Goal: Task Accomplishment & Management: Manage account settings

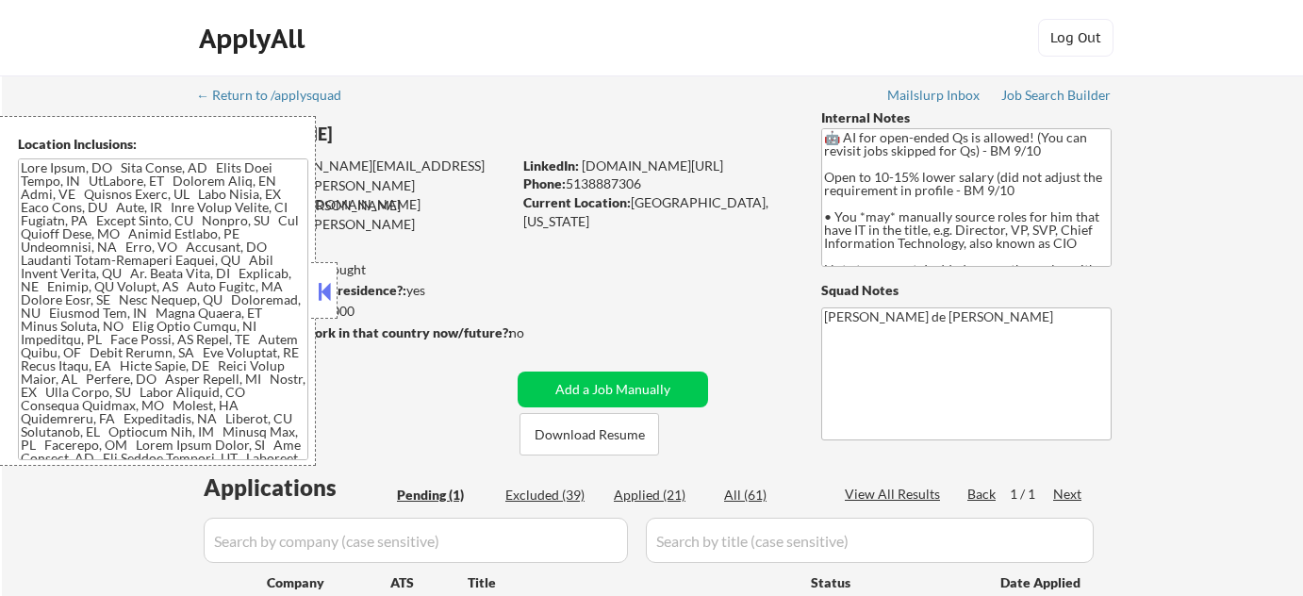
select select ""pending""
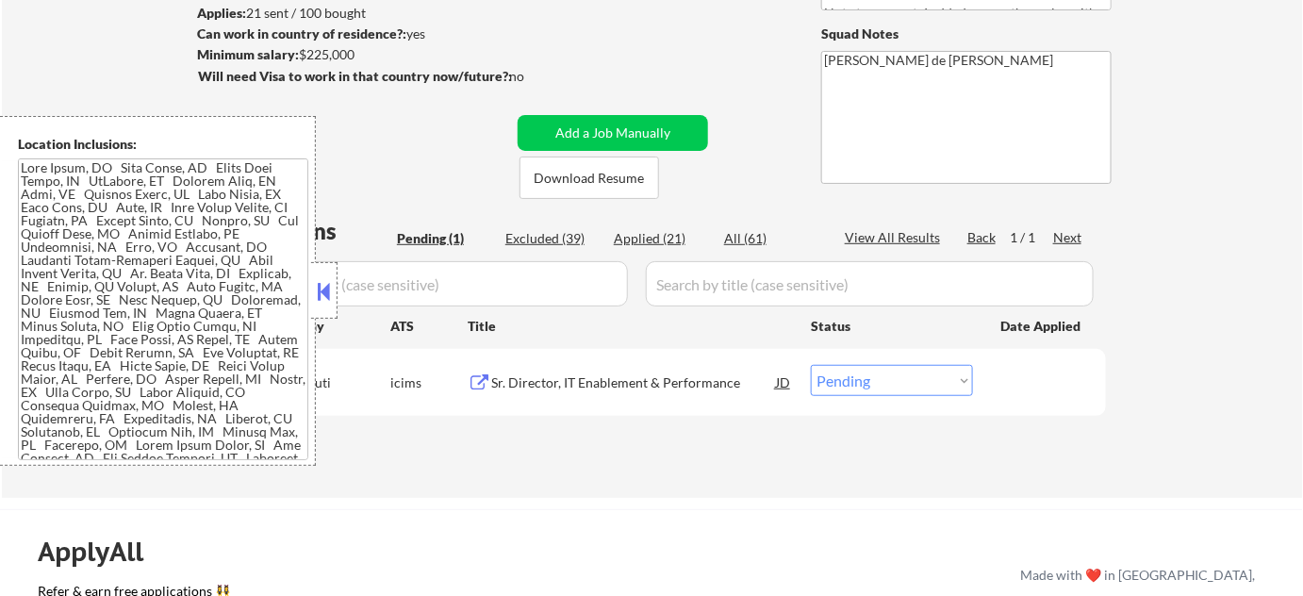
scroll to position [104, 0]
click at [326, 298] on button at bounding box center [324, 291] width 21 height 28
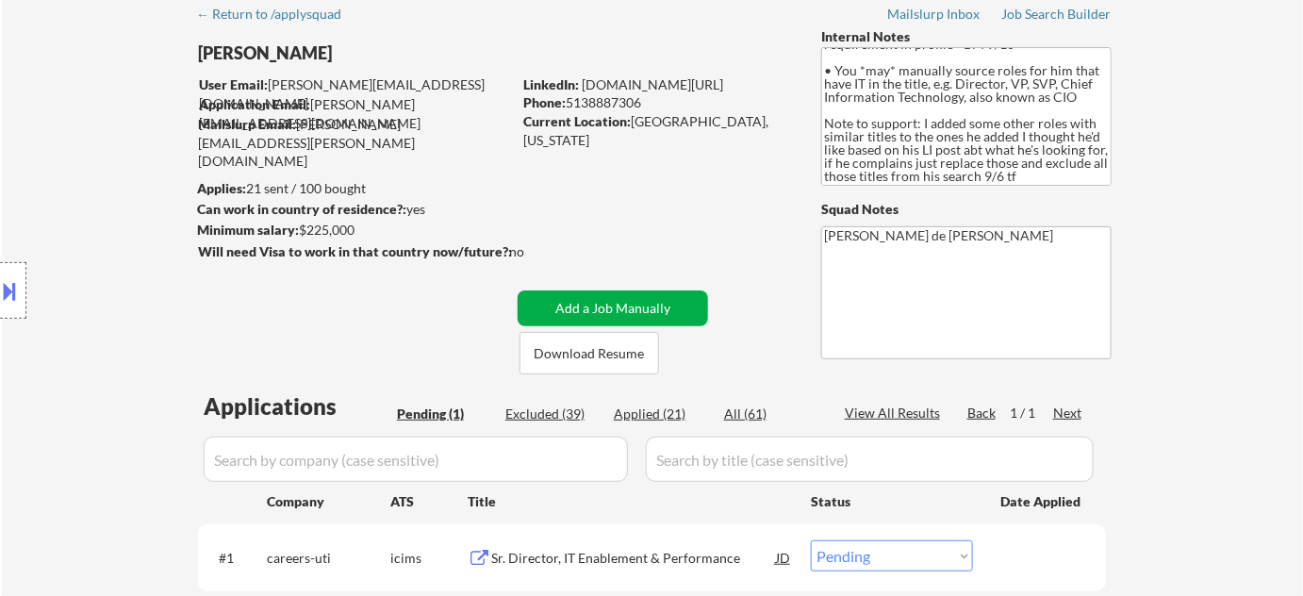
scroll to position [171, 0]
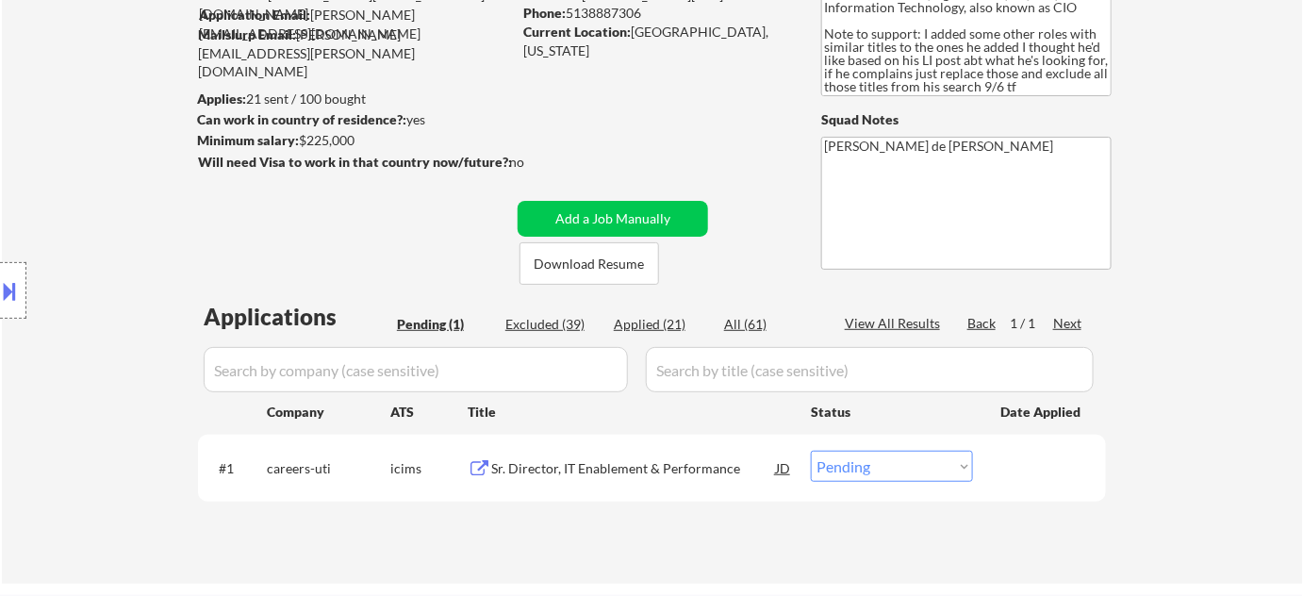
click at [568, 328] on div "Excluded (39)" at bounding box center [552, 324] width 94 height 19
click at [575, 320] on div "Excluded (39)" at bounding box center [552, 324] width 94 height 19
select select ""excluded""
select select ""excluded__bad_match_""
select select ""excluded__expired_""
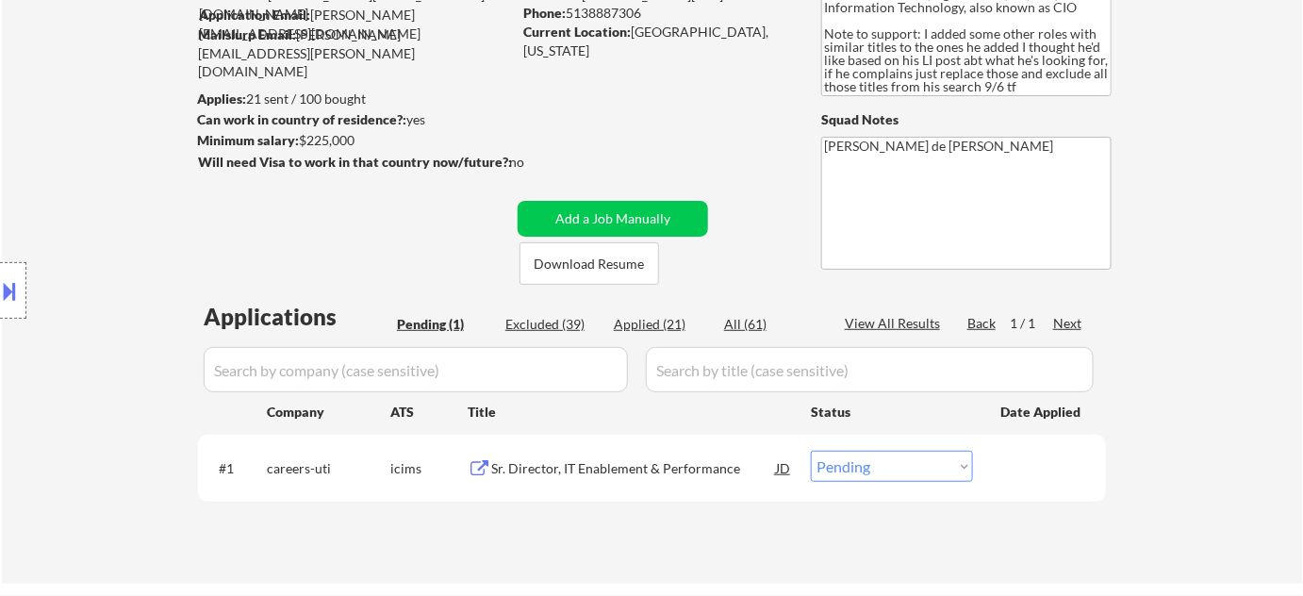
select select ""excluded""
select select ""excluded__expired_""
select select ""excluded__salary_""
select select ""excluded""
select select ""excluded__bad_match_""
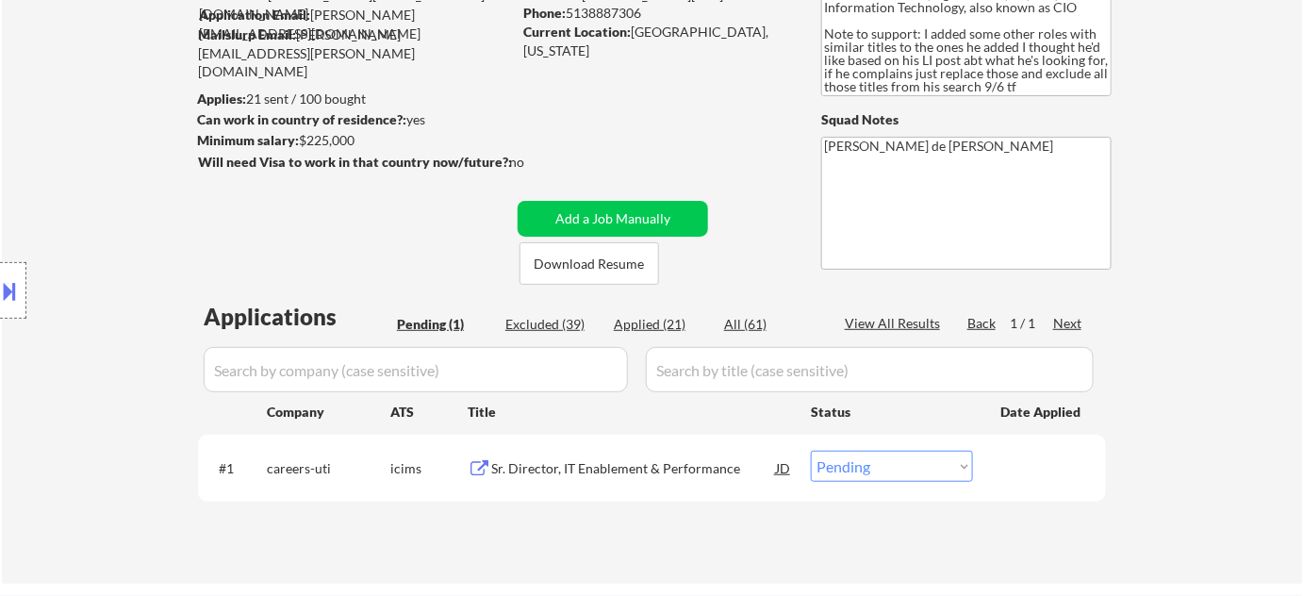
select select ""excluded__bad_match_""
select select ""excluded""
select select ""excluded__bad_match_""
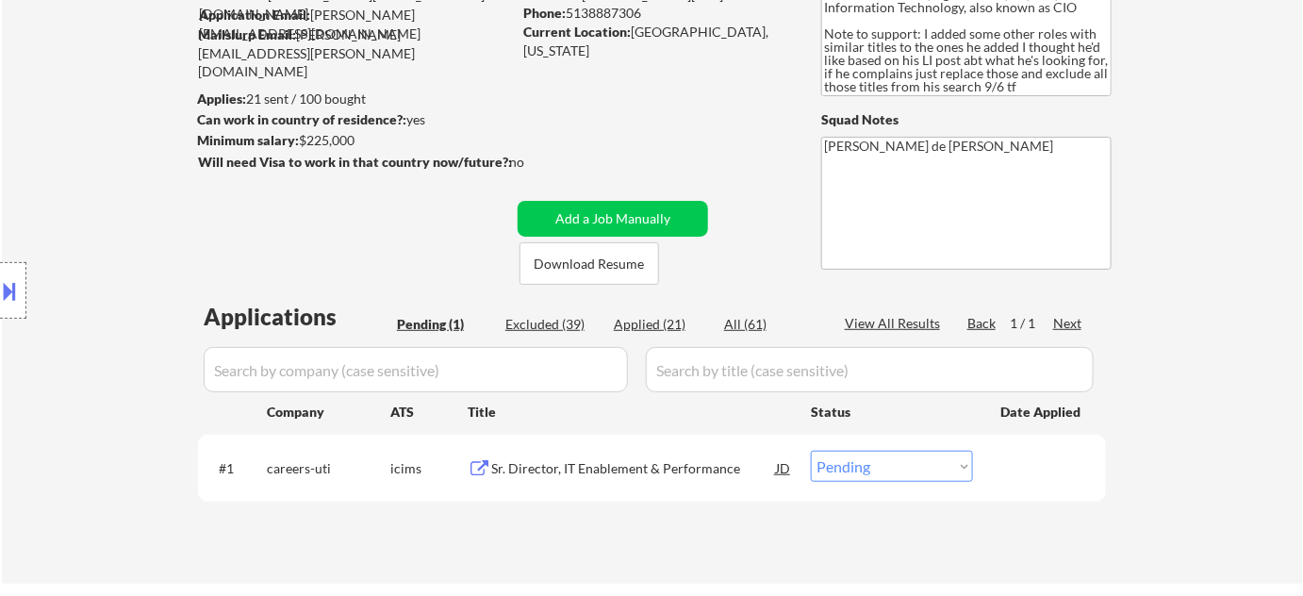
select select ""excluded__expired_""
select select ""excluded__bad_match_""
select select ""excluded__expired_""
select select ""excluded__bad_match_""
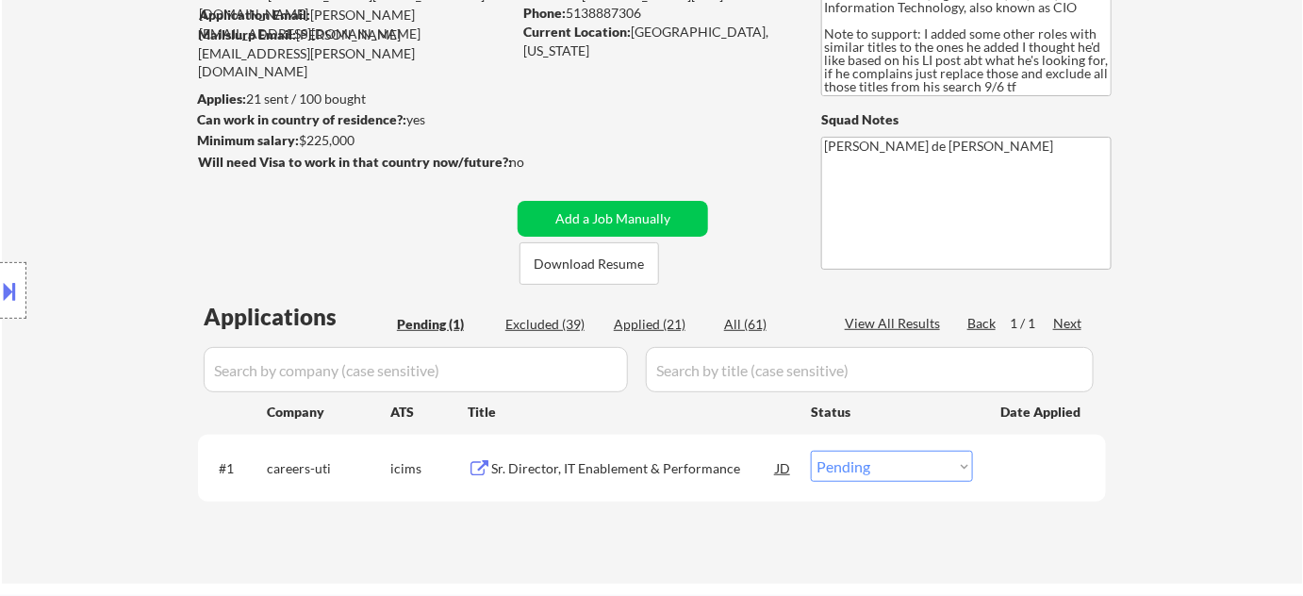
select select ""excluded__salary_""
select select ""excluded__expired_""
select select ""excluded__bad_match_""
select select ""excluded__salary_""
select select ""excluded__expired_""
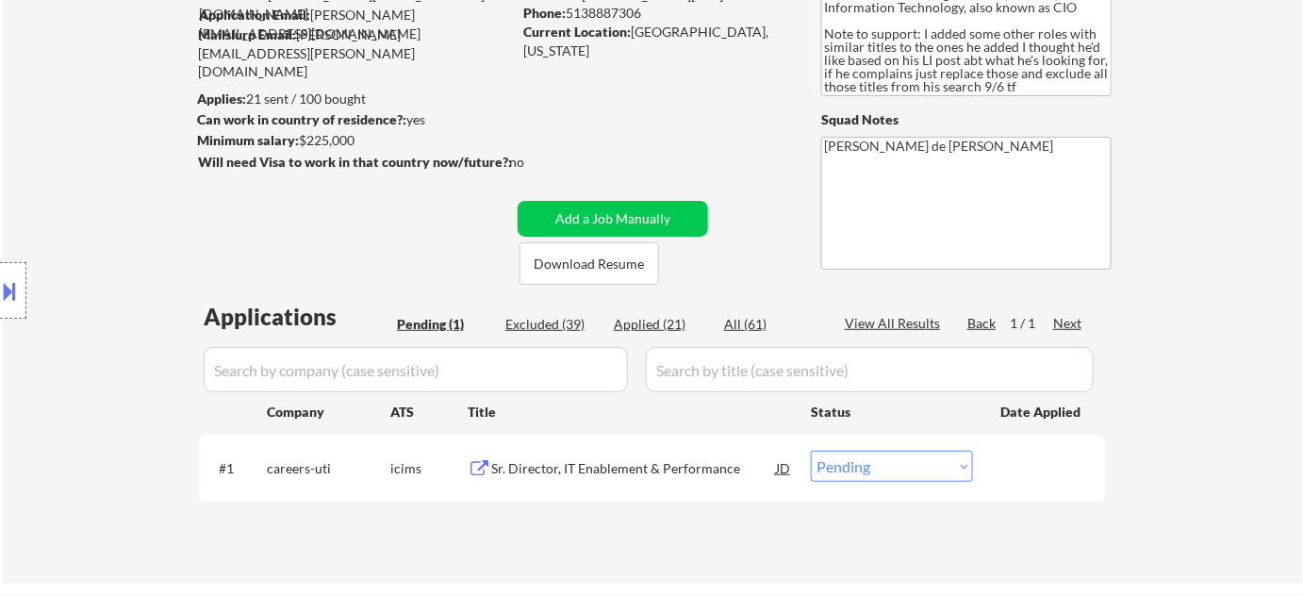
select select ""excluded__bad_match_""
select select ""excluded__expired_""
select select ""excluded__bad_match_""
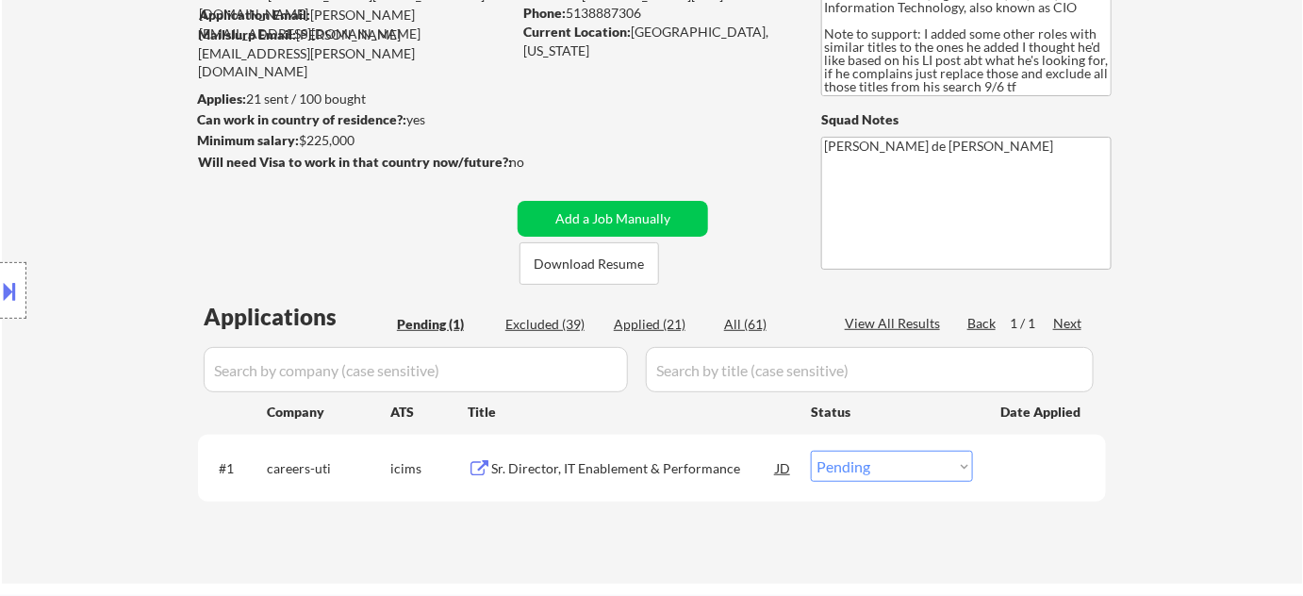
select select ""excluded__bad_match_""
select select ""excluded__salary_""
select select ""excluded__bad_match_""
select select ""excluded__salary_""
select select ""excluded__bad_match_""
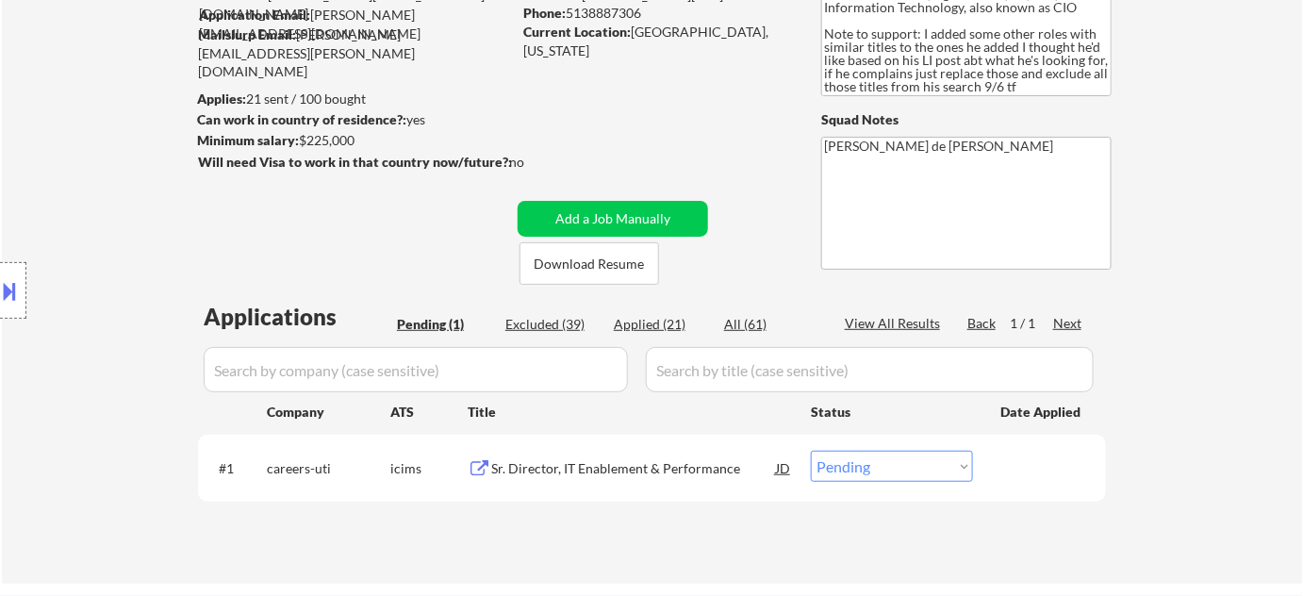
select select ""excluded__salary_""
select select ""excluded__bad_match_""
select select ""excluded__location_""
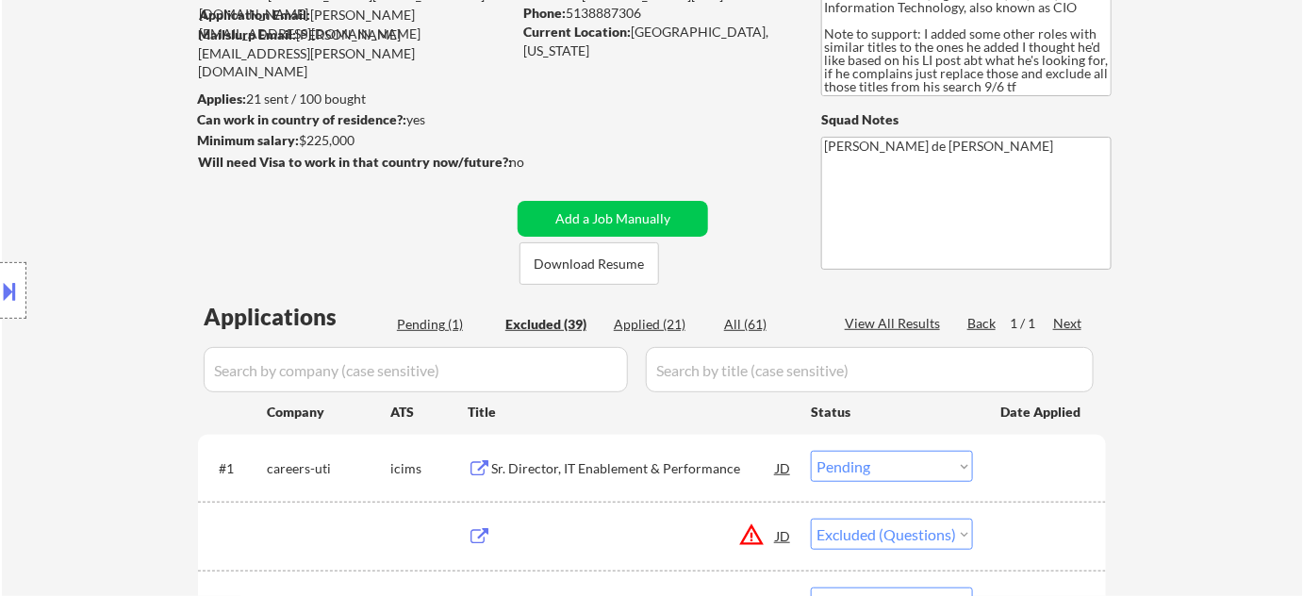
select select ""excluded""
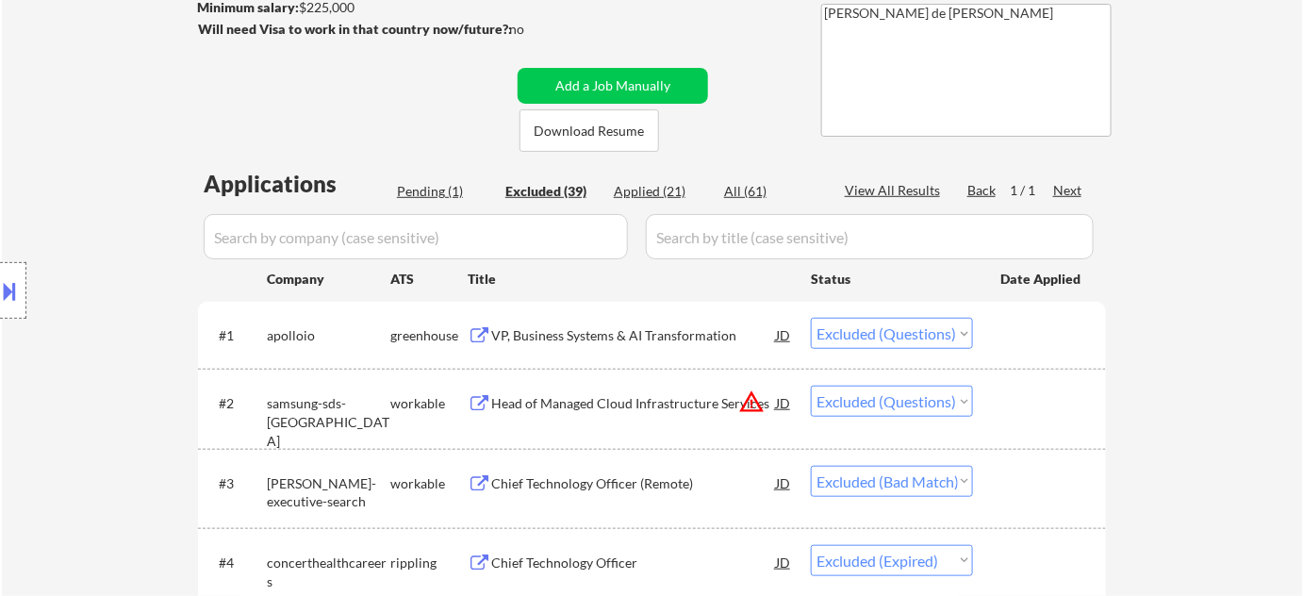
scroll to position [342, 0]
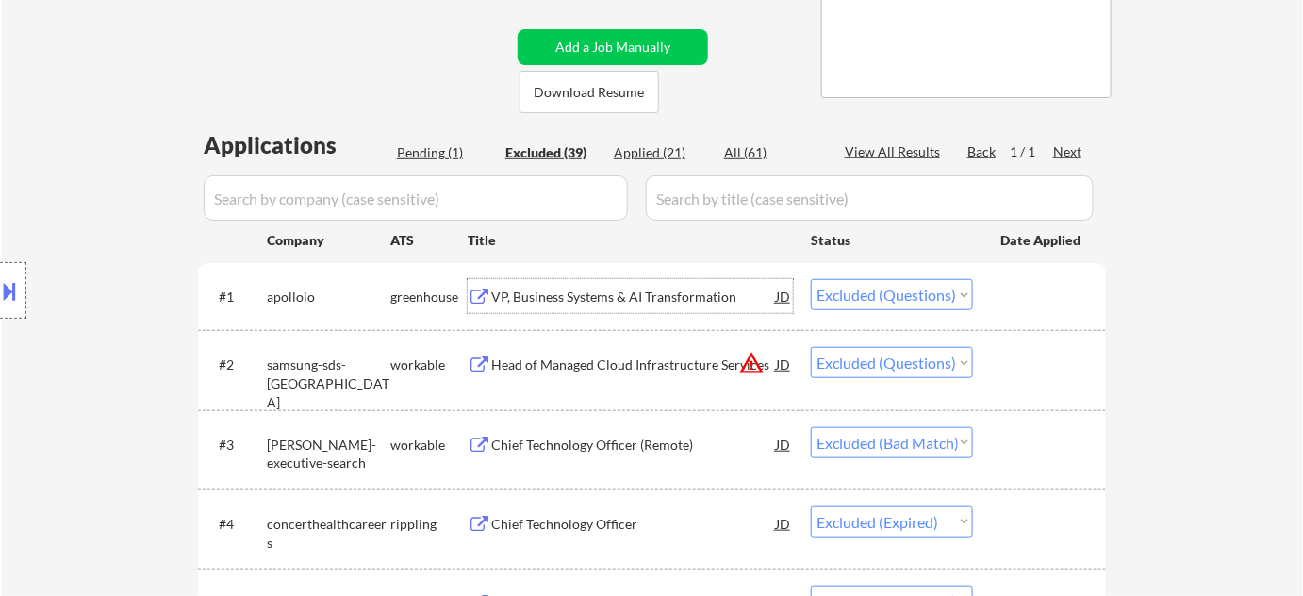
click at [632, 298] on div "VP, Business Systems & AI Transformation" at bounding box center [633, 296] width 285 height 19
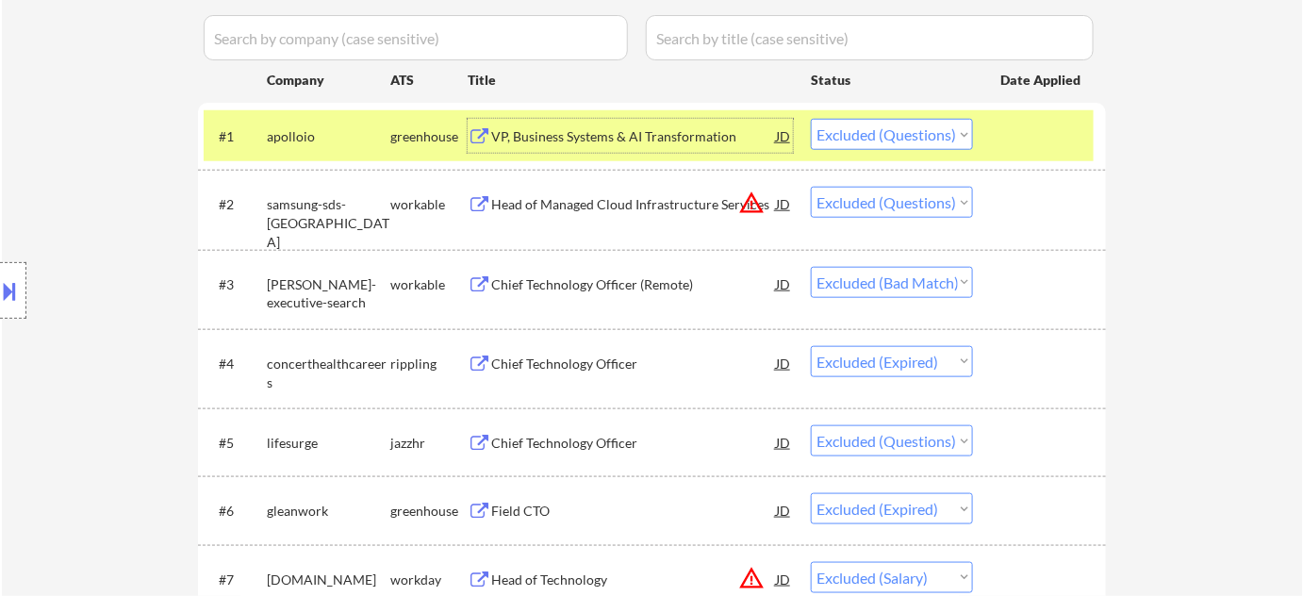
scroll to position [514, 0]
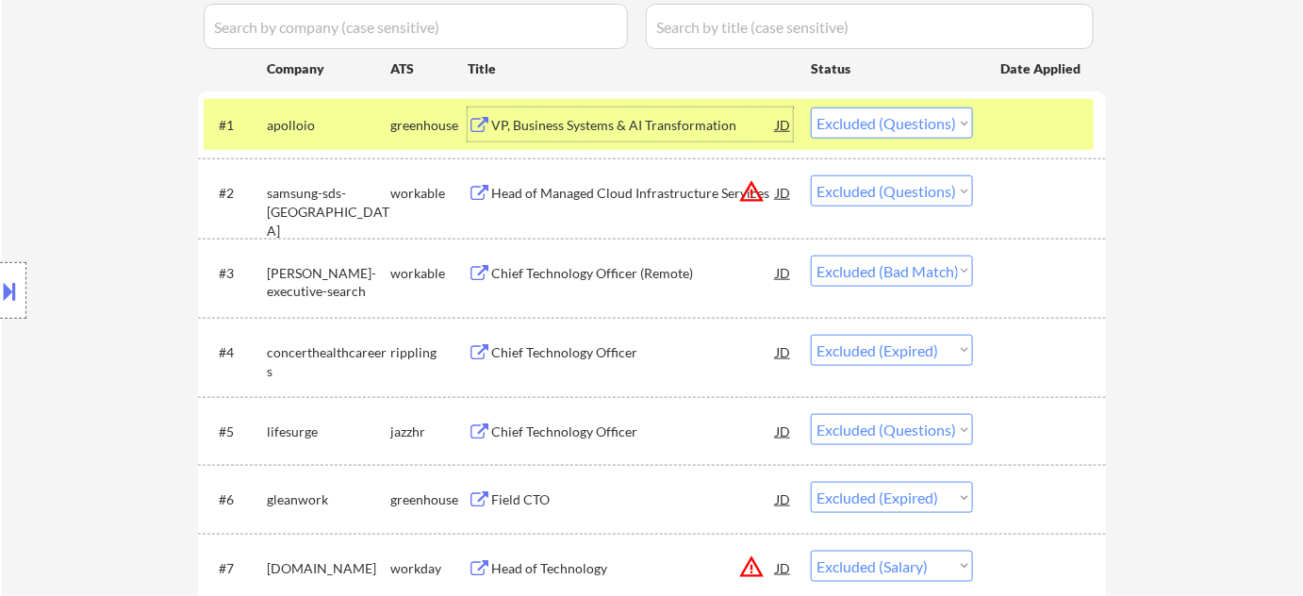
click at [750, 192] on button "warning_amber" at bounding box center [751, 191] width 26 height 26
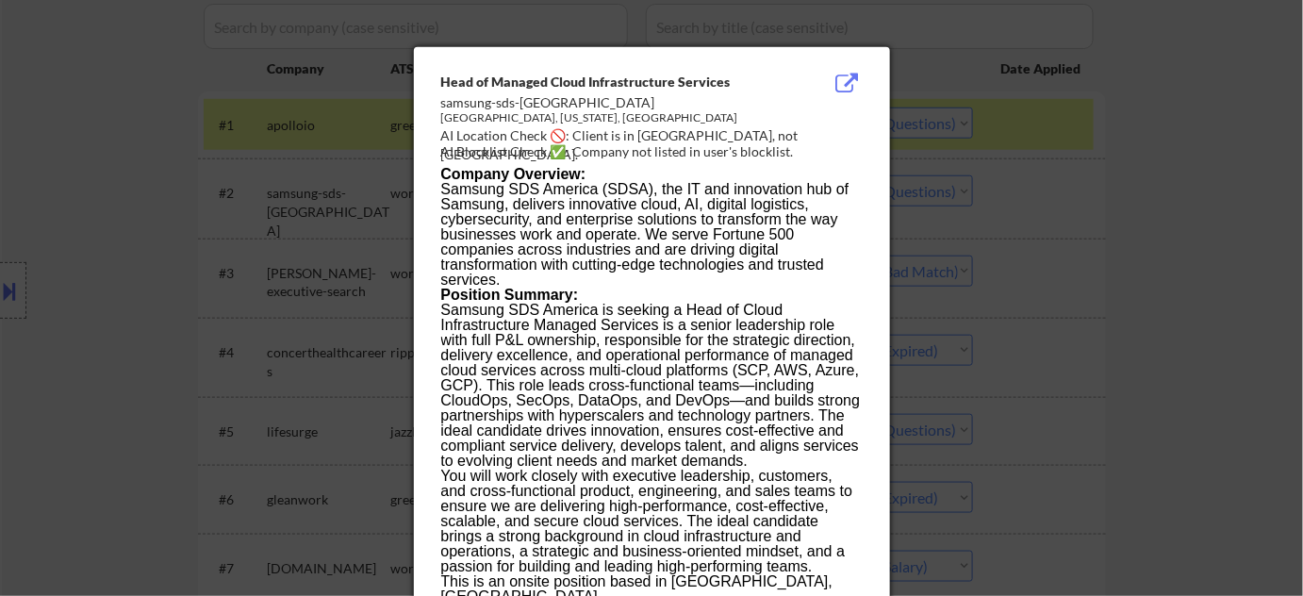
click at [1091, 283] on div at bounding box center [651, 298] width 1303 height 596
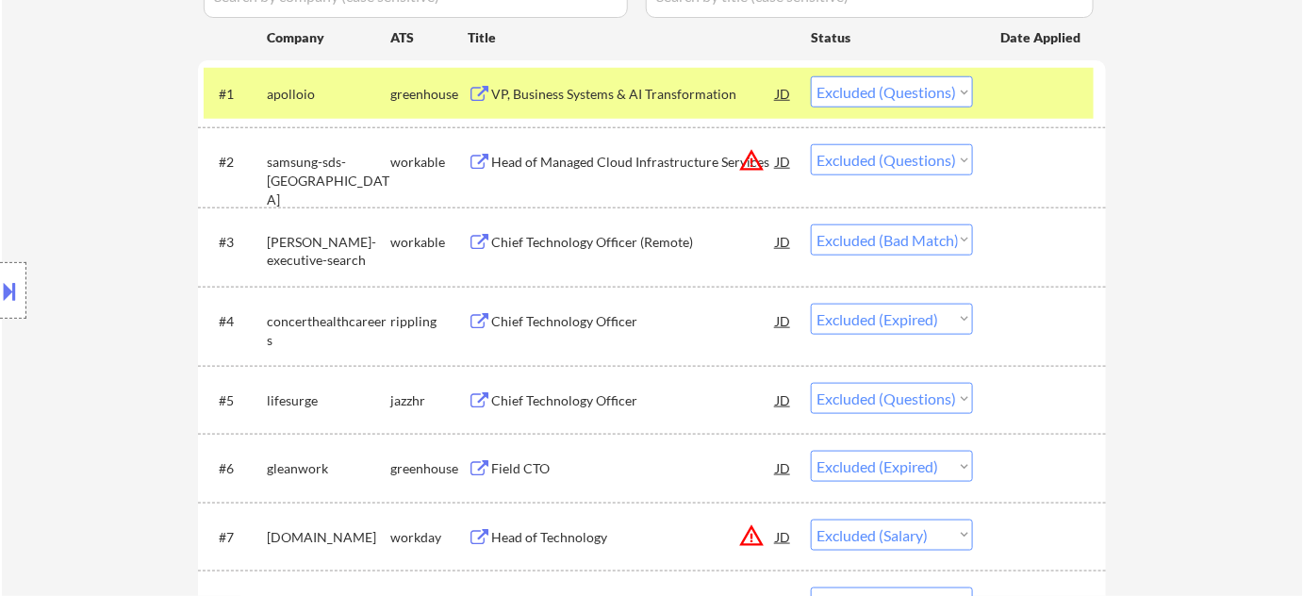
scroll to position [599, 0]
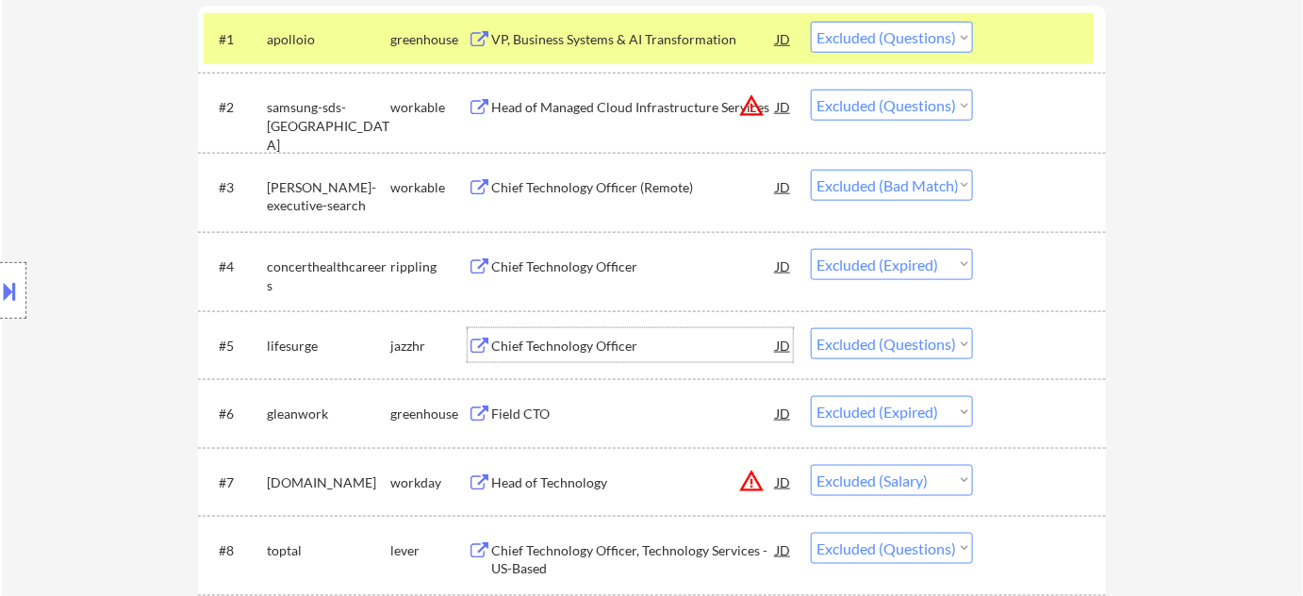
click at [573, 340] on div "Chief Technology Officer" at bounding box center [633, 346] width 285 height 19
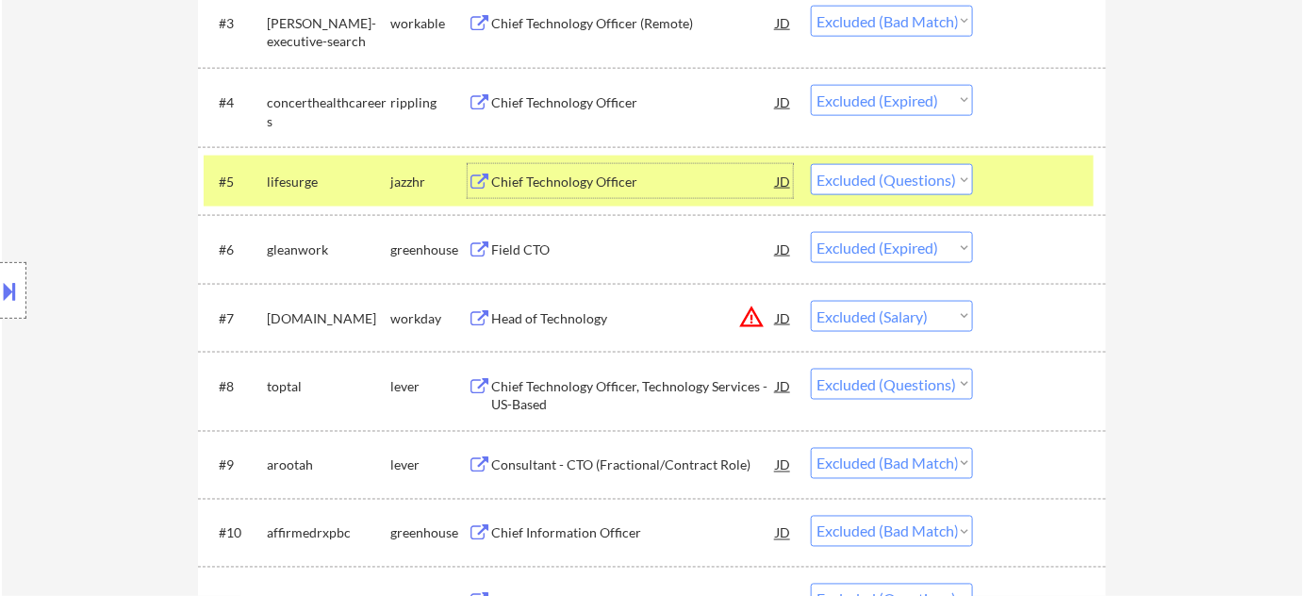
scroll to position [771, 0]
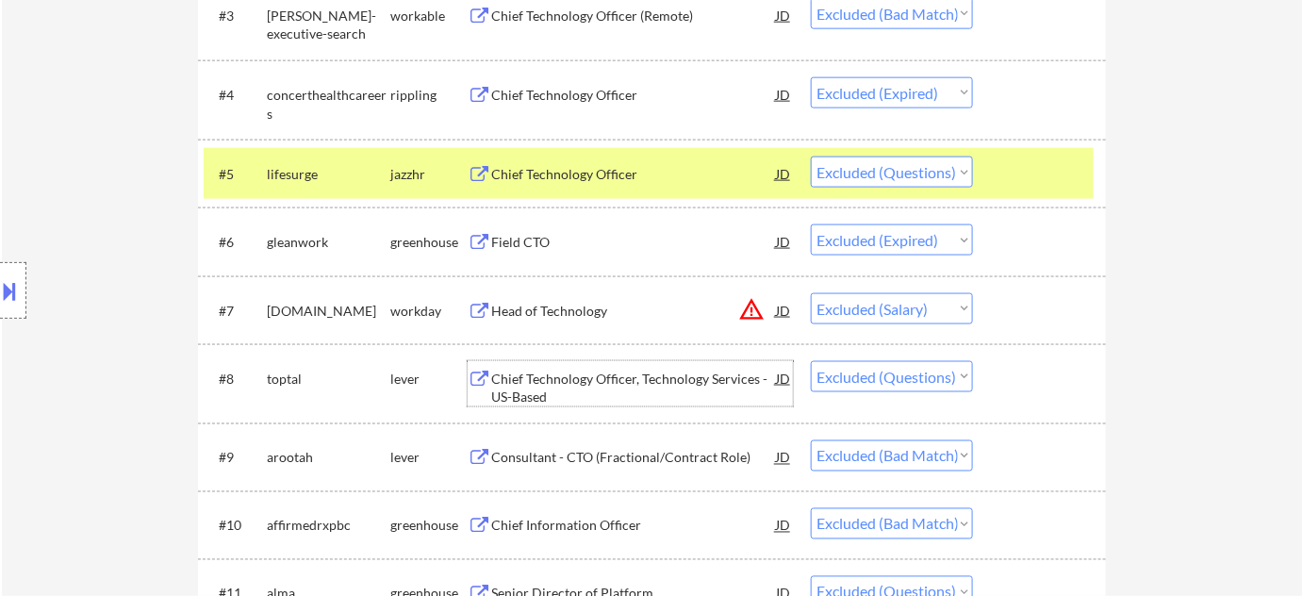
click at [537, 392] on div "Chief Technology Officer, Technology Services - US-Based" at bounding box center [633, 387] width 285 height 37
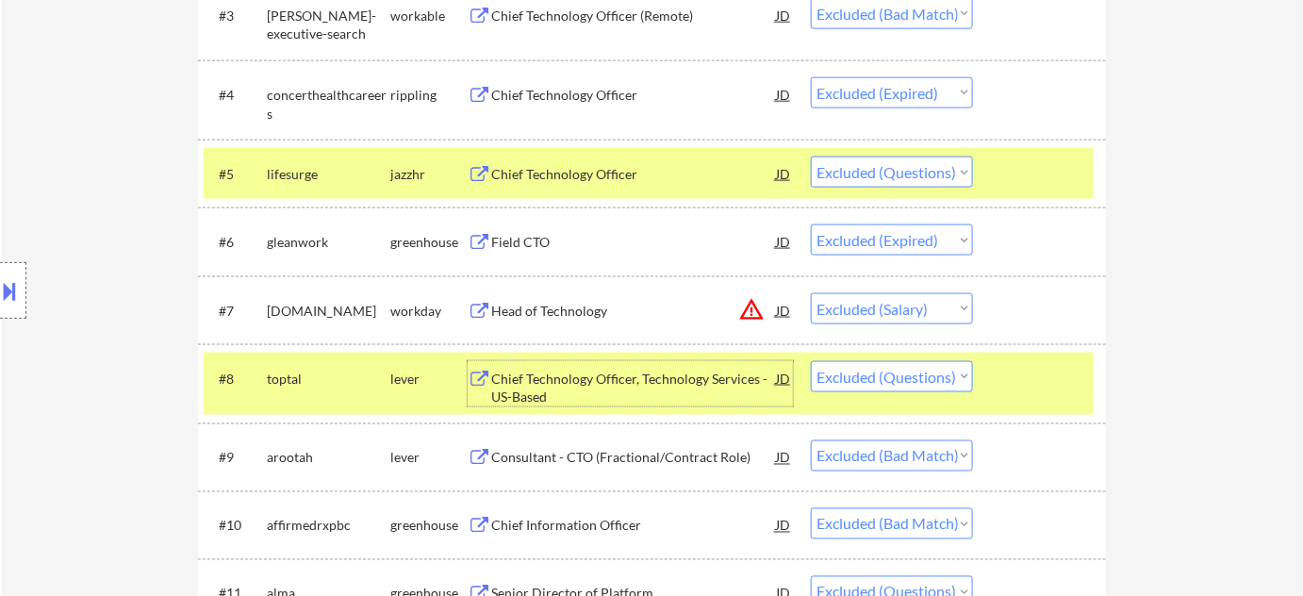
click at [551, 406] on div "#8 toptal lever Chief Technology Officer, Technology Services - US-Based JD Cho…" at bounding box center [649, 384] width 890 height 62
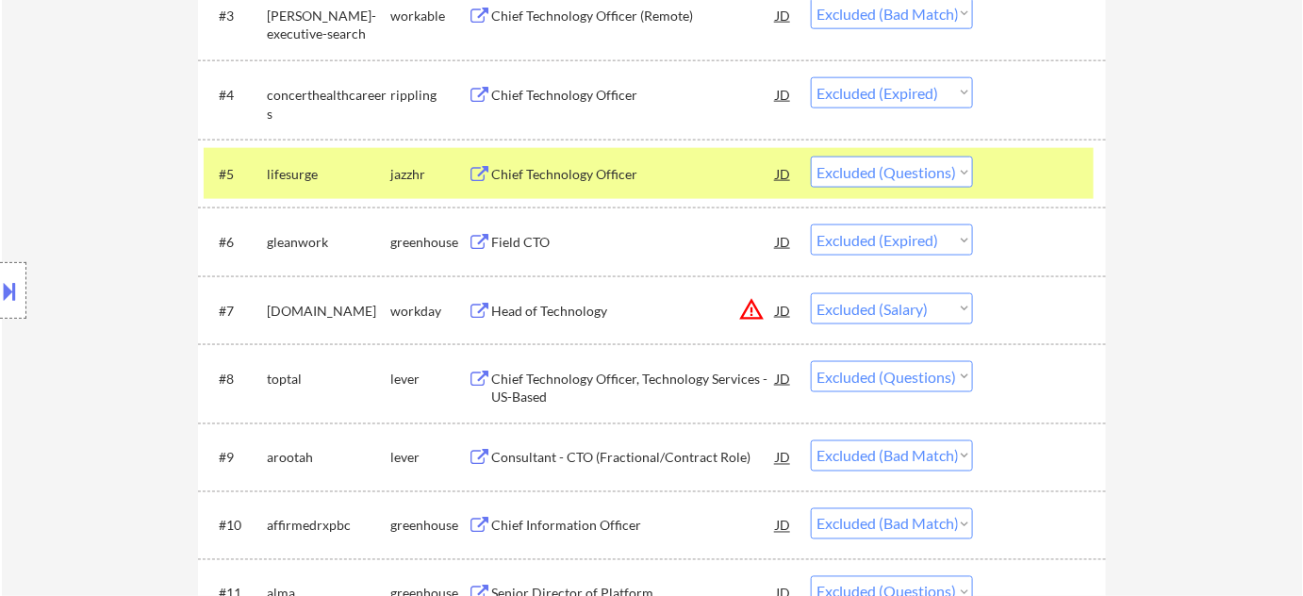
click at [540, 382] on div "Chief Technology Officer, Technology Services - US-Based" at bounding box center [633, 387] width 285 height 37
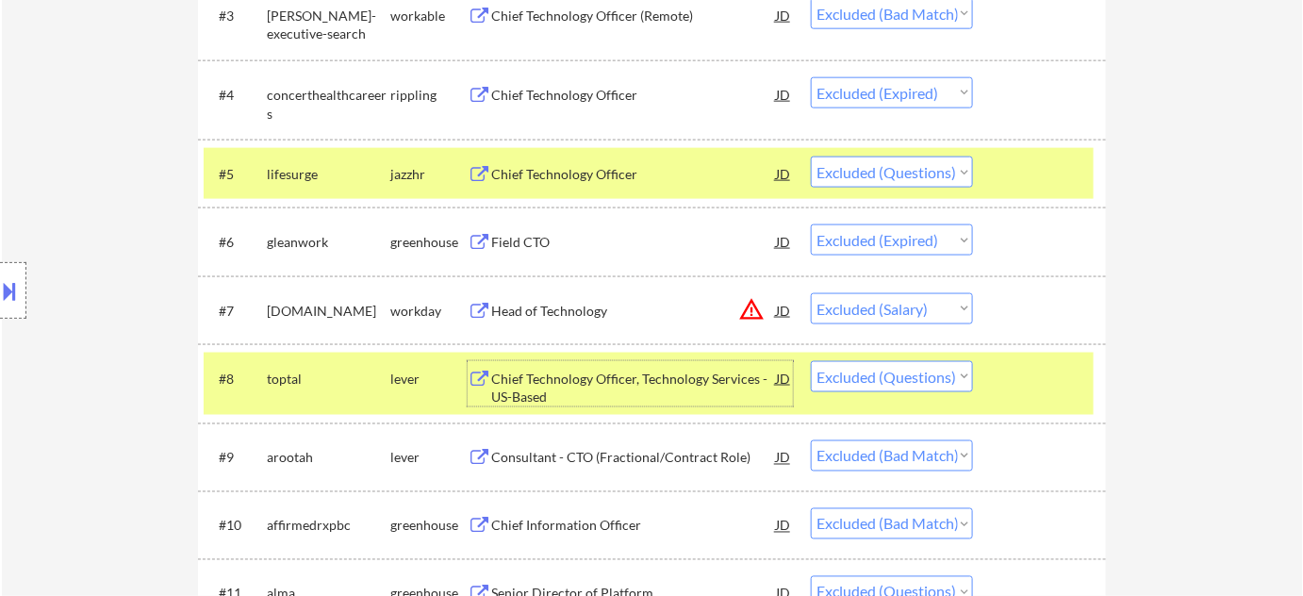
click at [833, 374] on select "Choose an option... Pending Applied Excluded (Questions) Excluded (Expired) Exc…" at bounding box center [892, 376] width 162 height 31
click at [844, 374] on select "Choose an option... Pending Applied Excluded (Questions) Excluded (Expired) Exc…" at bounding box center [892, 376] width 162 height 31
click at [811, 361] on select "Choose an option... Pending Applied Excluded (Questions) Excluded (Expired) Exc…" at bounding box center [892, 376] width 162 height 31
select select ""excluded__bad_match_""
select select ""excluded""
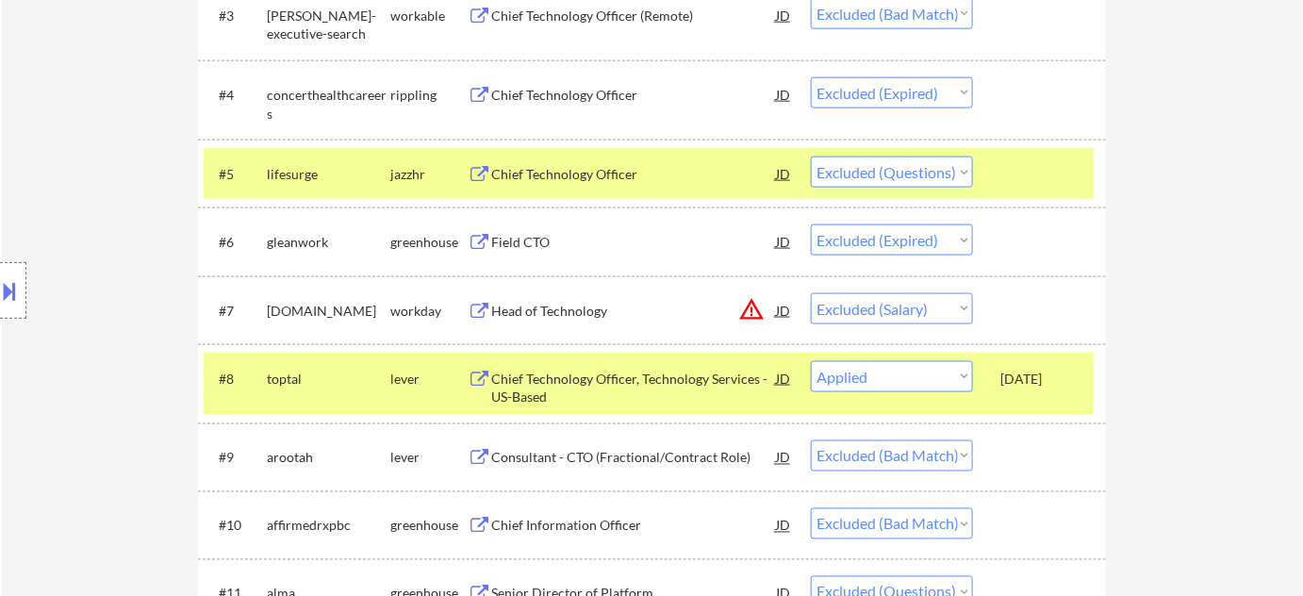
select select ""excluded__bad_match_""
select select ""excluded__expired_""
select select ""excluded__bad_match_""
select select ""excluded__expired_""
select select ""excluded__bad_match_""
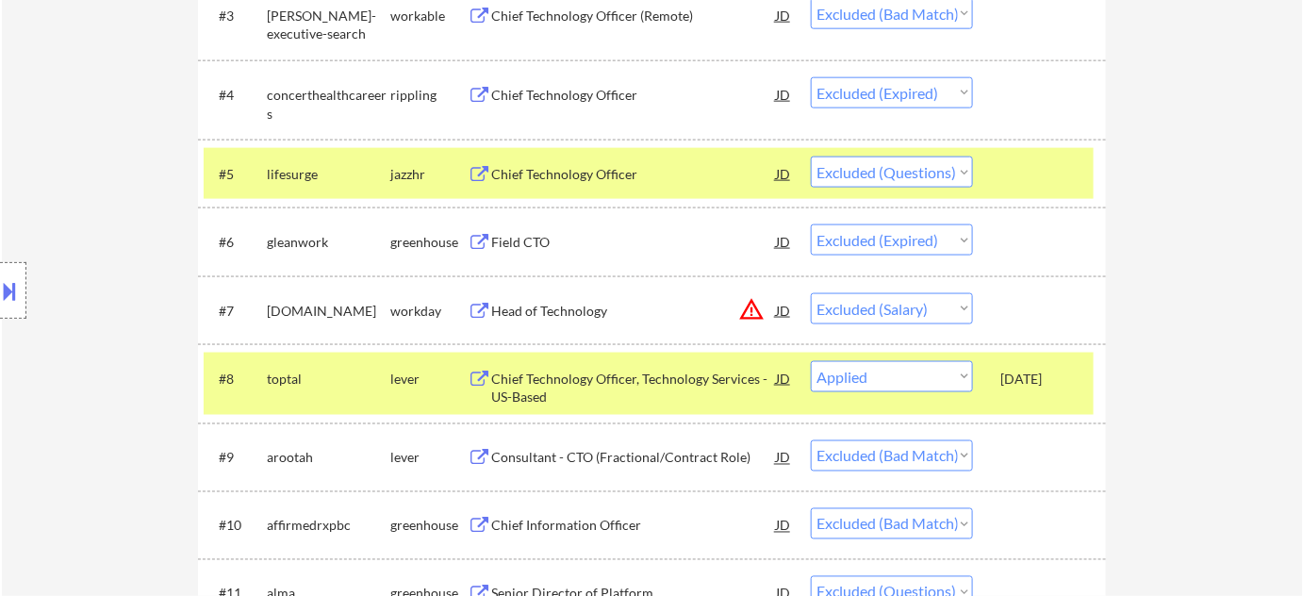
select select ""excluded__salary_""
select select ""excluded__expired_""
select select ""excluded__bad_match_""
select select ""excluded__salary_""
select select ""excluded__expired_""
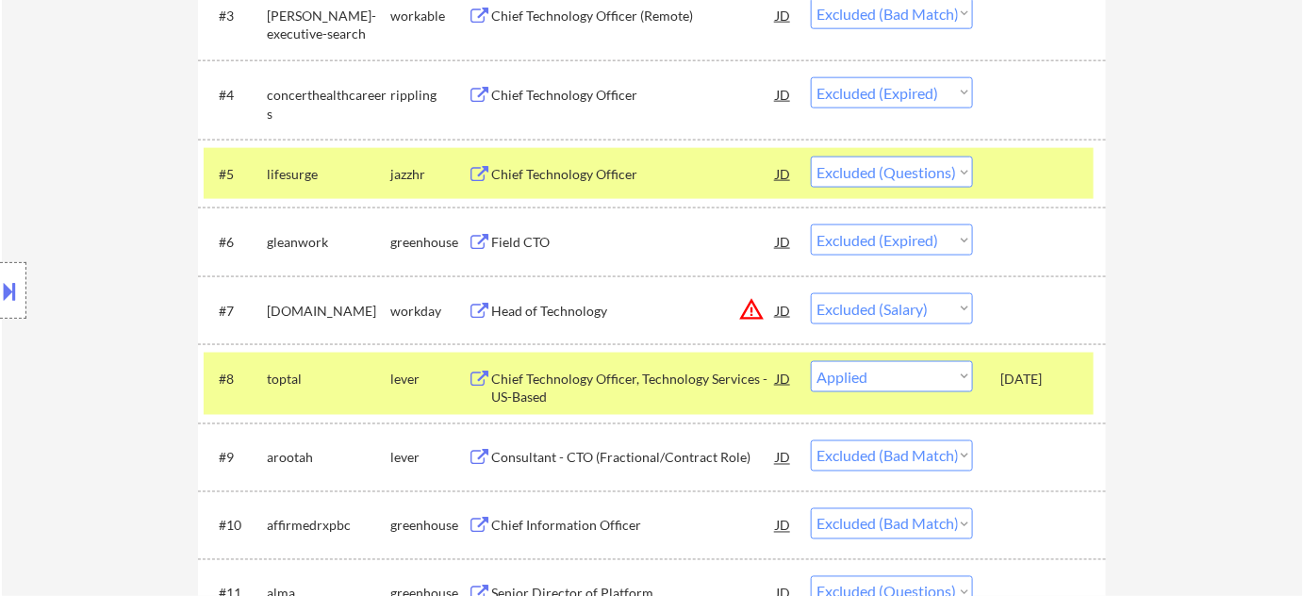
select select ""excluded__bad_match_""
select select ""excluded__expired_""
select select ""excluded__bad_match_""
select select ""excluded__salary_""
select select ""excluded__bad_match_""
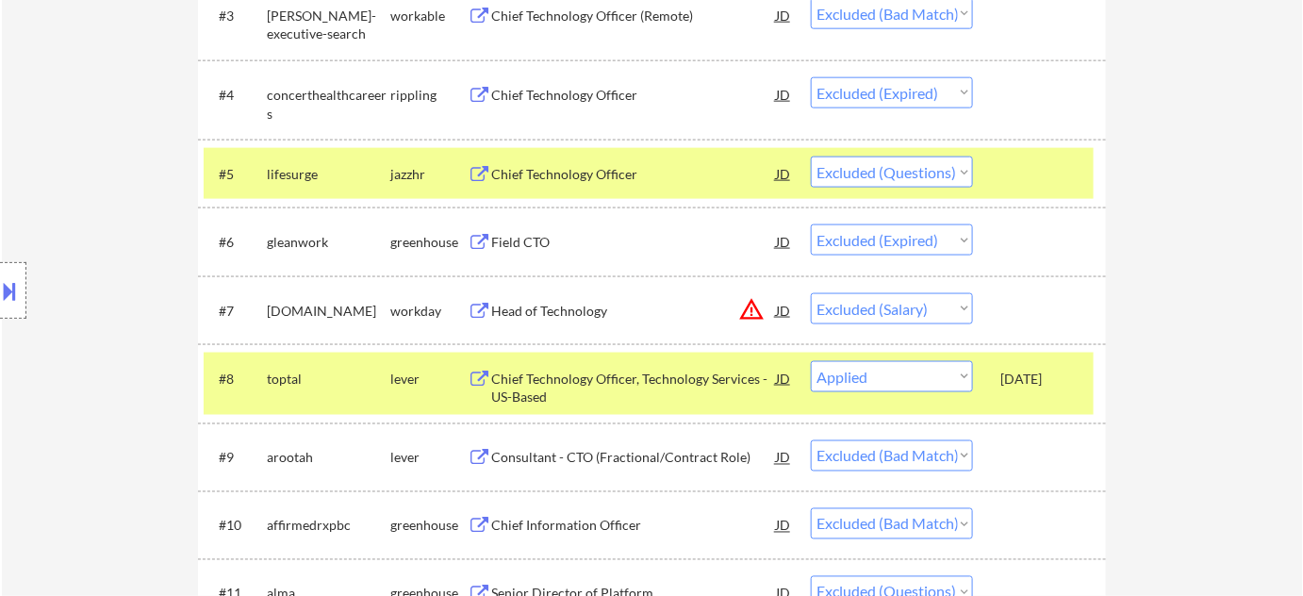
select select ""excluded__salary_""
select select ""excluded__bad_match_""
select select ""excluded__salary_""
select select ""excluded__bad_match_""
select select ""excluded__location_""
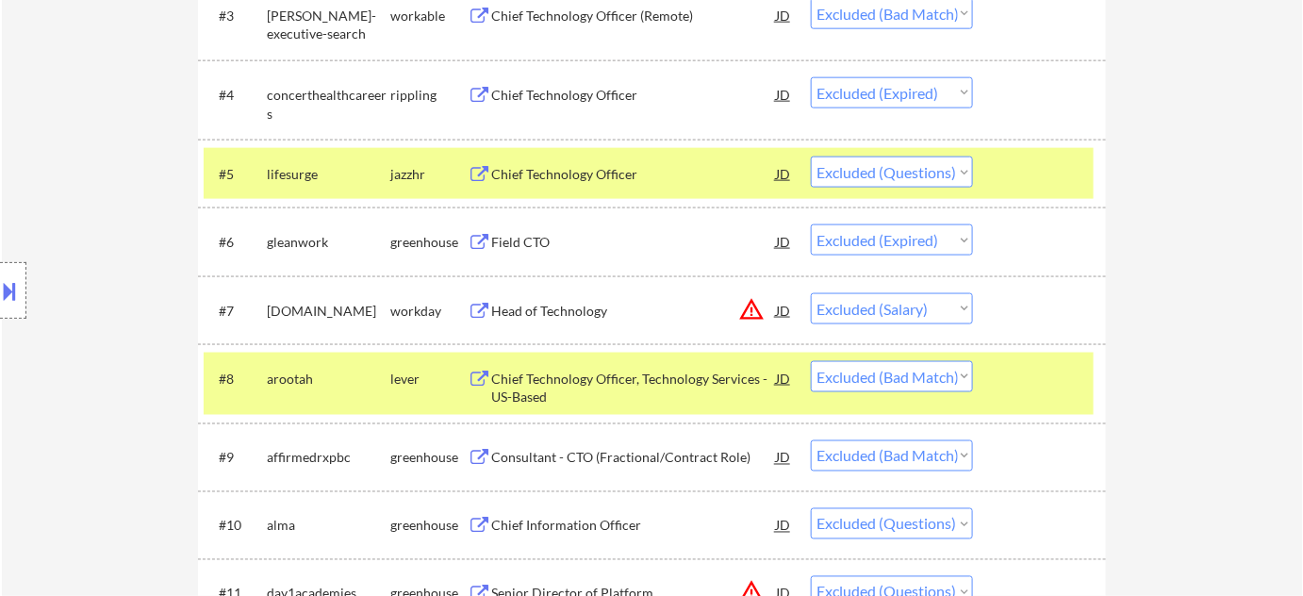
click at [744, 309] on button "warning_amber" at bounding box center [751, 309] width 26 height 26
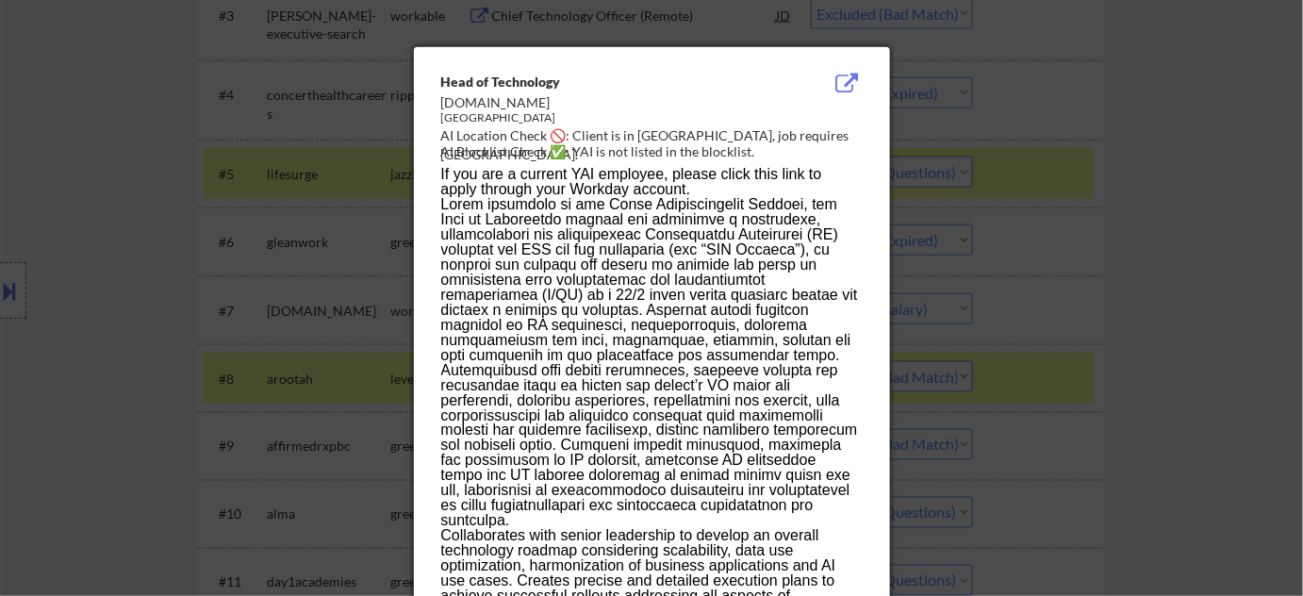
click at [1112, 301] on div at bounding box center [651, 298] width 1303 height 596
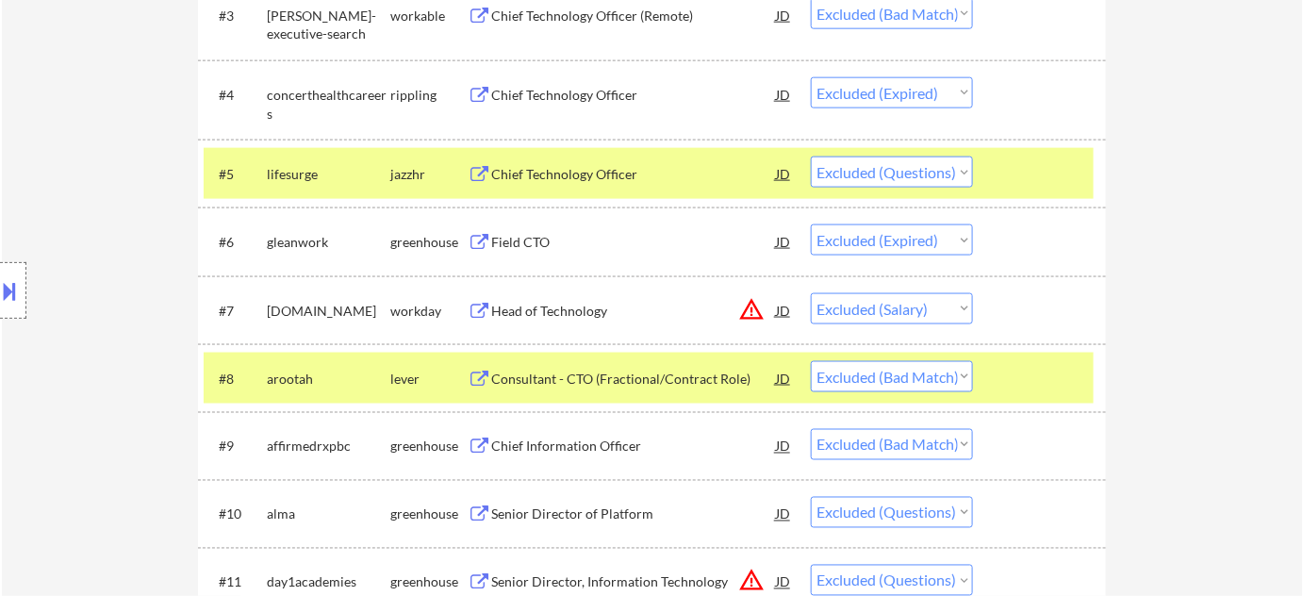
click at [1, 283] on button at bounding box center [10, 290] width 21 height 31
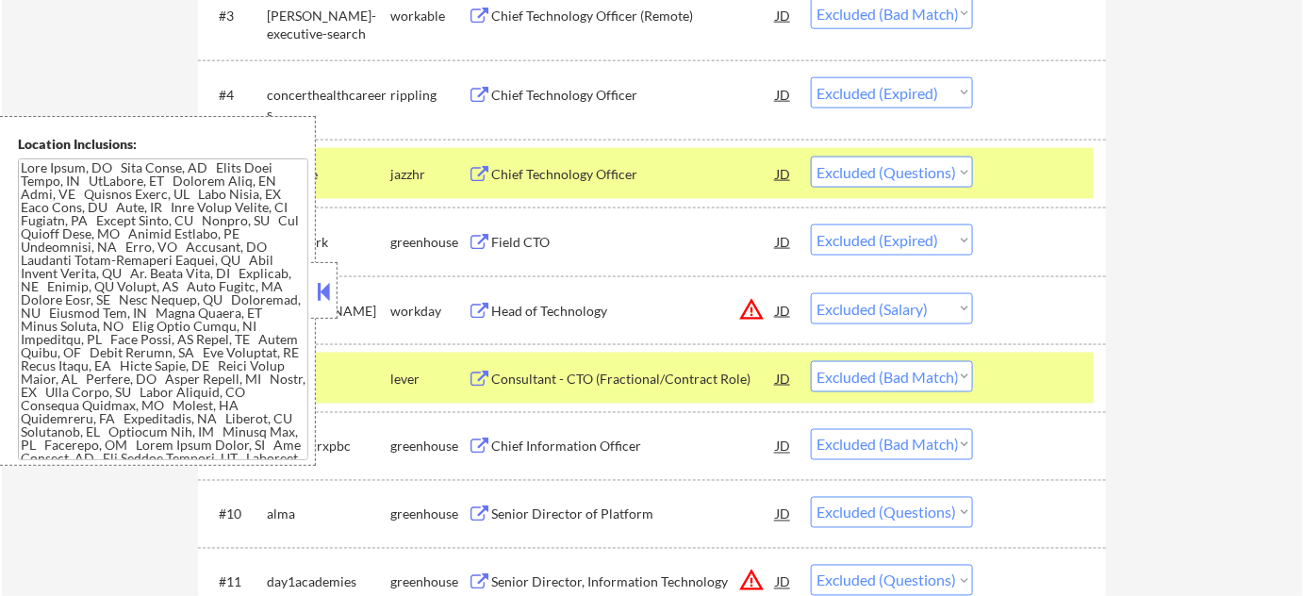
scroll to position [874, 0]
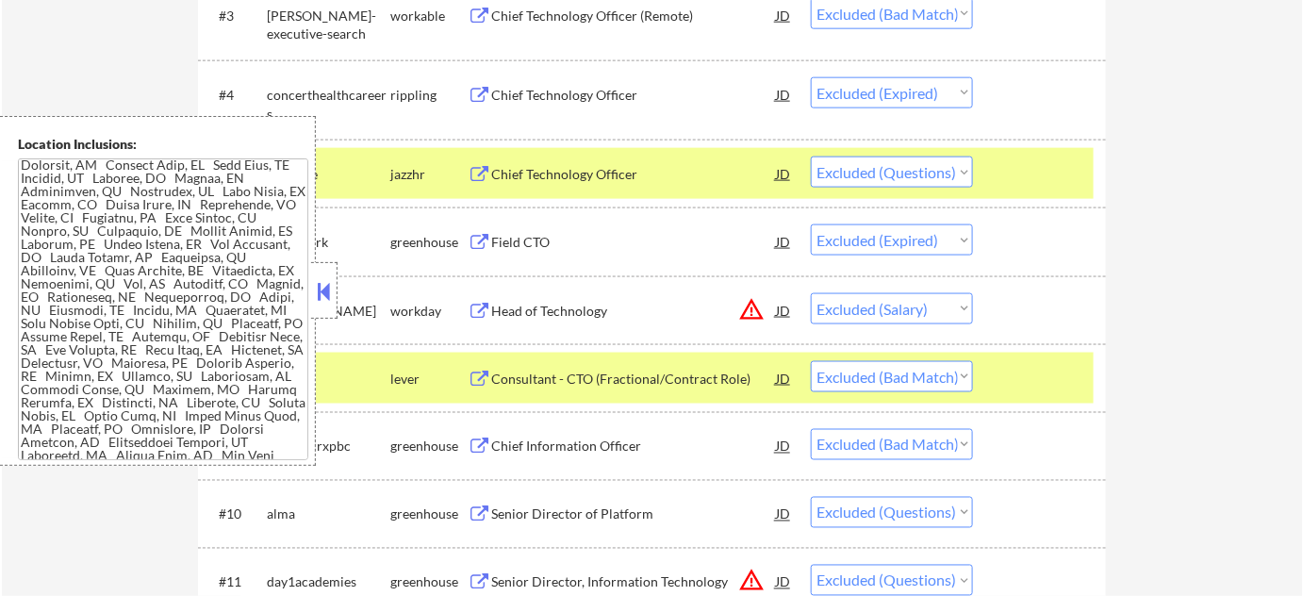
click at [320, 299] on button at bounding box center [324, 291] width 21 height 28
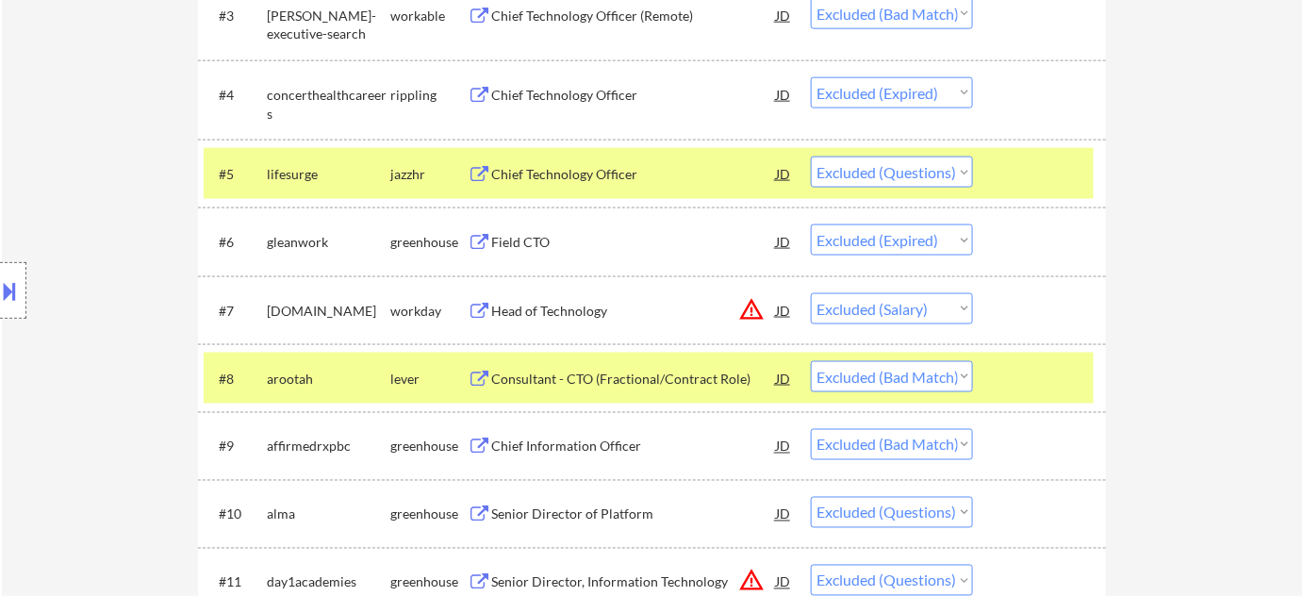
click at [520, 302] on div "Head of Technology" at bounding box center [633, 311] width 285 height 19
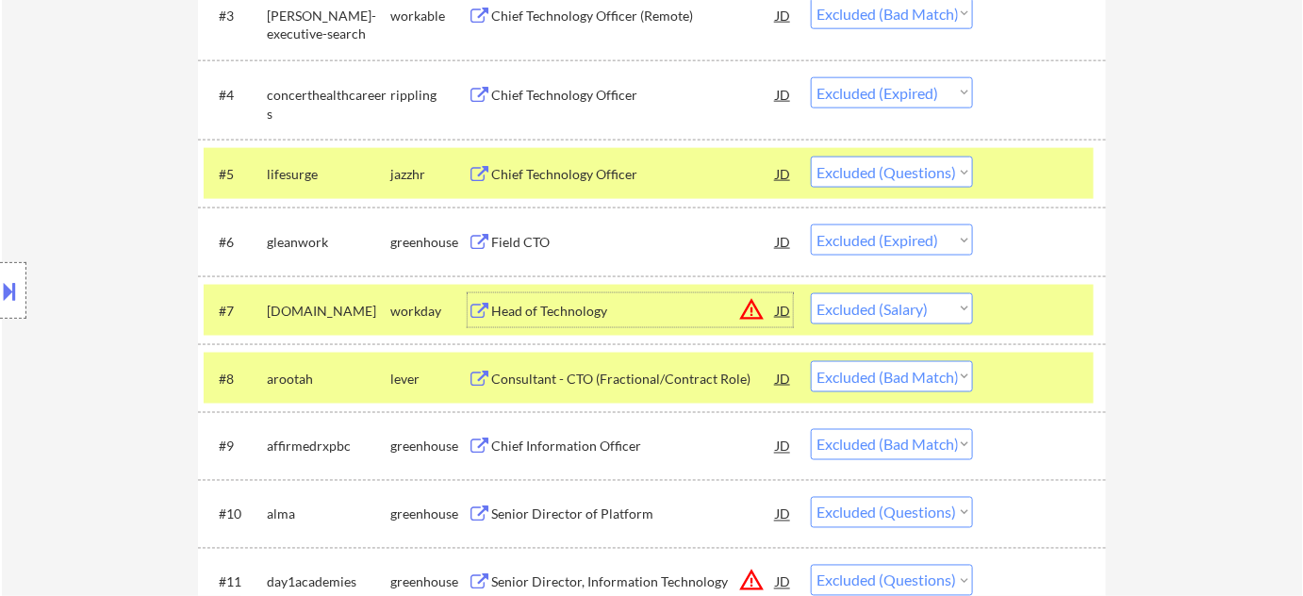
click at [747, 308] on button "warning_amber" at bounding box center [751, 309] width 26 height 26
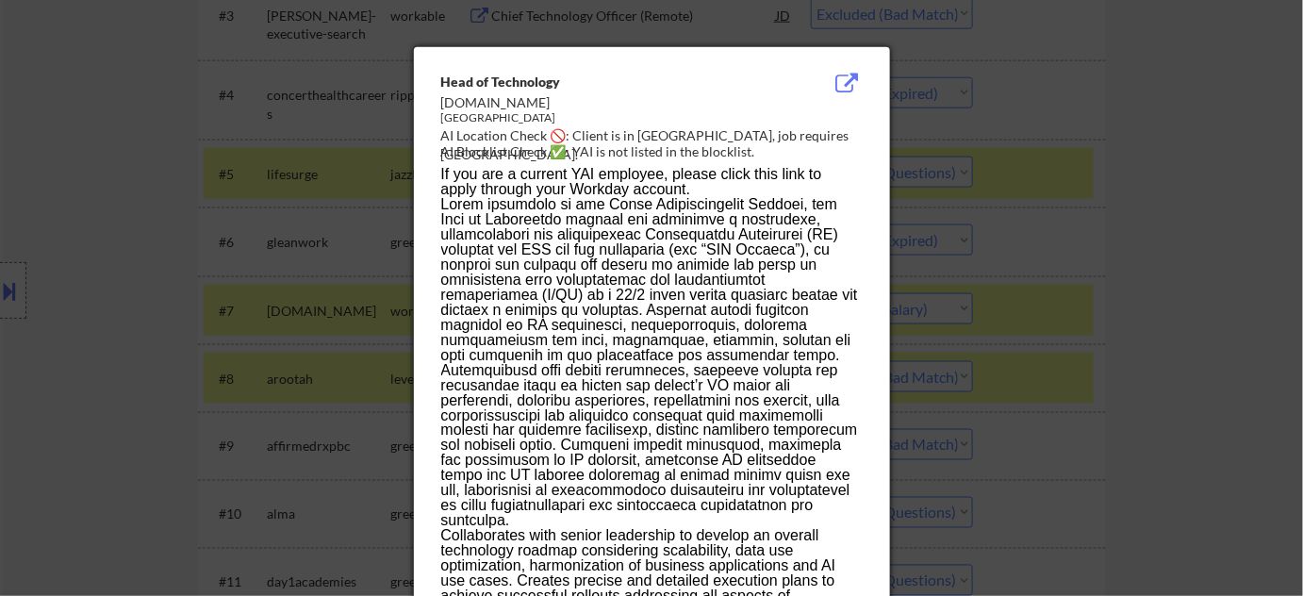
click at [1011, 298] on div at bounding box center [651, 298] width 1303 height 596
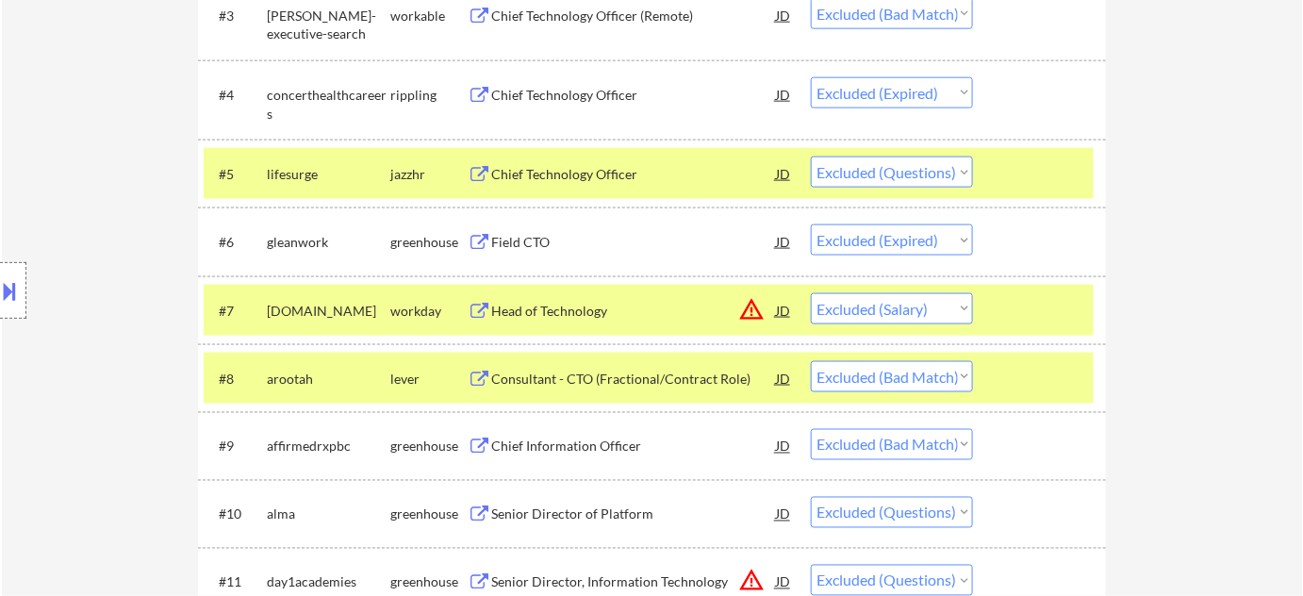
click at [880, 304] on select "Choose an option... Pending Applied Excluded (Questions) Excluded (Expired) Exc…" at bounding box center [892, 308] width 162 height 31
click at [811, 293] on select "Choose an option... Pending Applied Excluded (Questions) Excluded (Expired) Exc…" at bounding box center [892, 308] width 162 height 31
select select ""excluded__bad_match_""
select select ""excluded""
select select ""excluded__bad_match_""
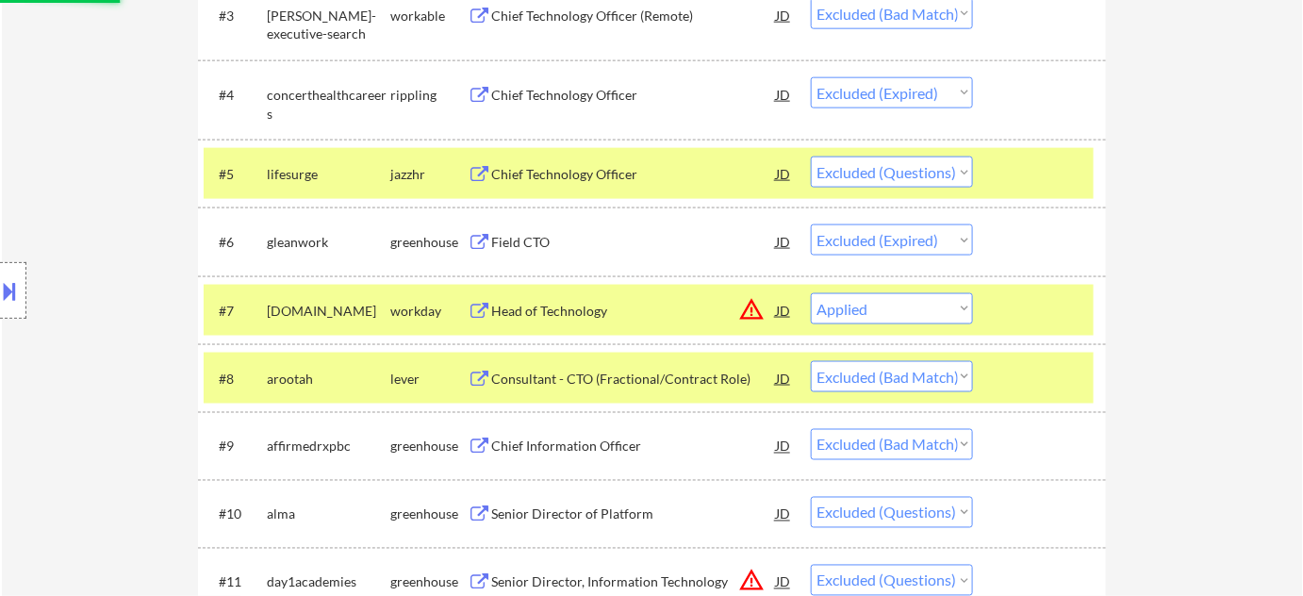
select select ""excluded__expired_""
select select ""excluded__bad_match_""
select select ""excluded__expired_""
select select ""excluded__bad_match_""
select select ""excluded__salary_""
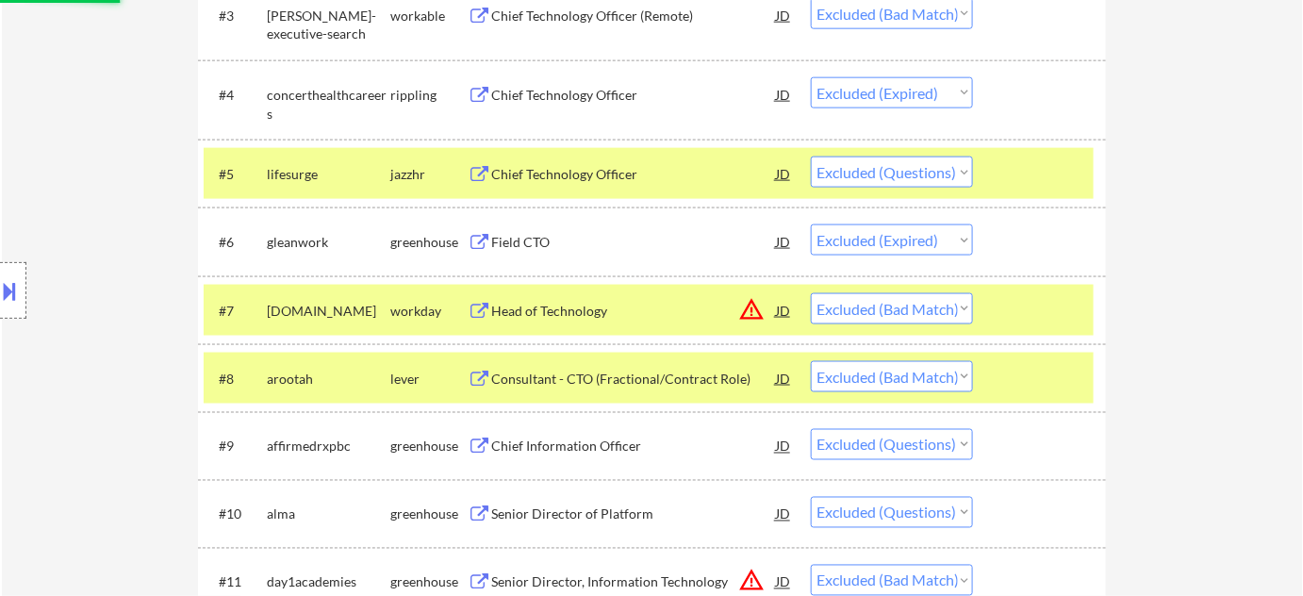
select select ""excluded__expired_""
select select ""excluded__bad_match_""
select select ""excluded__salary_""
select select ""excluded__expired_""
select select ""excluded__bad_match_""
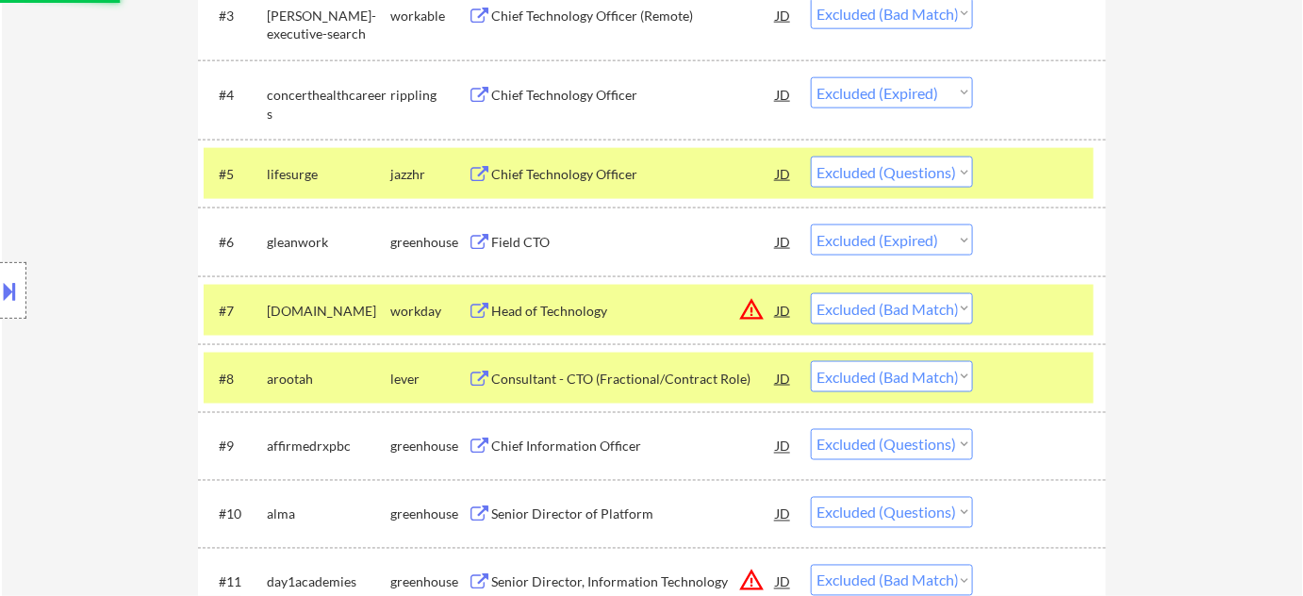
select select ""excluded__expired_""
select select ""excluded__bad_match_""
select select ""excluded__salary_""
select select ""excluded__bad_match_""
select select ""excluded__salary_""
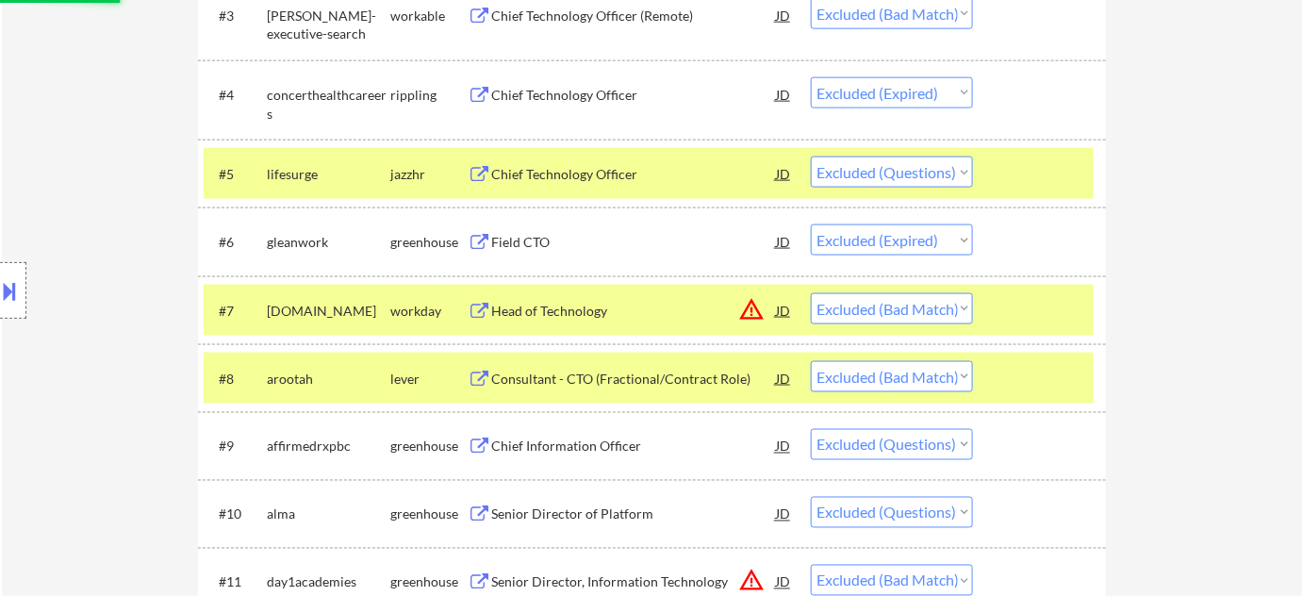
select select ""excluded__bad_match_""
select select ""excluded__salary_""
select select ""excluded__bad_match_""
select select ""excluded__location_""
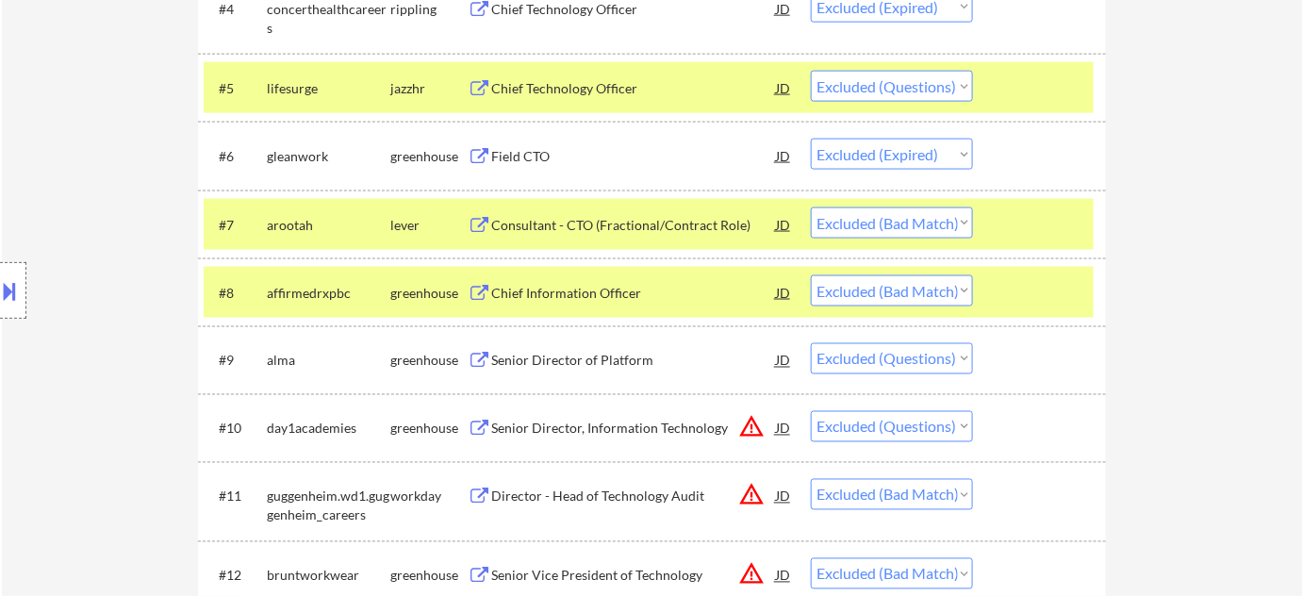
scroll to position [943, 0]
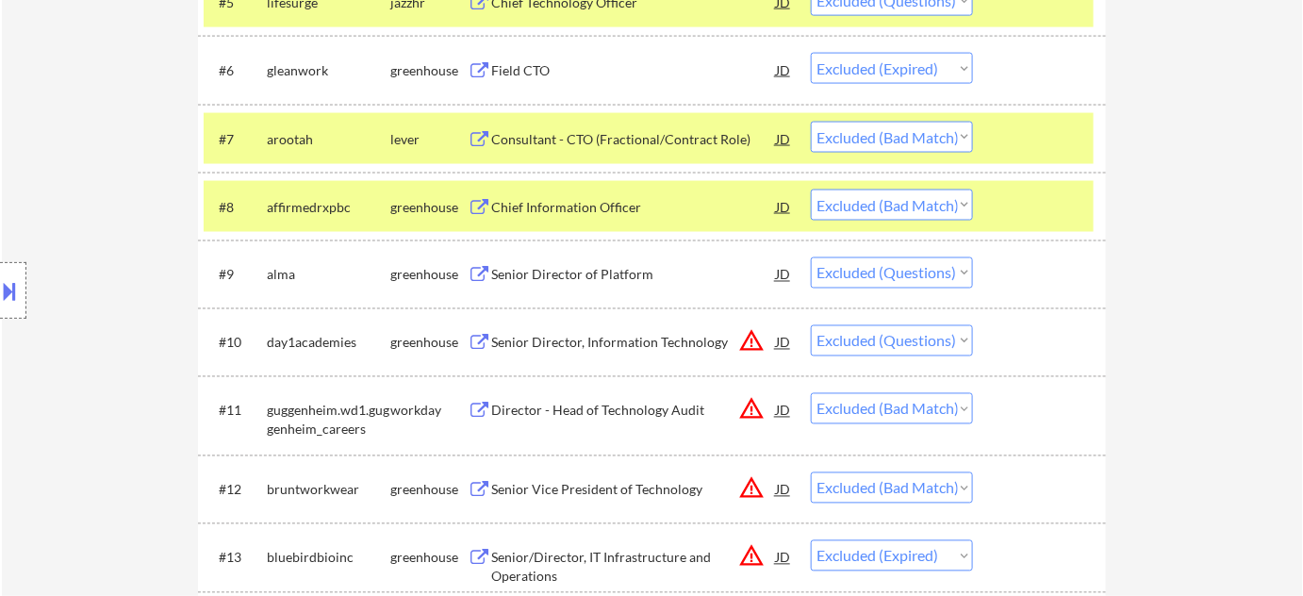
click at [599, 270] on div "Senior Director of Platform" at bounding box center [633, 275] width 285 height 19
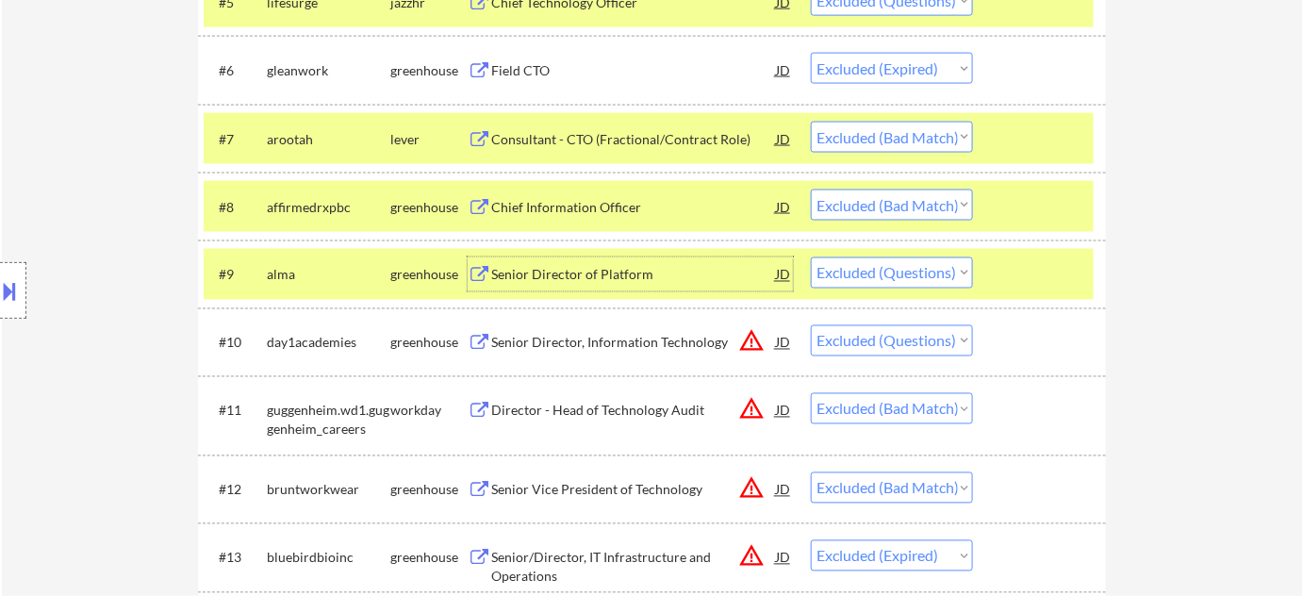
click at [896, 278] on select "Choose an option... Pending Applied Excluded (Questions) Excluded (Expired) Exc…" at bounding box center [892, 272] width 162 height 31
click at [811, 257] on select "Choose an option... Pending Applied Excluded (Questions) Excluded (Expired) Exc…" at bounding box center [892, 272] width 162 height 31
select select ""excluded""
select select ""excluded__bad_match_""
select select ""excluded__expired_""
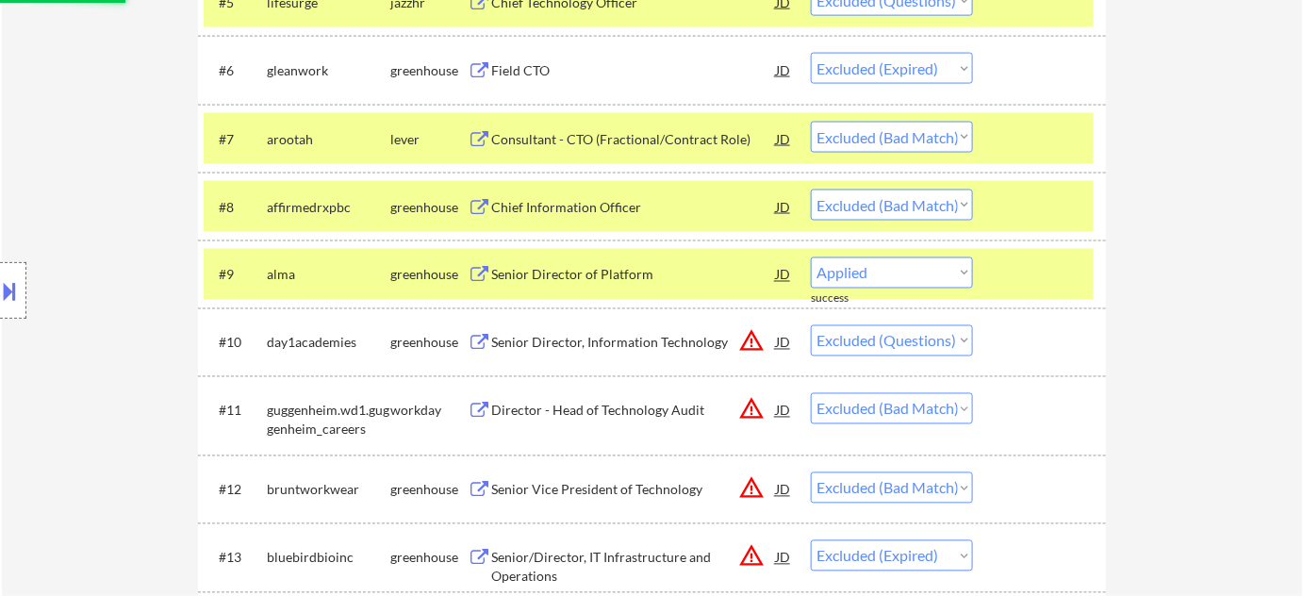
select select ""excluded__bad_match_""
select select ""excluded__expired_""
select select ""excluded__bad_match_""
select select ""excluded__salary_""
select select ""excluded__expired_""
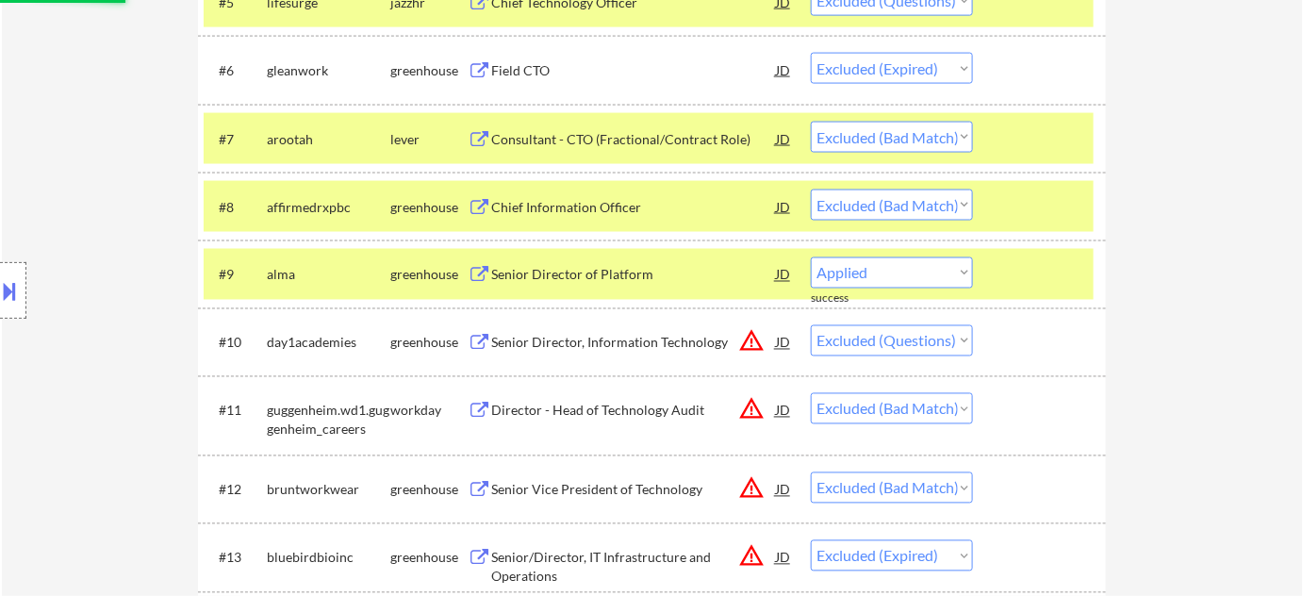
select select ""excluded__bad_match_""
select select ""excluded__salary_""
select select ""excluded__expired_""
select select ""excluded__bad_match_""
select select ""excluded__expired_""
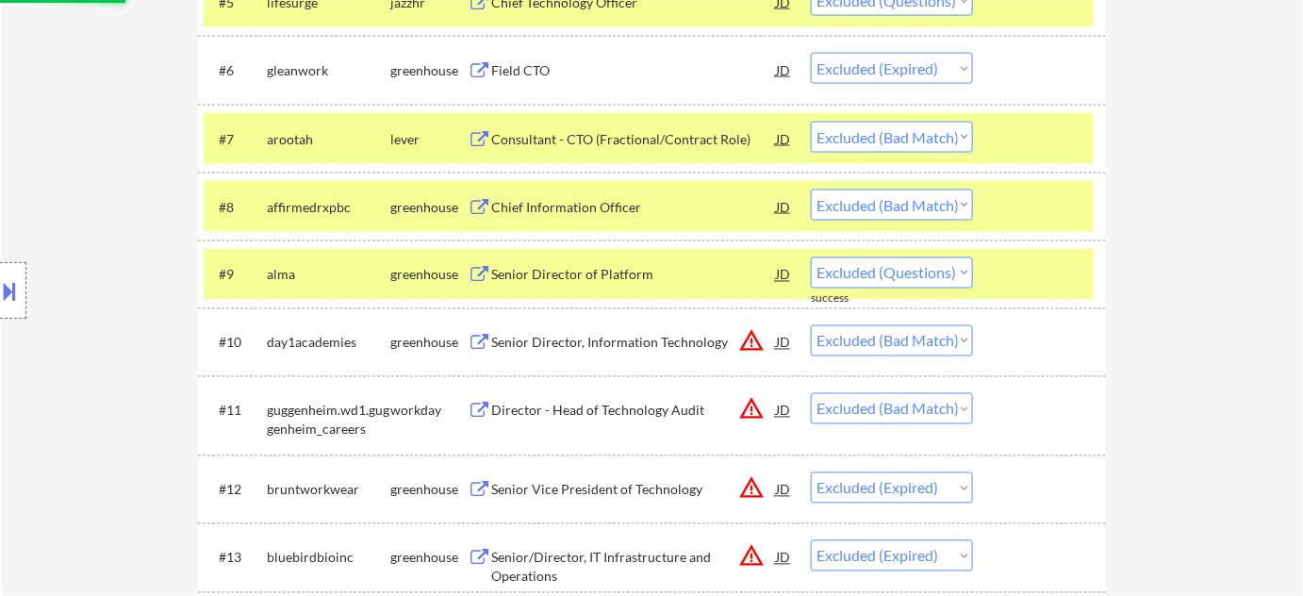
select select ""excluded__bad_match_""
select select ""excluded__salary_""
select select ""excluded__bad_match_""
select select ""excluded__salary_""
select select ""excluded__bad_match_""
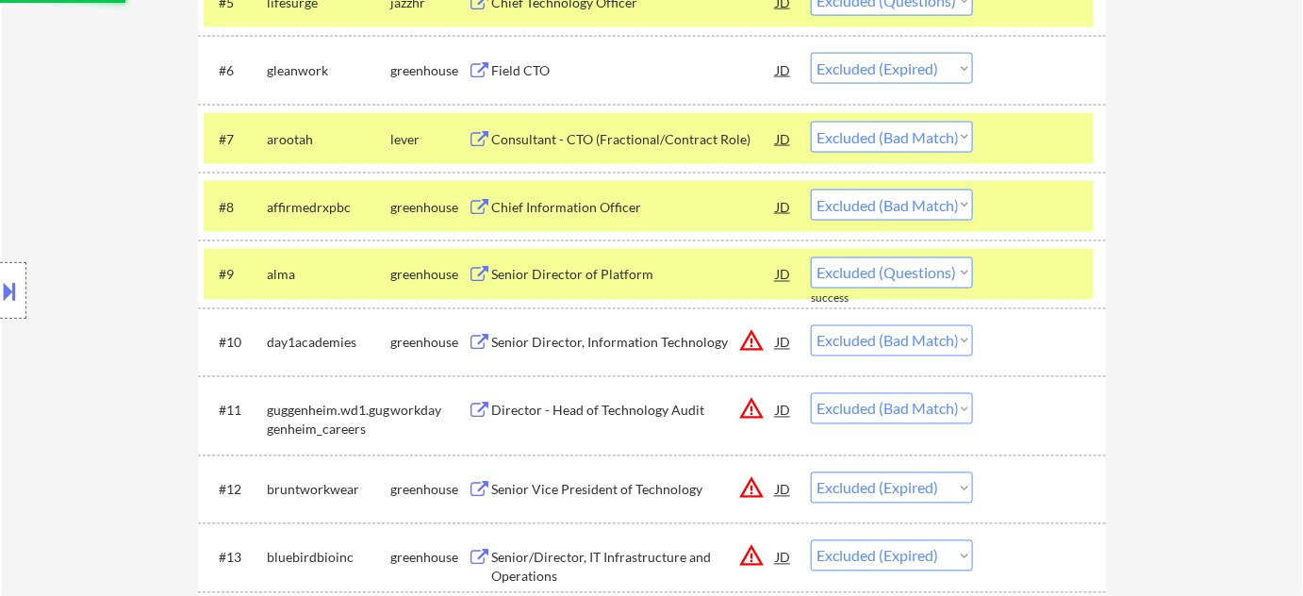
select select ""excluded__salary_""
select select ""excluded__bad_match_""
select select ""excluded__location_""
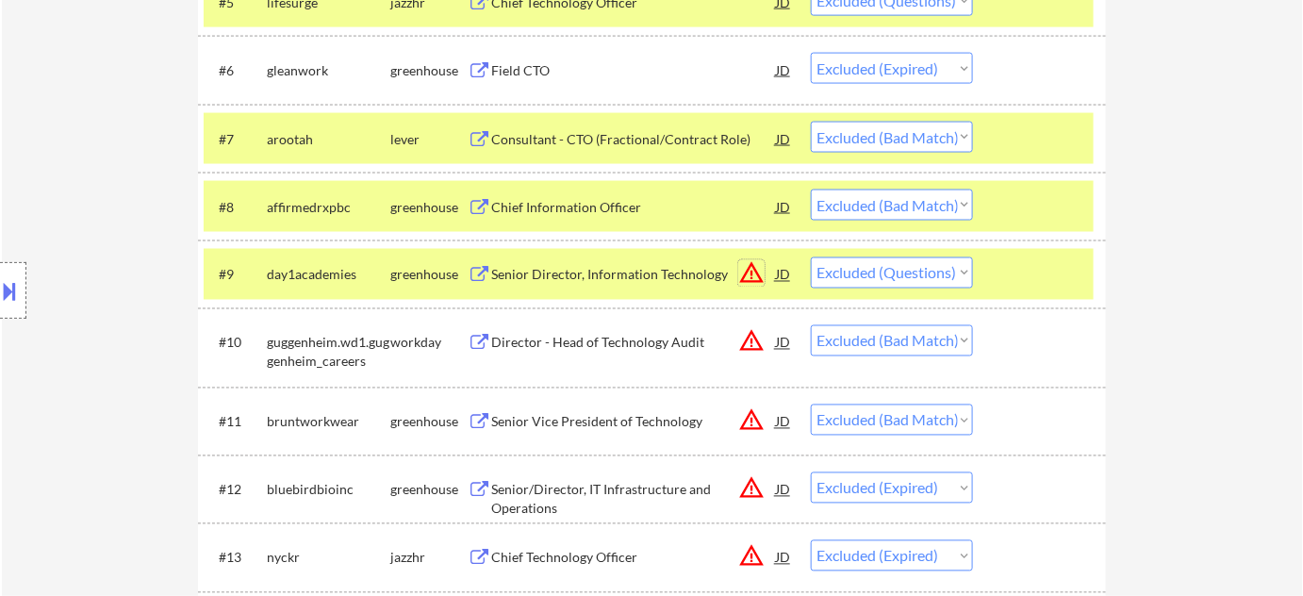
click at [747, 275] on button "warning_amber" at bounding box center [751, 273] width 26 height 26
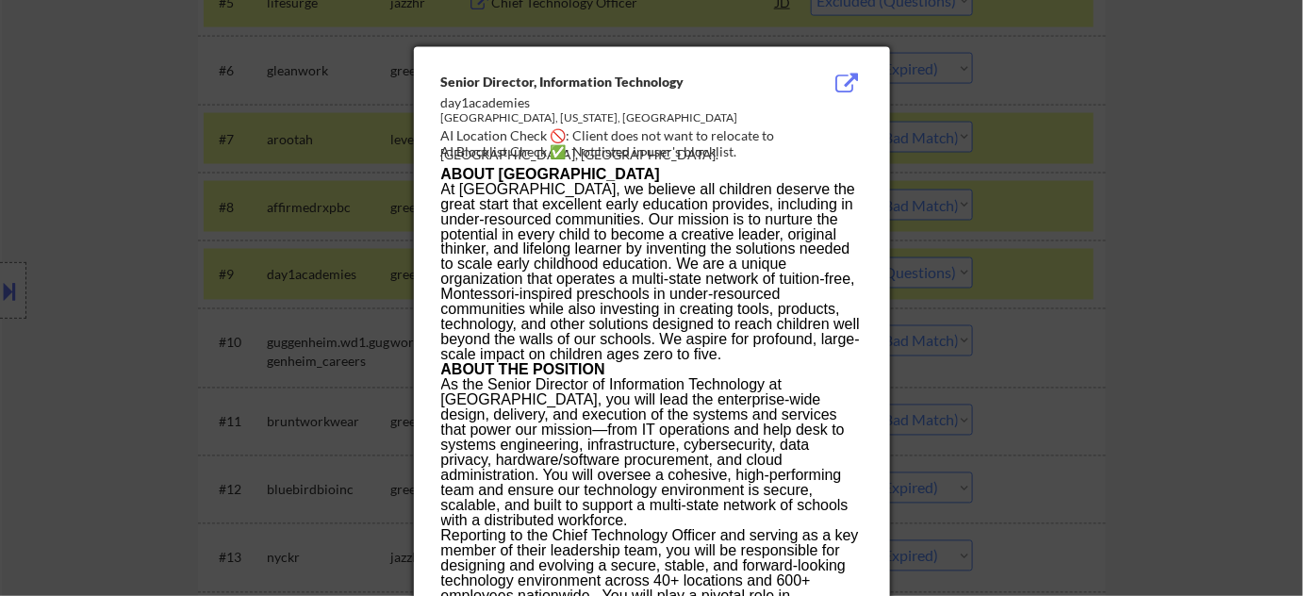
click at [1117, 309] on div at bounding box center [651, 298] width 1303 height 596
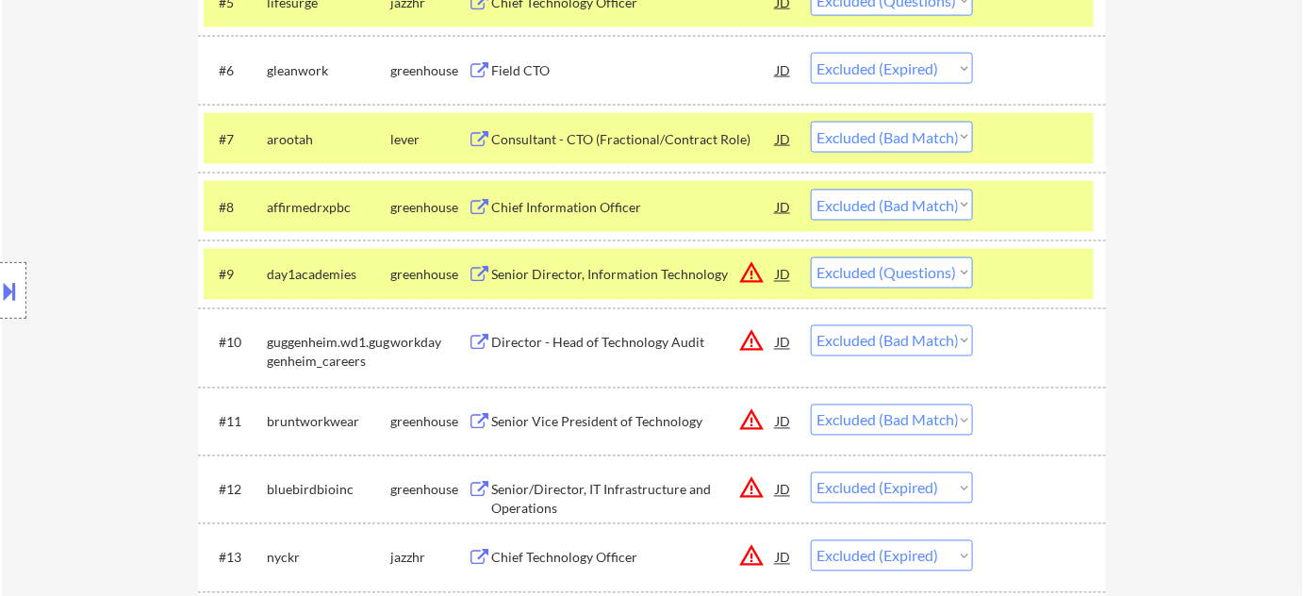
click at [627, 273] on div "Senior Director, Information Technology" at bounding box center [633, 275] width 285 height 19
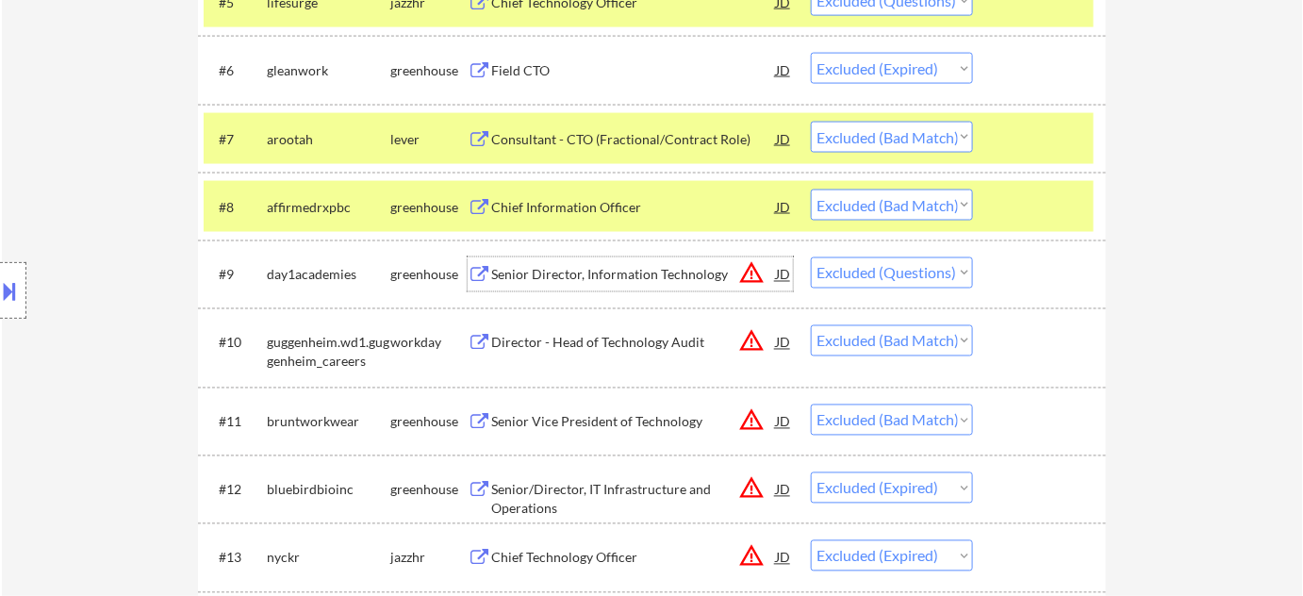
click at [20, 300] on button at bounding box center [10, 290] width 21 height 31
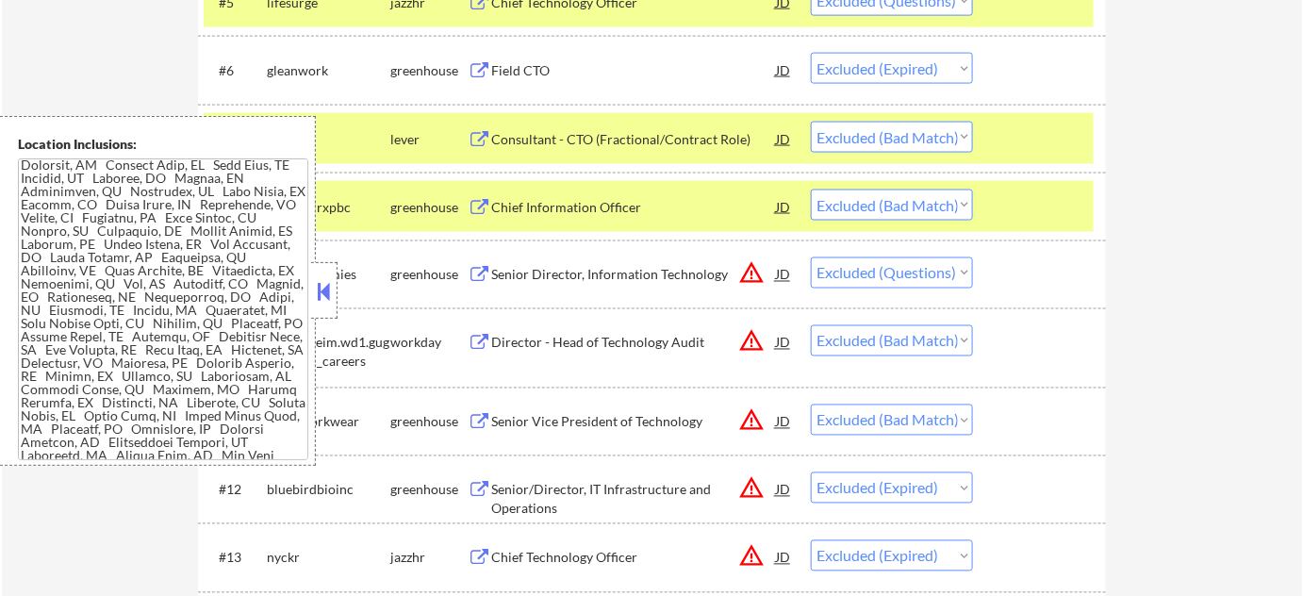
scroll to position [1283, 0]
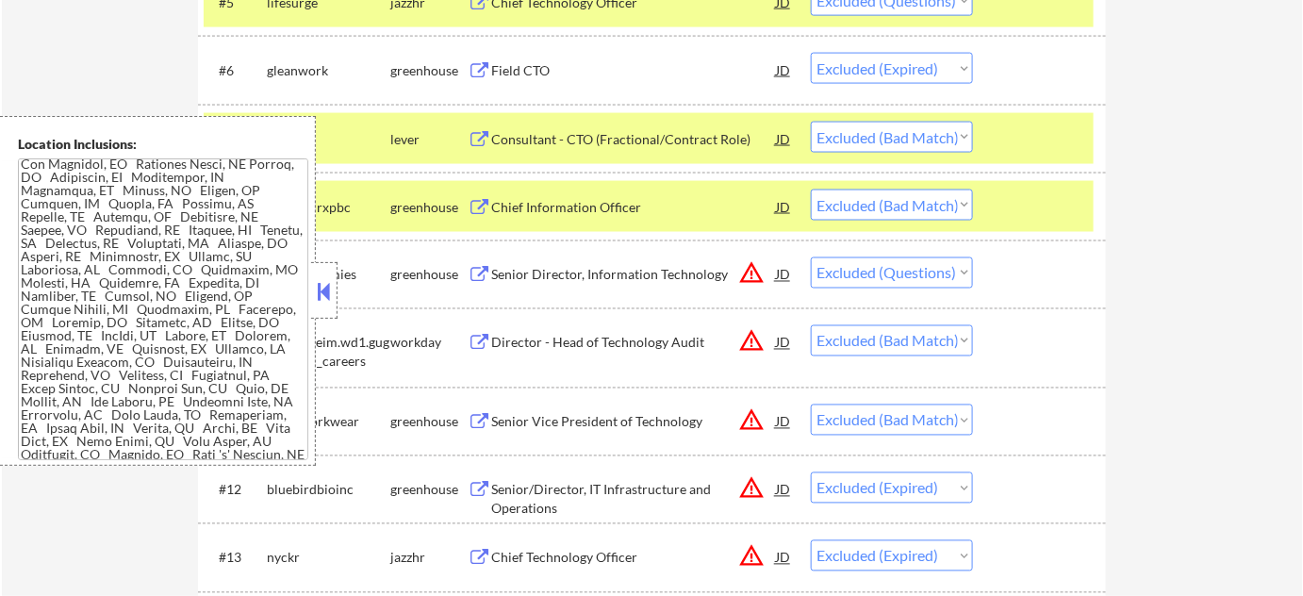
click at [322, 284] on button at bounding box center [324, 291] width 21 height 28
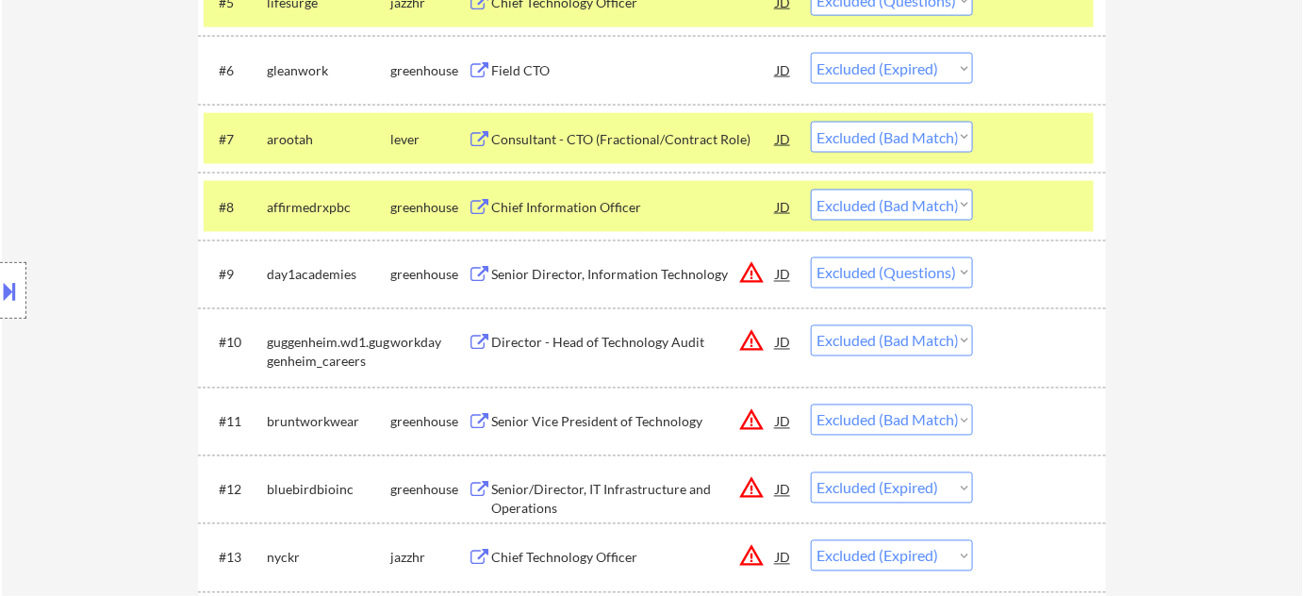
type textarea "Flor de Mae AI Answer: https://docs.google.com/spreadsheets/d/1J2JawOh71a6M83A5…"
click at [0, 292] on button at bounding box center [10, 290] width 21 height 31
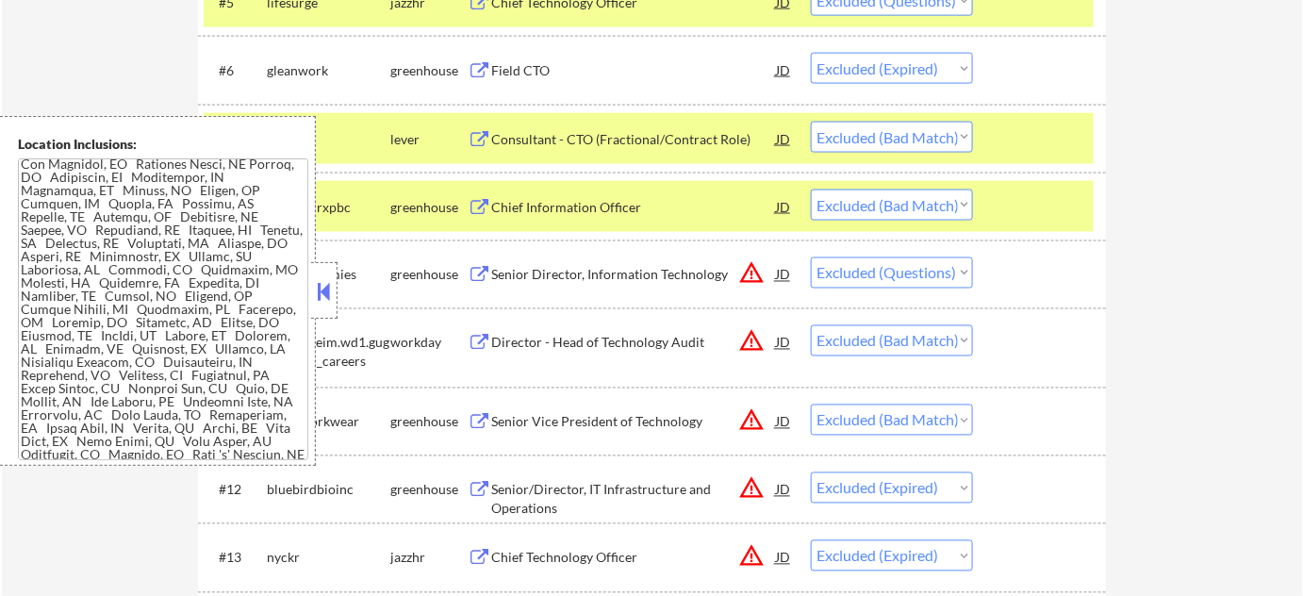
click at [319, 286] on button at bounding box center [324, 291] width 21 height 28
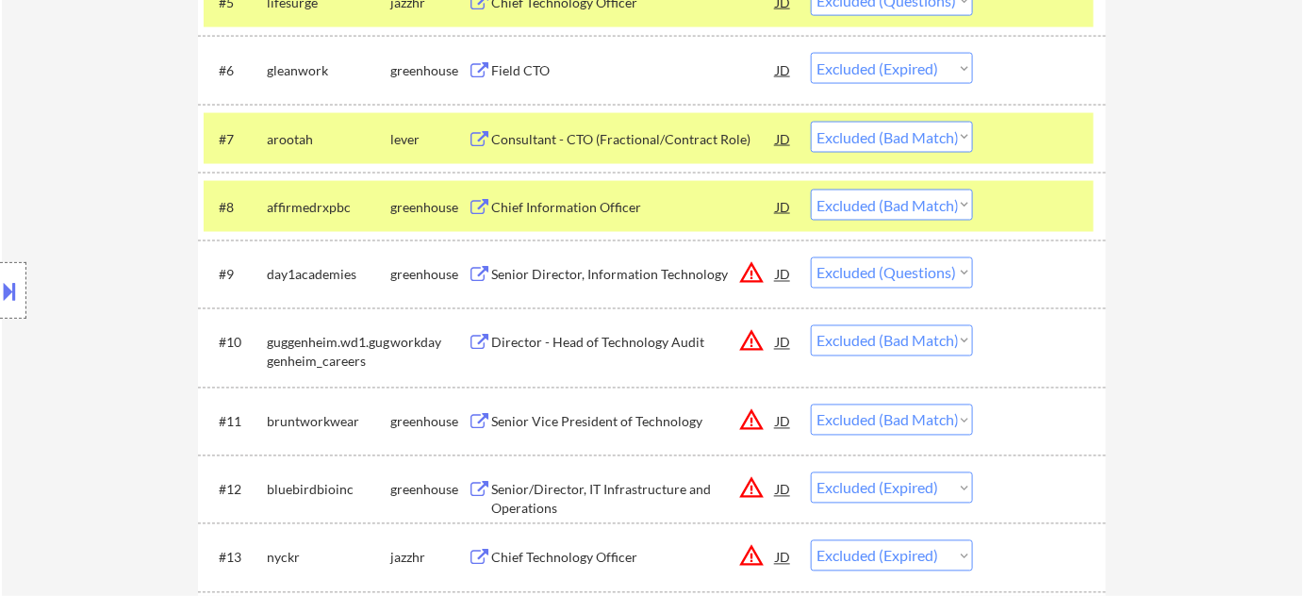
click at [866, 272] on select "Choose an option... Pending Applied Excluded (Questions) Excluded (Expired) Exc…" at bounding box center [892, 272] width 162 height 31
click at [811, 257] on select "Choose an option... Pending Applied Excluded (Questions) Excluded (Expired) Exc…" at bounding box center [892, 272] width 162 height 31
select select ""excluded__bad_match_""
select select ""excluded__expired_""
select select ""excluded__bad_match_""
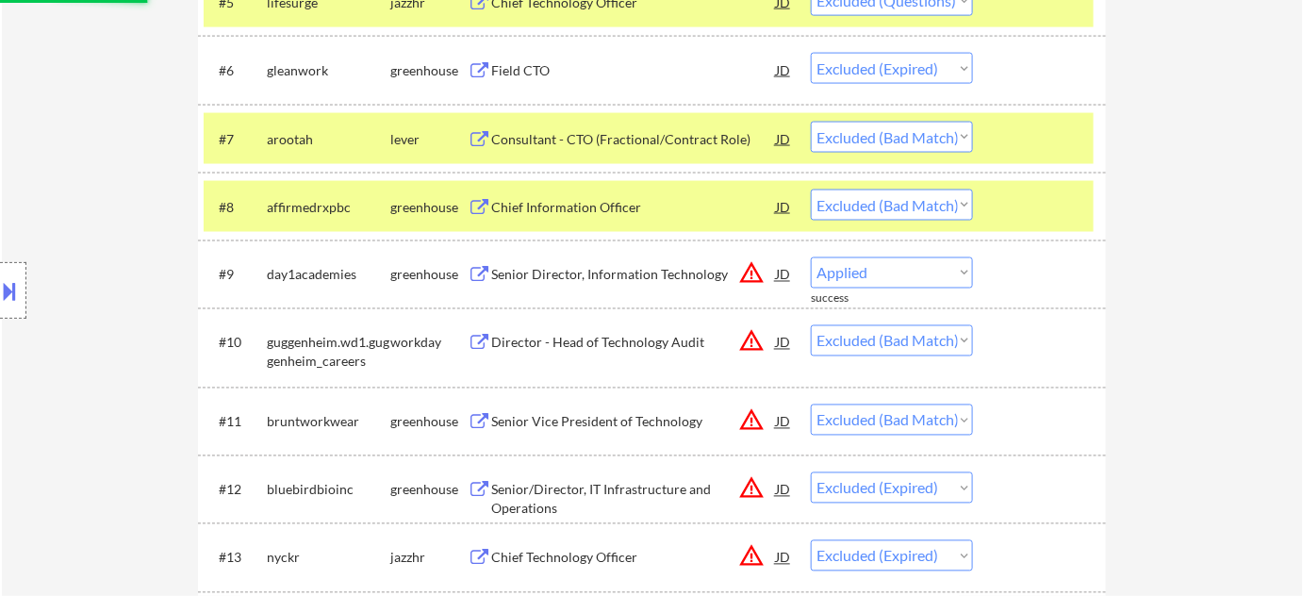
select select ""excluded__expired_""
select select ""excluded__bad_match_""
select select ""excluded__salary_""
select select ""excluded__expired_""
select select ""excluded__bad_match_""
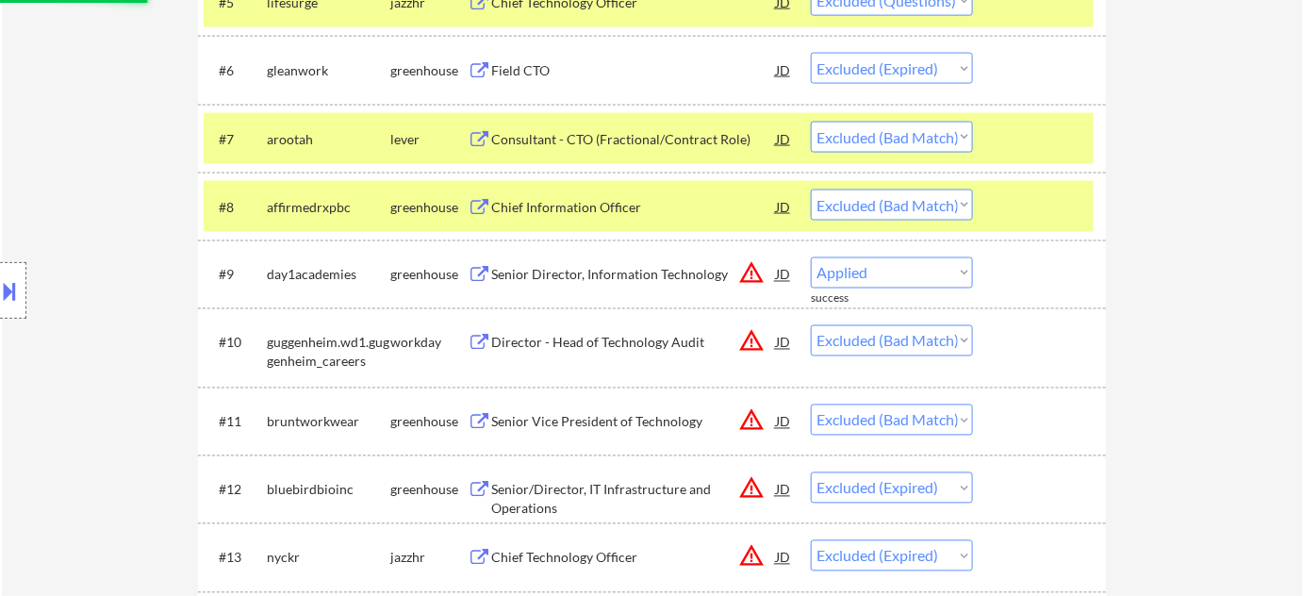
select select ""excluded__salary_""
select select ""excluded__expired_""
select select ""excluded__bad_match_""
select select ""excluded__expired_""
select select ""excluded__bad_match_""
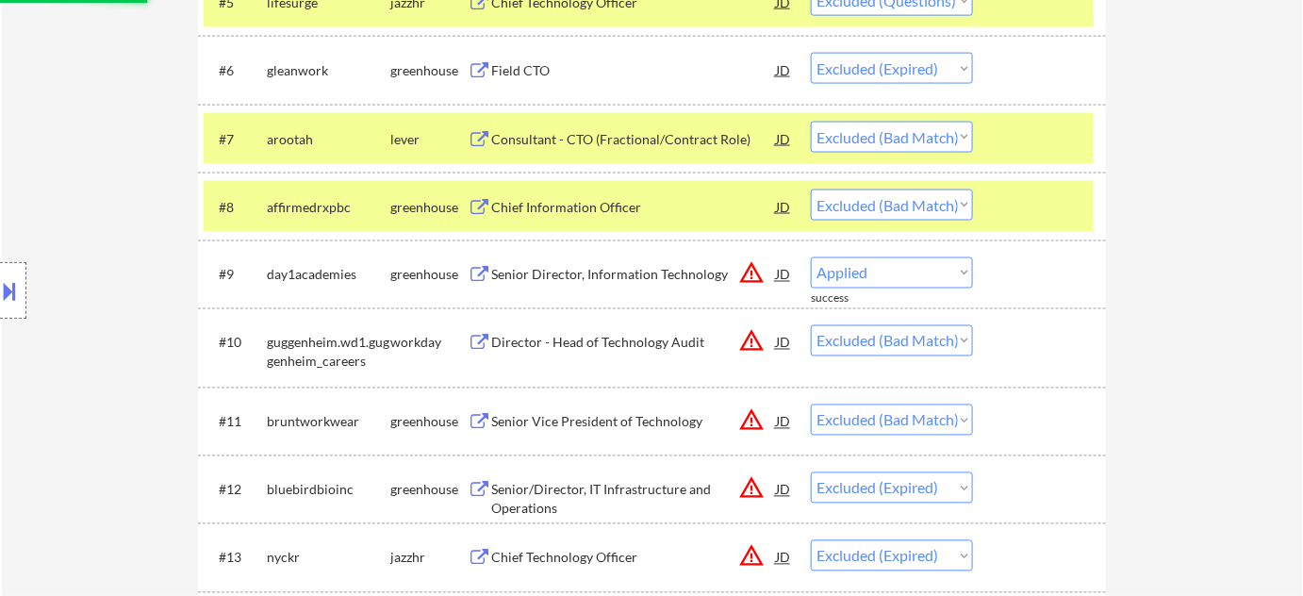
select select ""excluded__salary_""
select select ""excluded__bad_match_""
select select ""excluded__salary_""
select select ""excluded__bad_match_""
select select ""excluded__salary_""
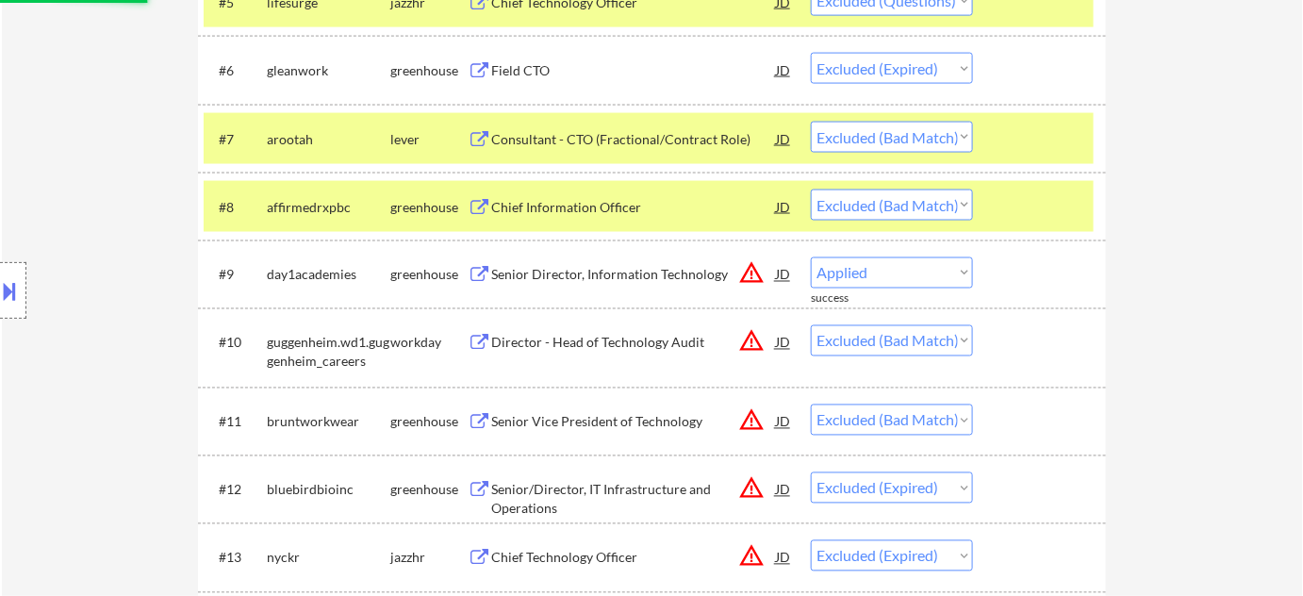
select select ""excluded__bad_match_""
select select ""excluded__location_""
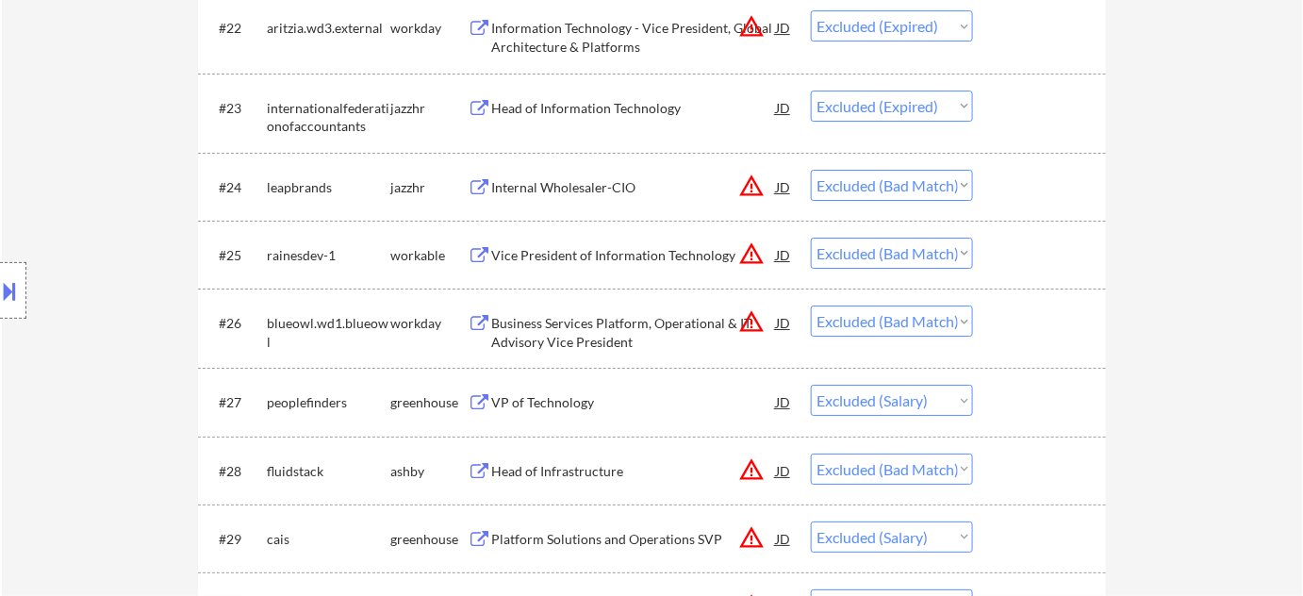
scroll to position [2142, 0]
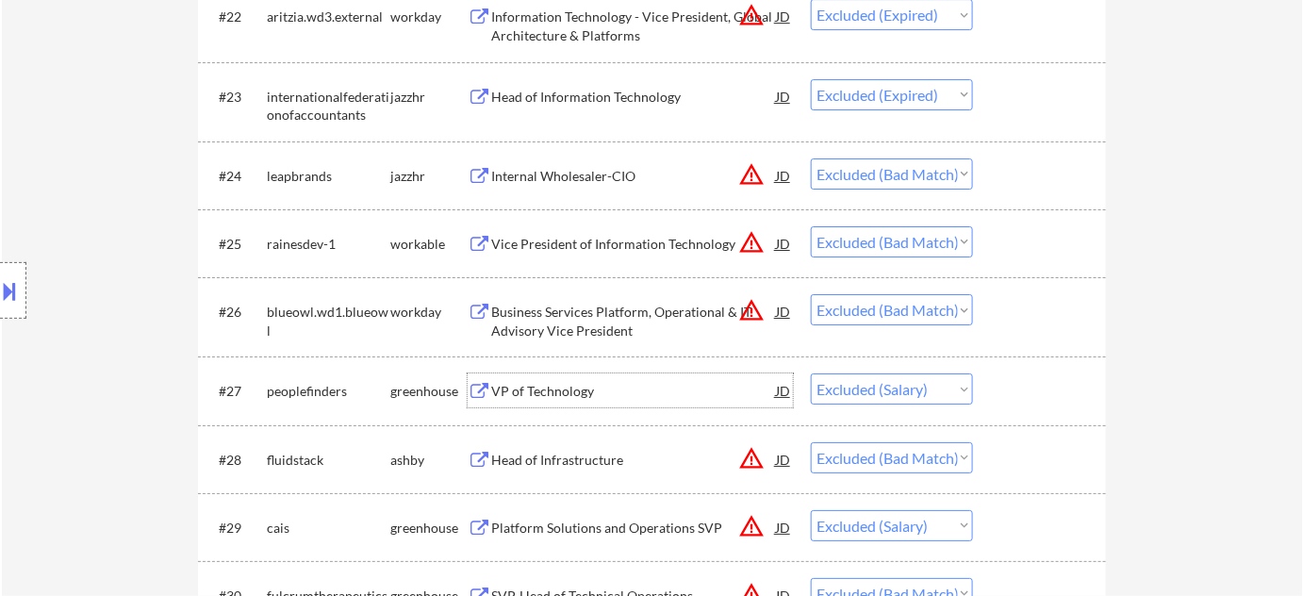
click at [558, 388] on div "VP of Technology" at bounding box center [633, 391] width 285 height 19
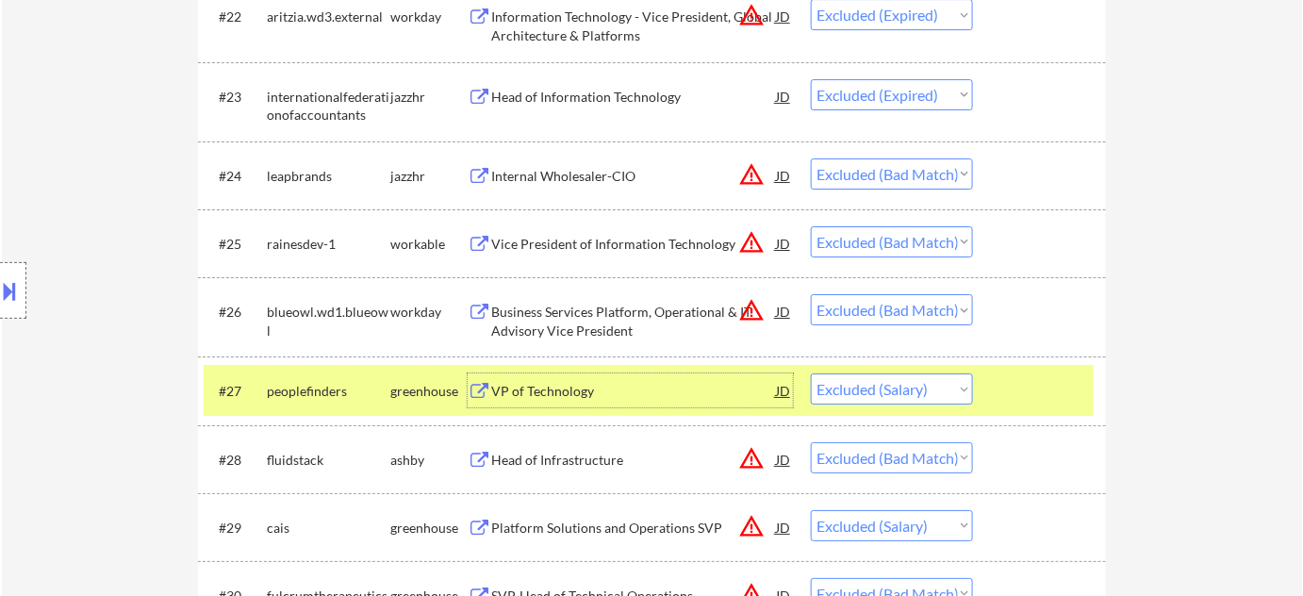
click at [872, 386] on select "Choose an option... Pending Applied Excluded (Questions) Excluded (Expired) Exc…" at bounding box center [892, 388] width 162 height 31
click at [811, 373] on select "Choose an option... Pending Applied Excluded (Questions) Excluded (Expired) Exc…" at bounding box center [892, 388] width 162 height 31
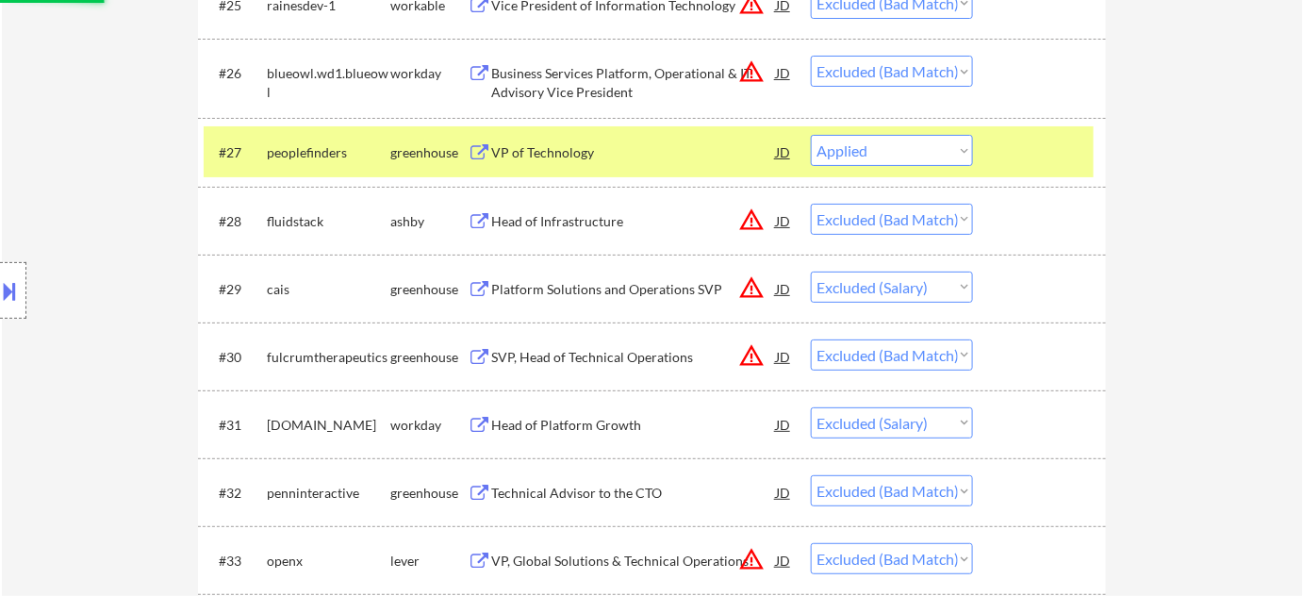
scroll to position [2399, 0]
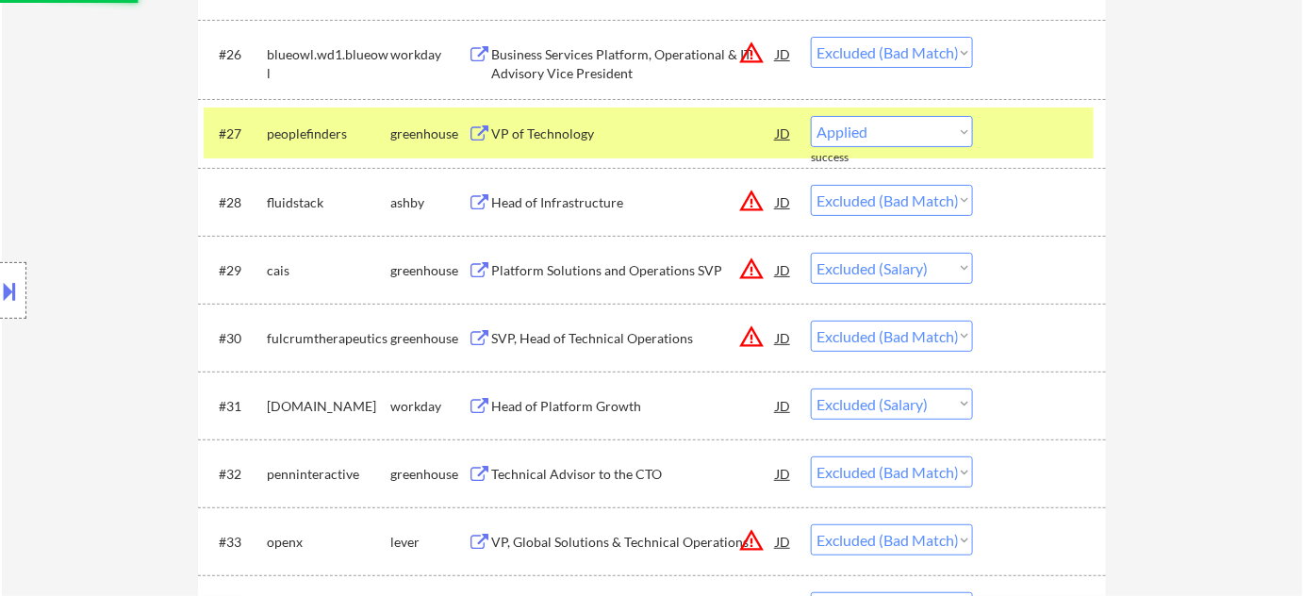
select select ""excluded__bad_match_""
select select ""excluded__salary_""
select select ""excluded__bad_match_""
select select ""excluded__salary_""
select select ""excluded__bad_match_""
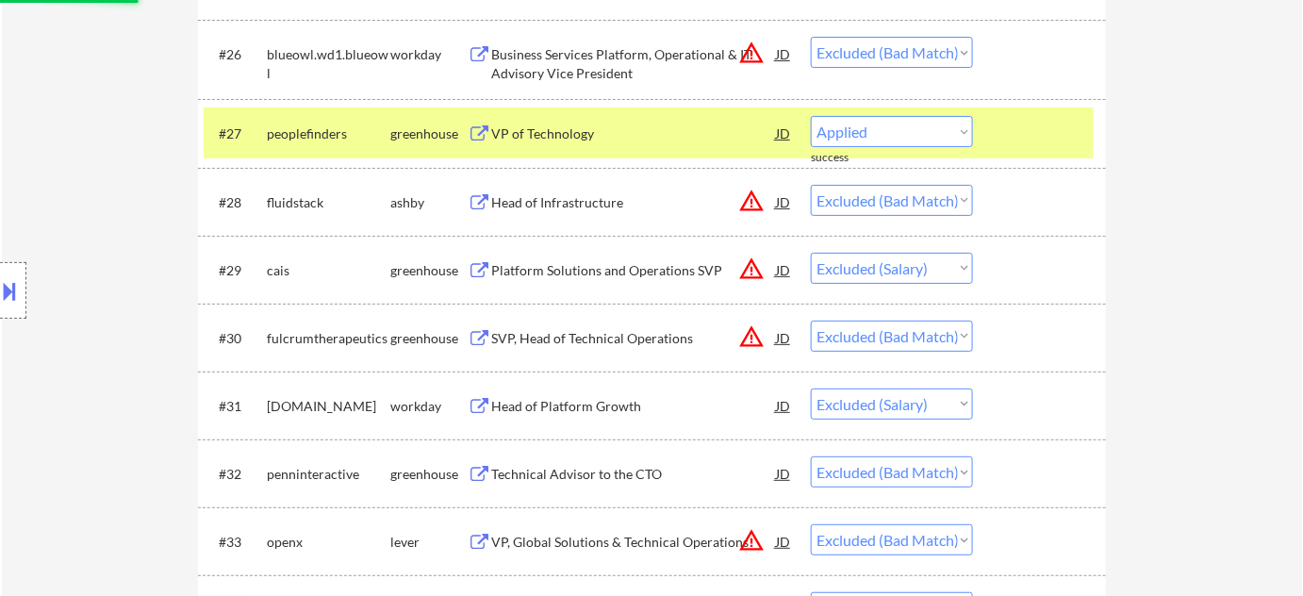
select select ""excluded__location_""
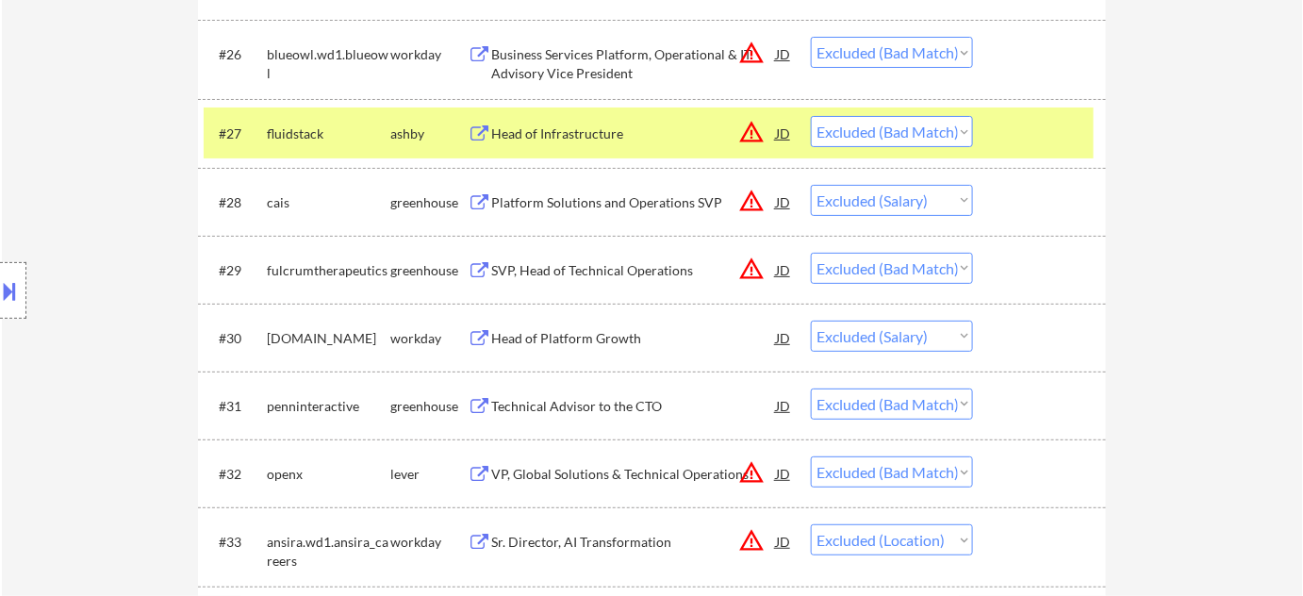
click at [747, 199] on button "warning_amber" at bounding box center [751, 201] width 26 height 26
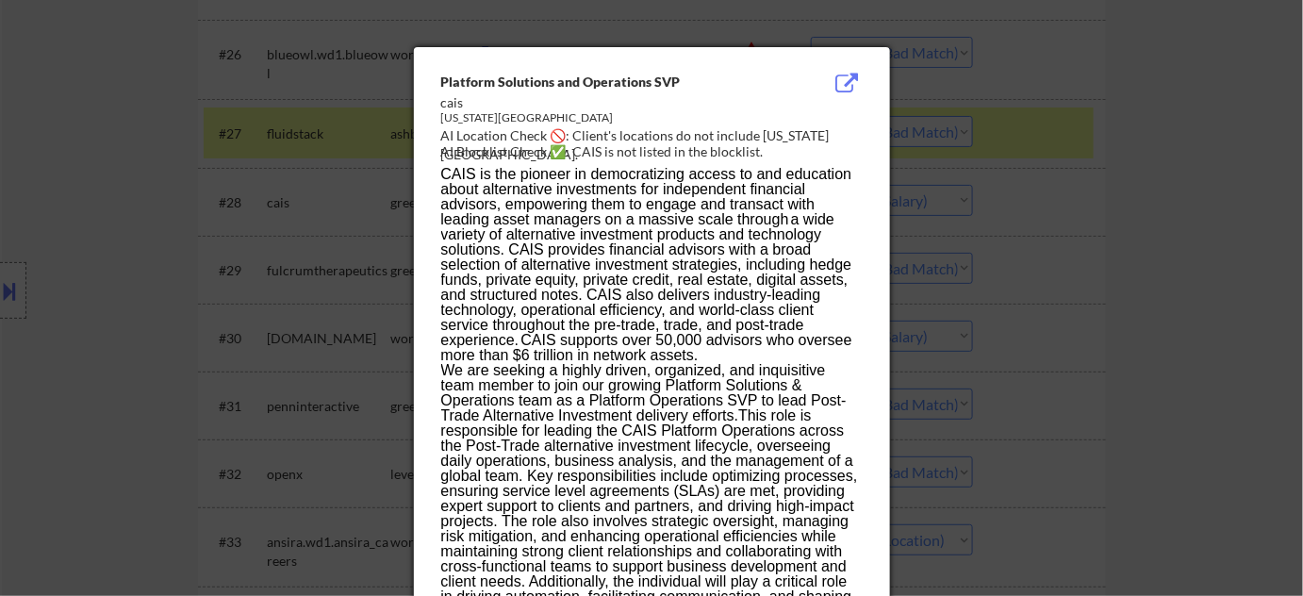
click at [1135, 203] on div at bounding box center [651, 298] width 1303 height 596
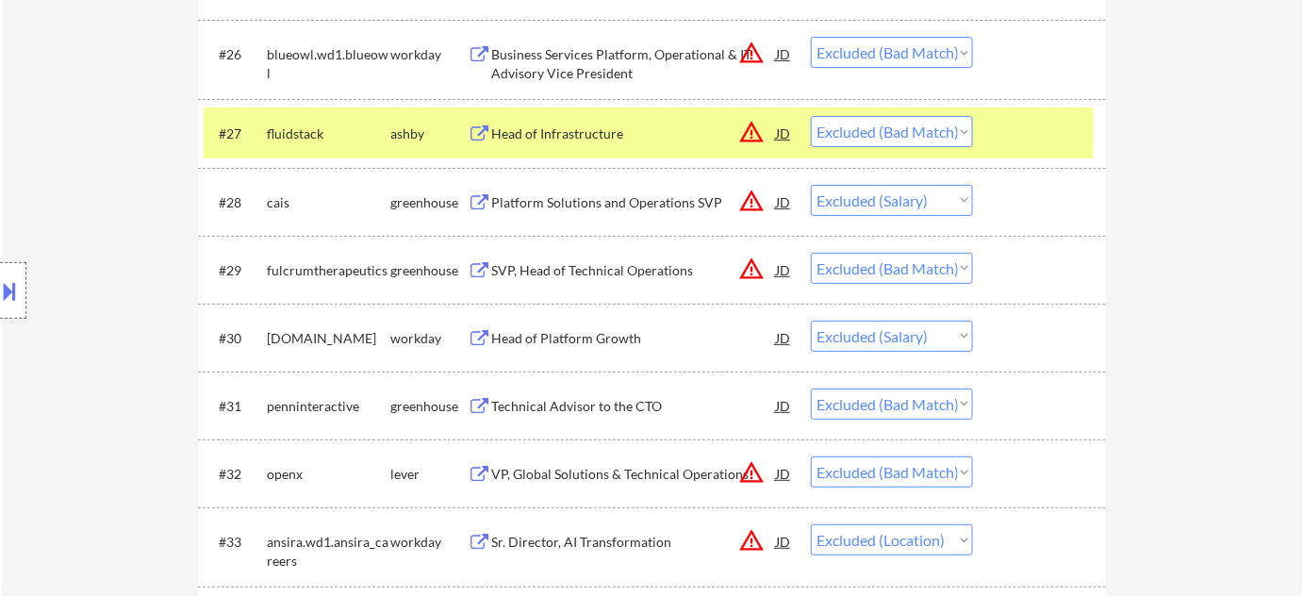
click at [560, 195] on div "Platform Solutions and Operations SVP" at bounding box center [633, 202] width 285 height 19
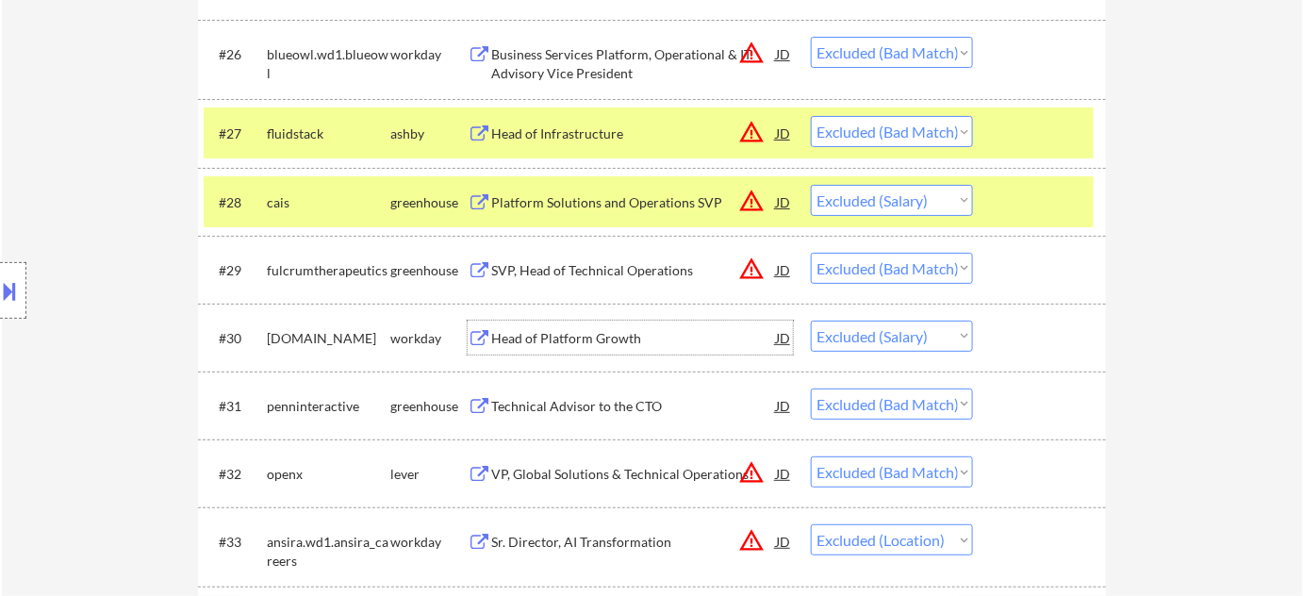
click at [600, 341] on div "Head of Platform Growth" at bounding box center [633, 338] width 285 height 19
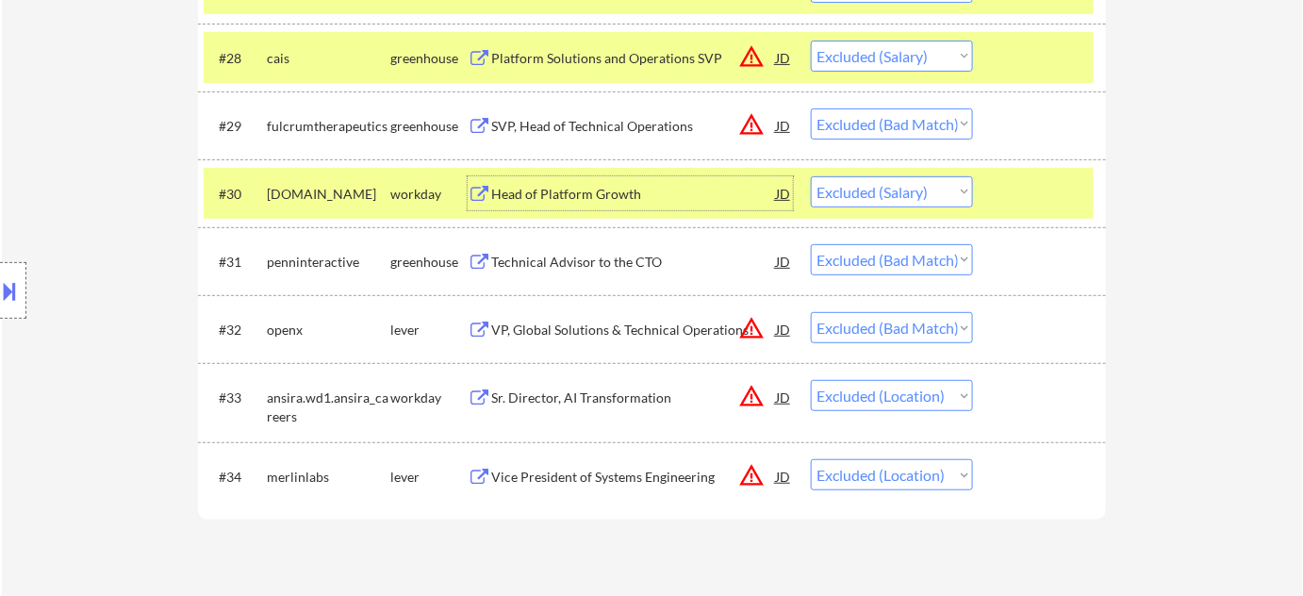
scroll to position [2570, 0]
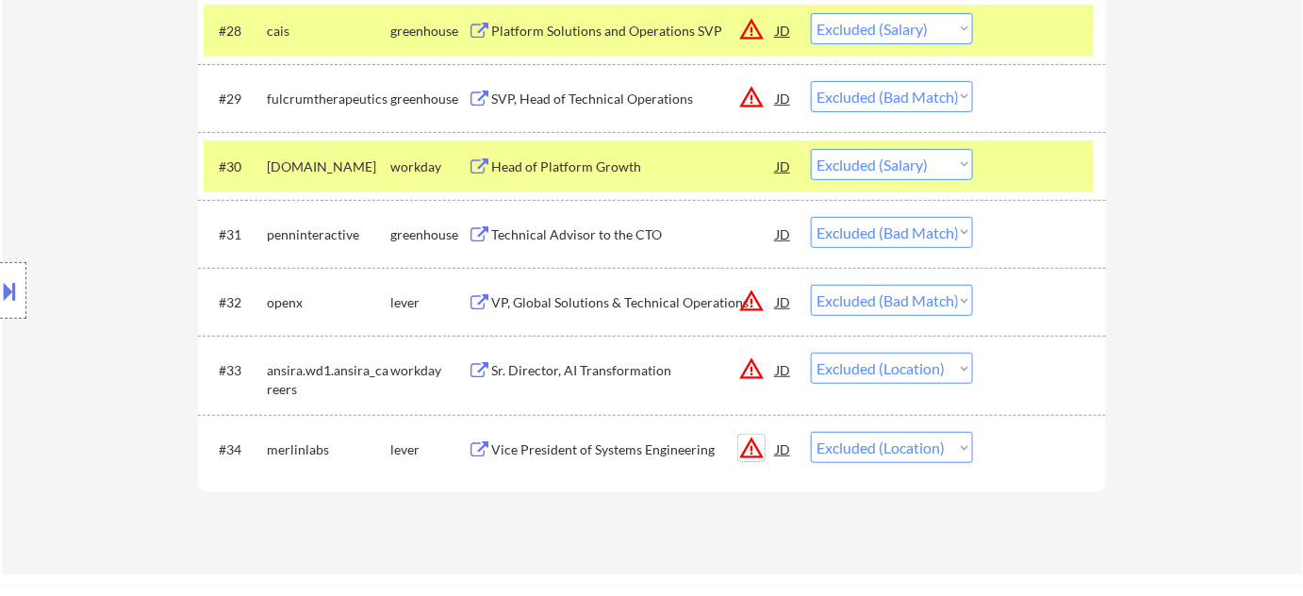
click at [750, 452] on button "warning_amber" at bounding box center [751, 448] width 26 height 26
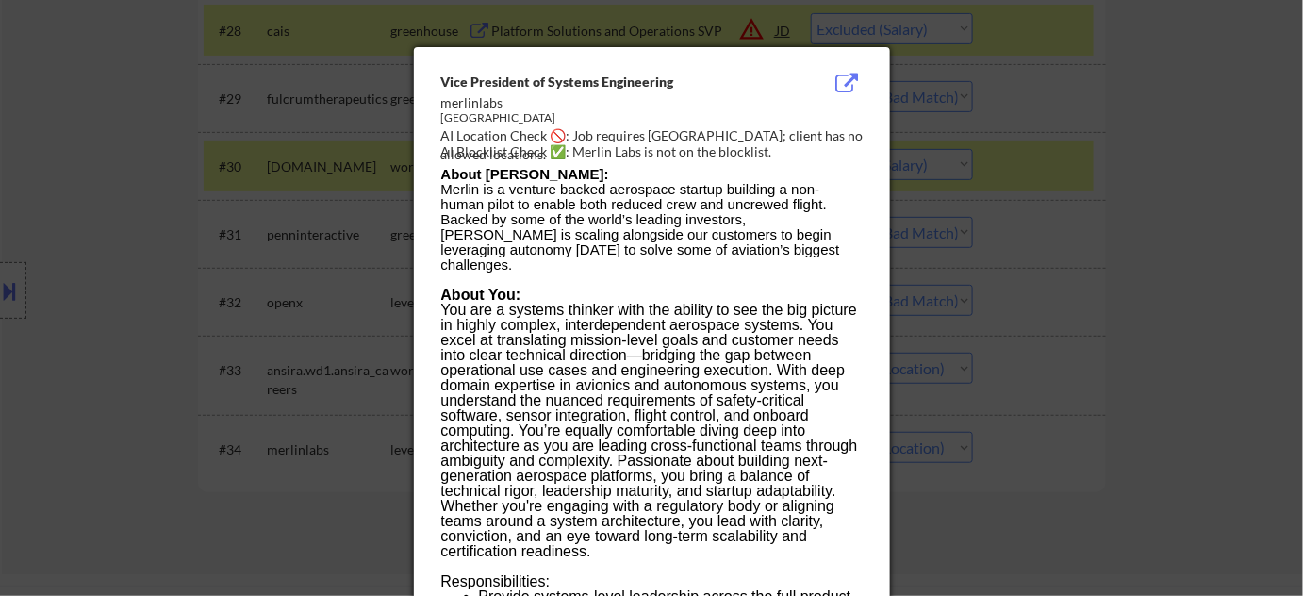
click at [988, 455] on div at bounding box center [651, 298] width 1303 height 596
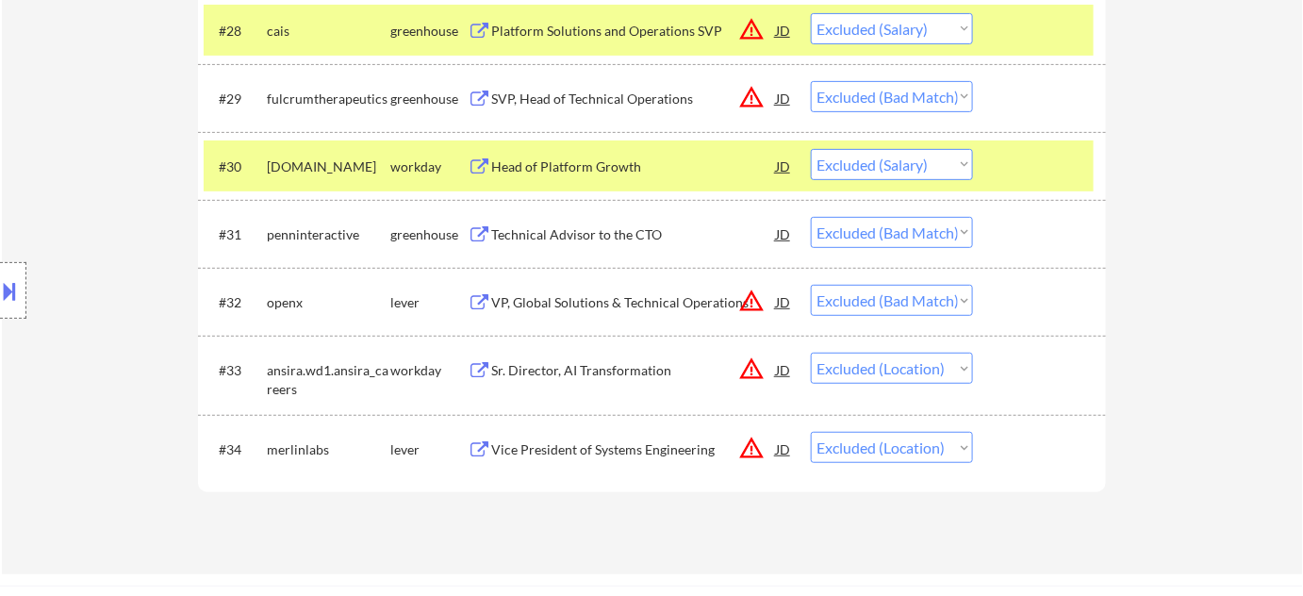
click at [747, 371] on button "warning_amber" at bounding box center [751, 368] width 26 height 26
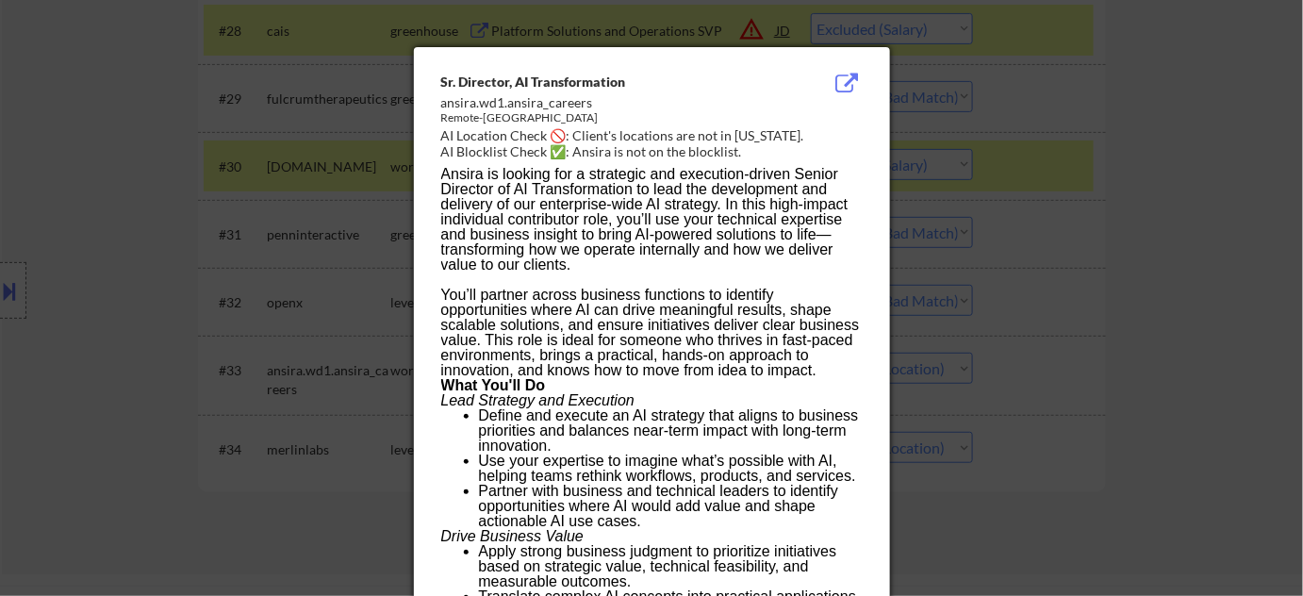
click at [1105, 328] on div at bounding box center [651, 298] width 1303 height 596
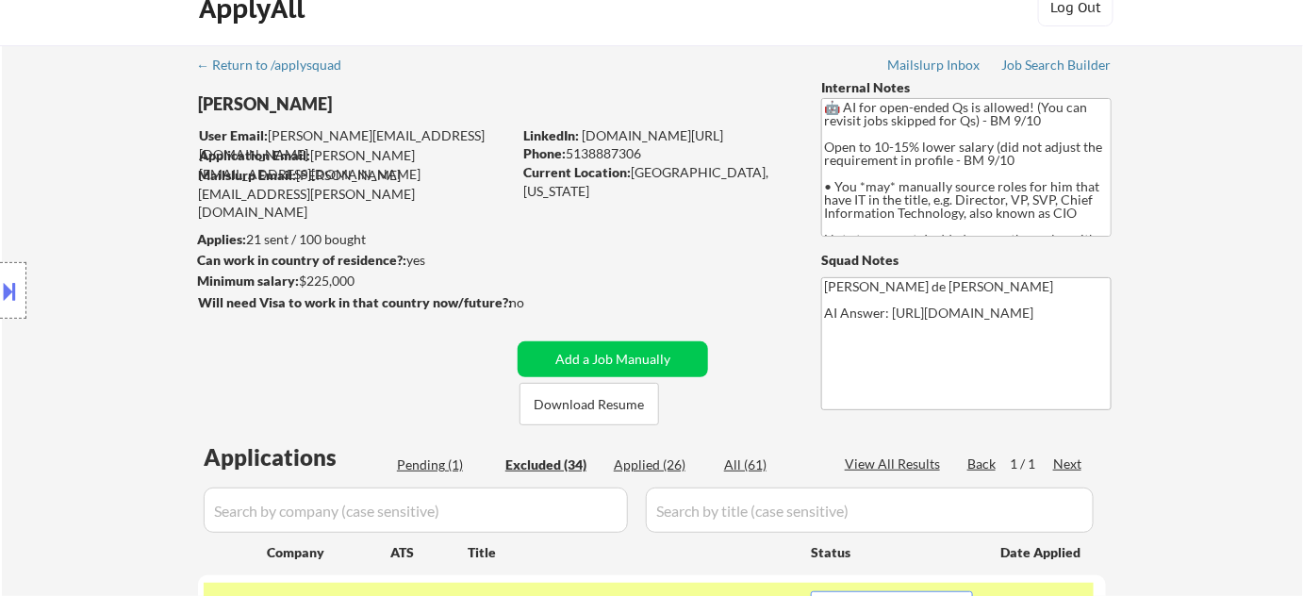
scroll to position [0, 0]
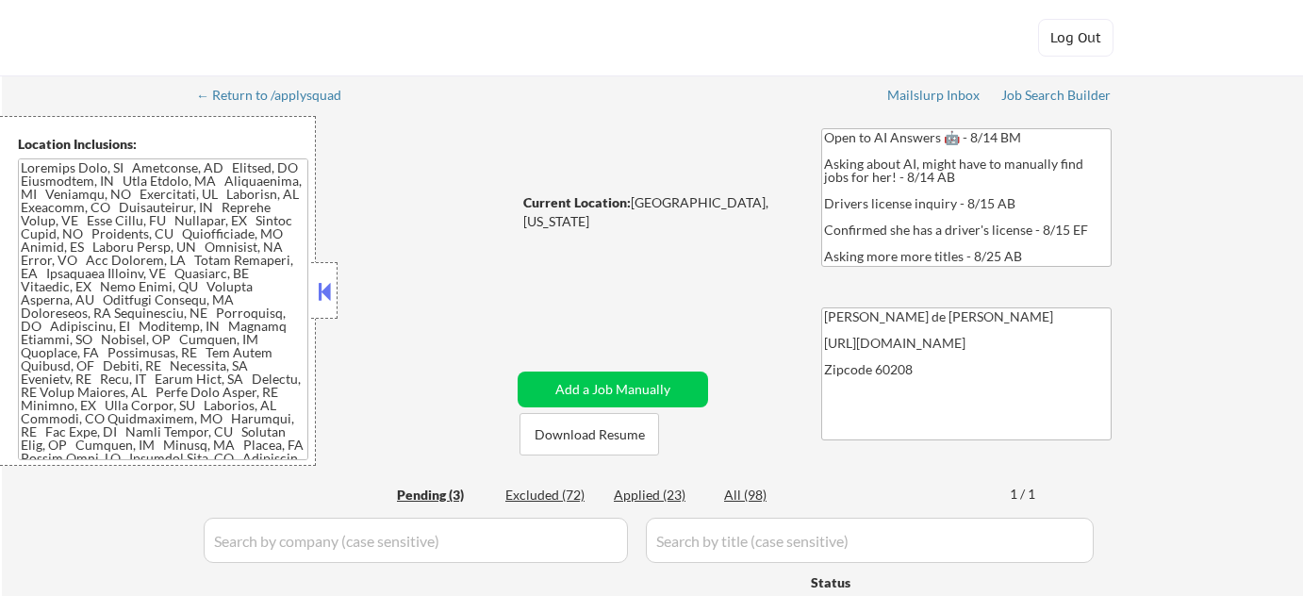
select select ""pending""
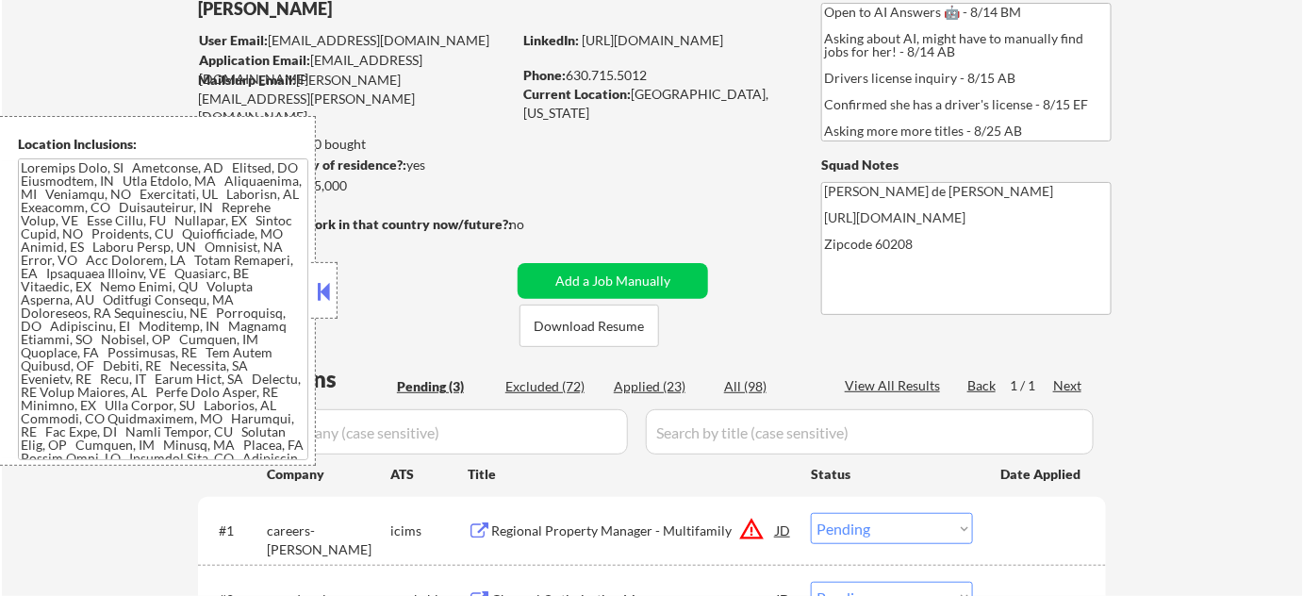
scroll to position [256, 0]
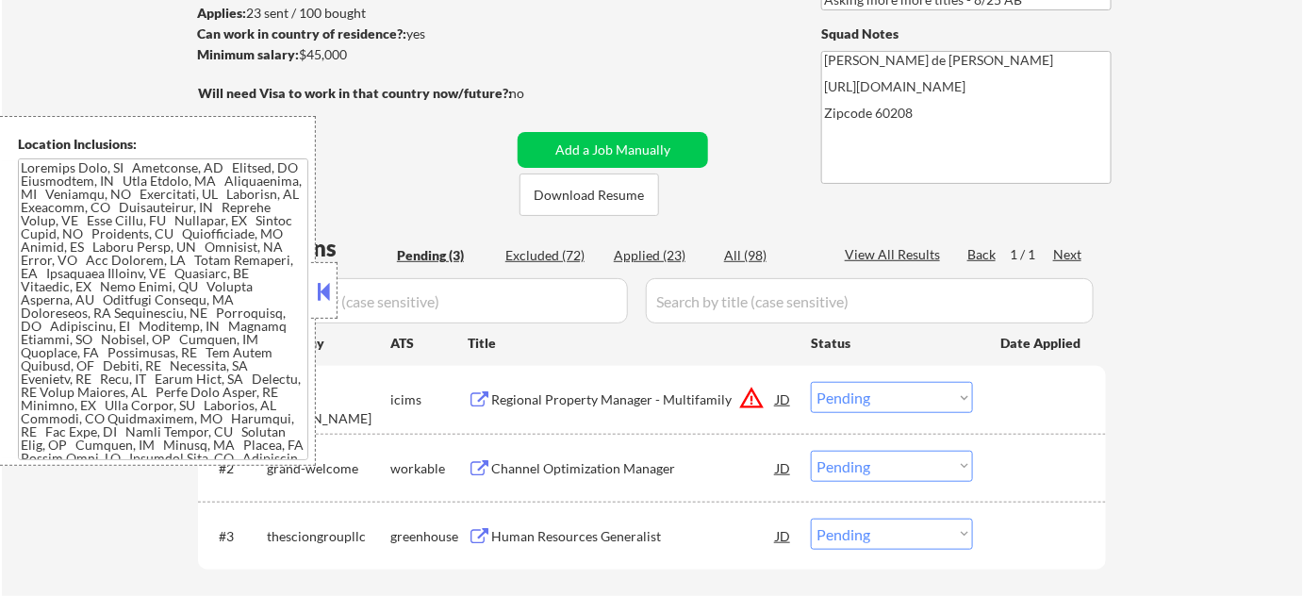
click at [327, 269] on div at bounding box center [324, 290] width 26 height 57
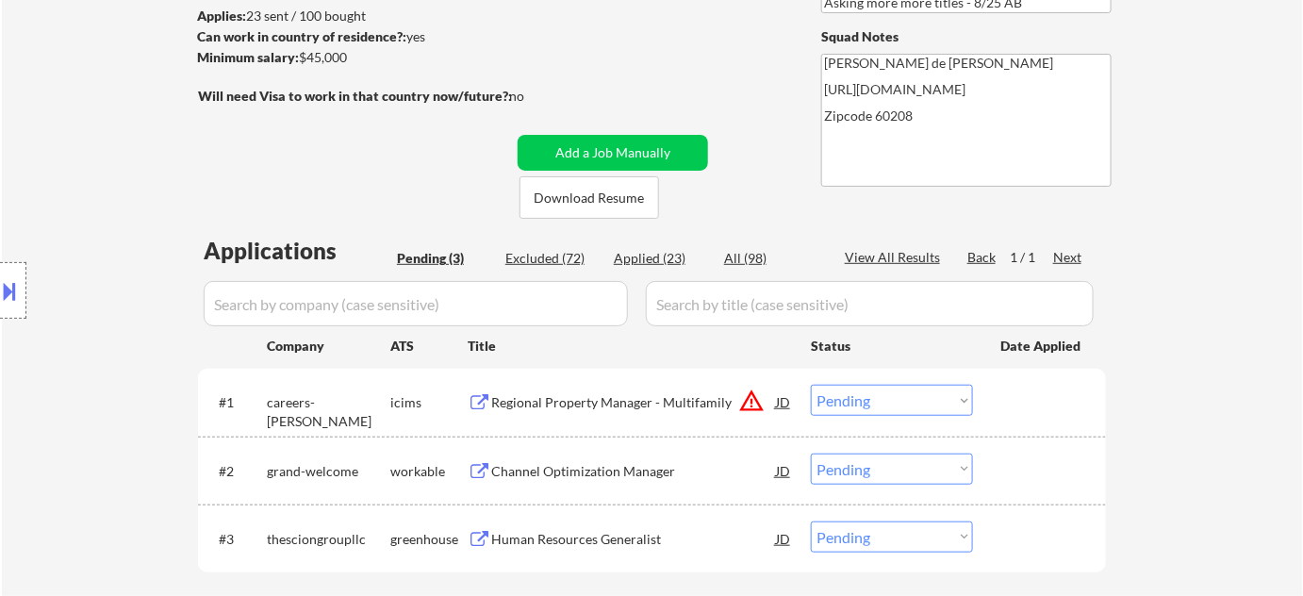
scroll to position [342, 0]
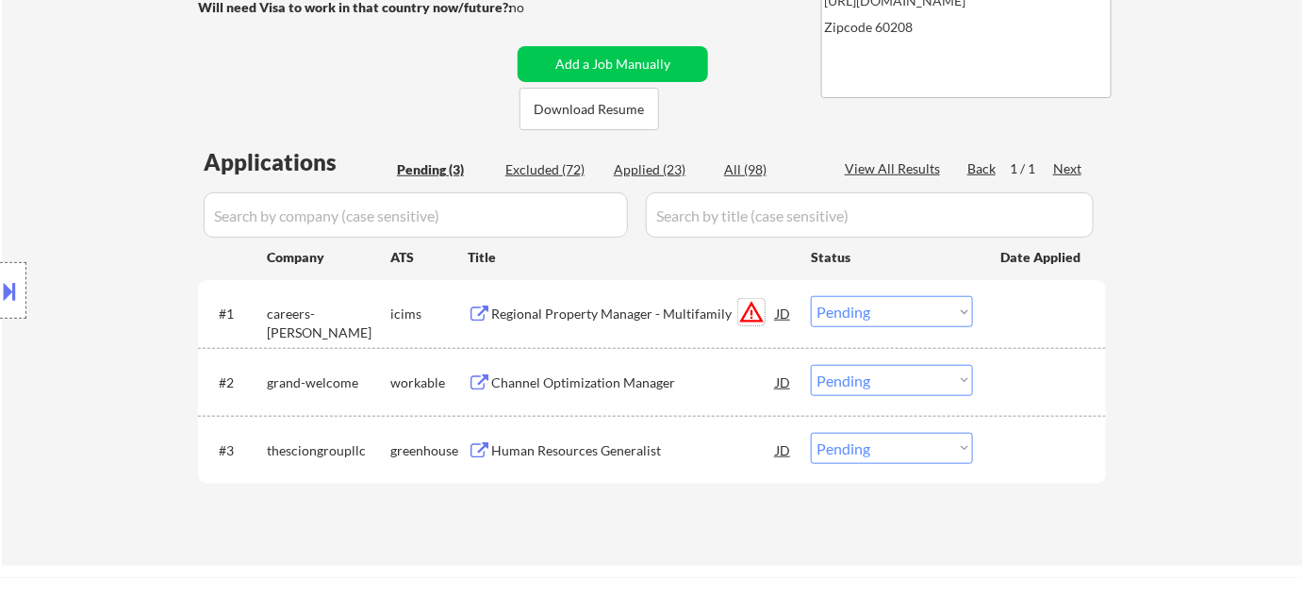
click at [754, 308] on button "warning_amber" at bounding box center [751, 312] width 26 height 26
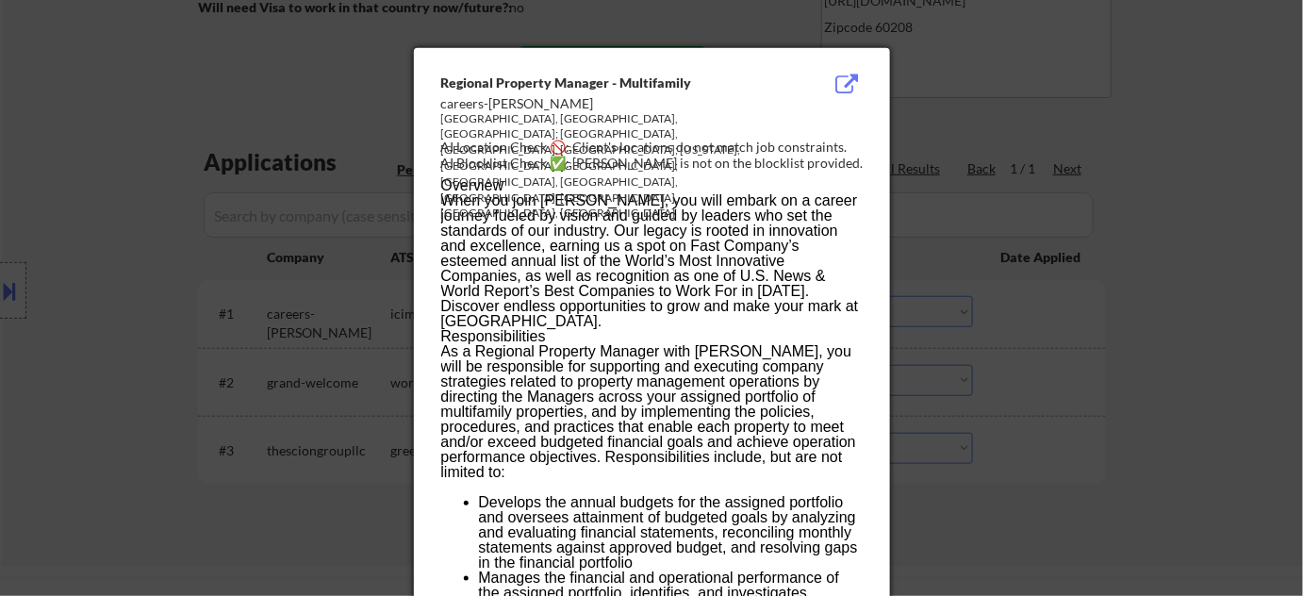
click at [1071, 316] on div at bounding box center [651, 298] width 1303 height 596
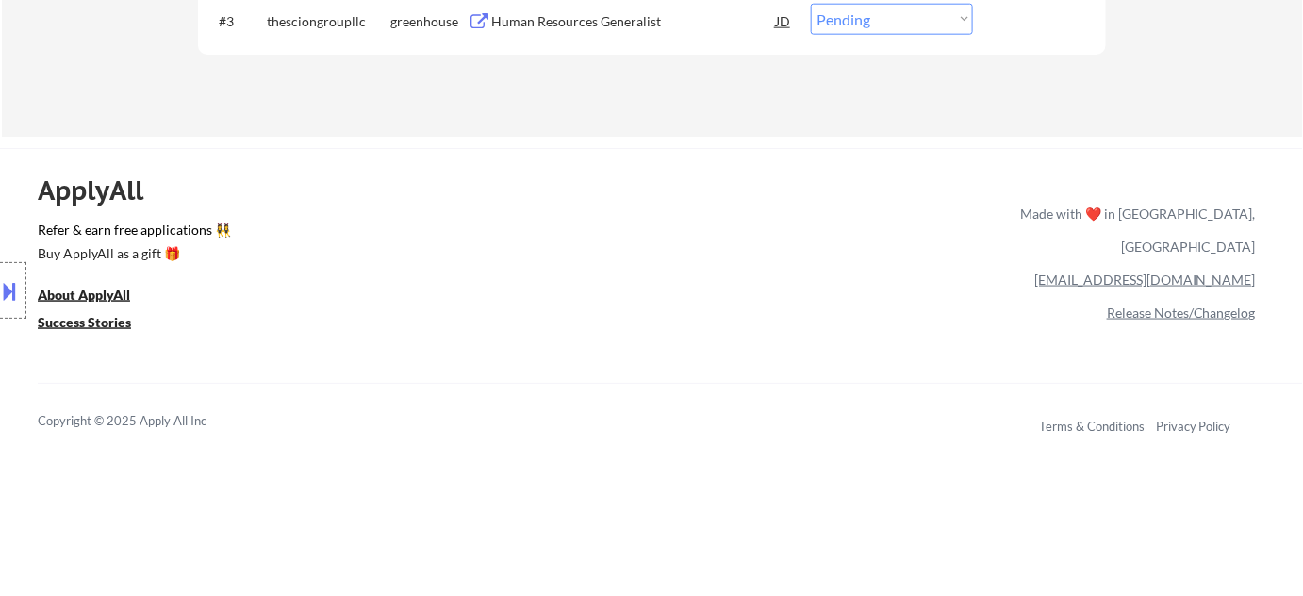
scroll to position [1278, 0]
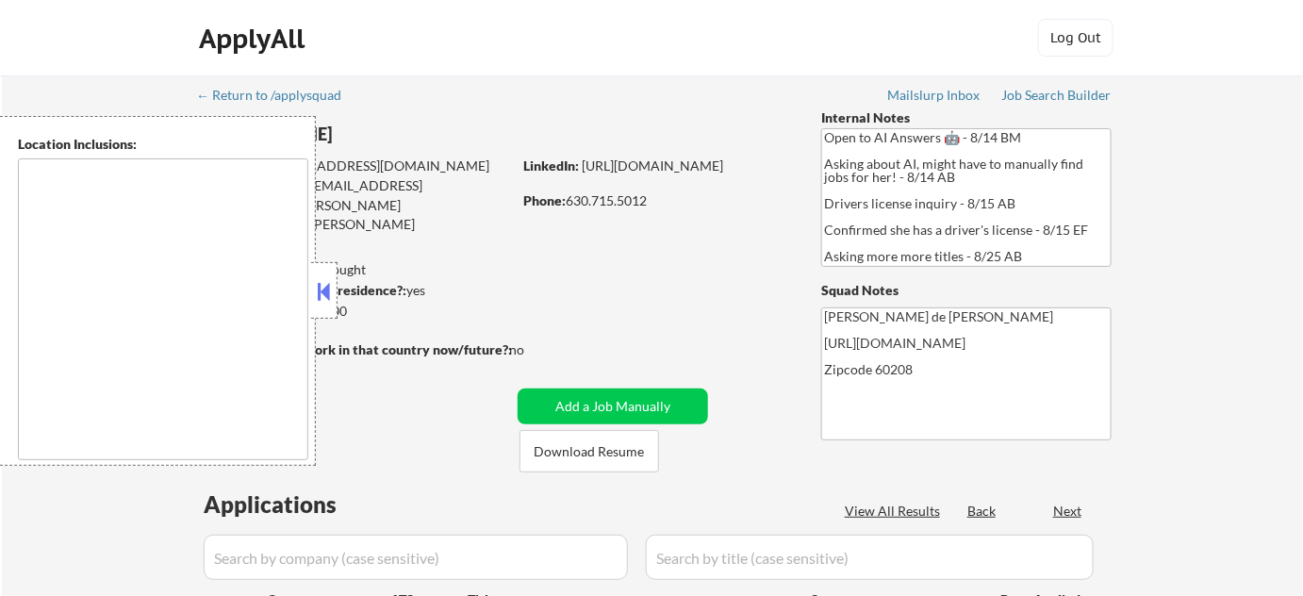
select select ""pending""
type textarea "Highland Park, IL Deerfield, IL Glencoe, IL Northbrook, IL Lake Forest, IL Bann…"
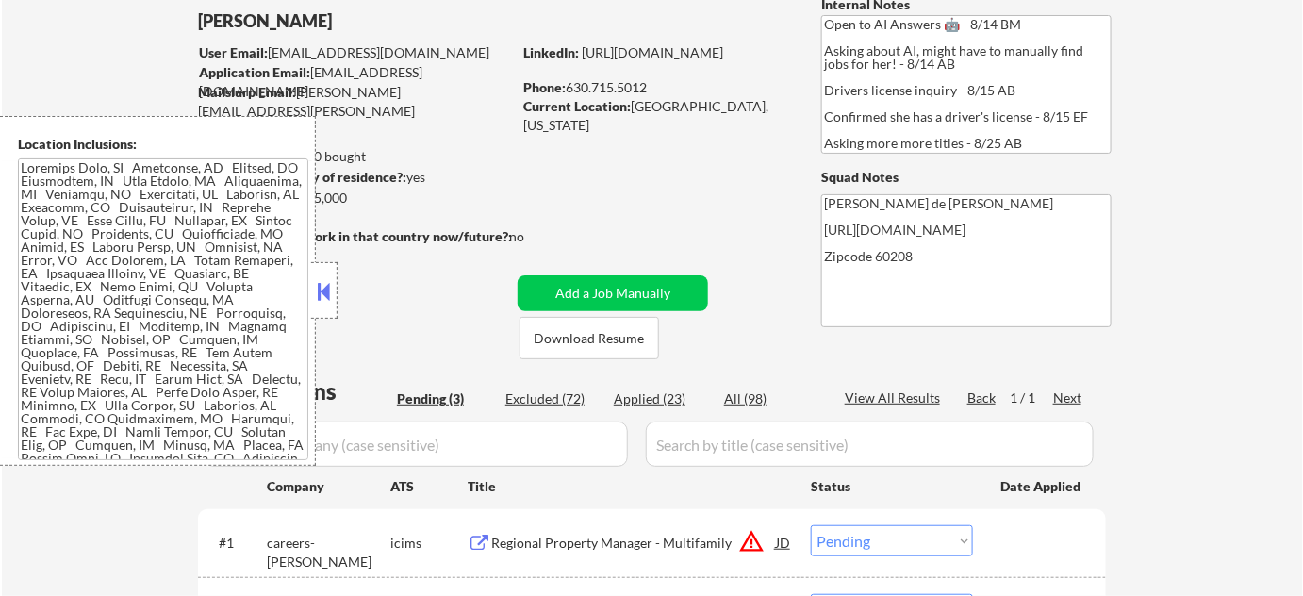
scroll to position [85, 0]
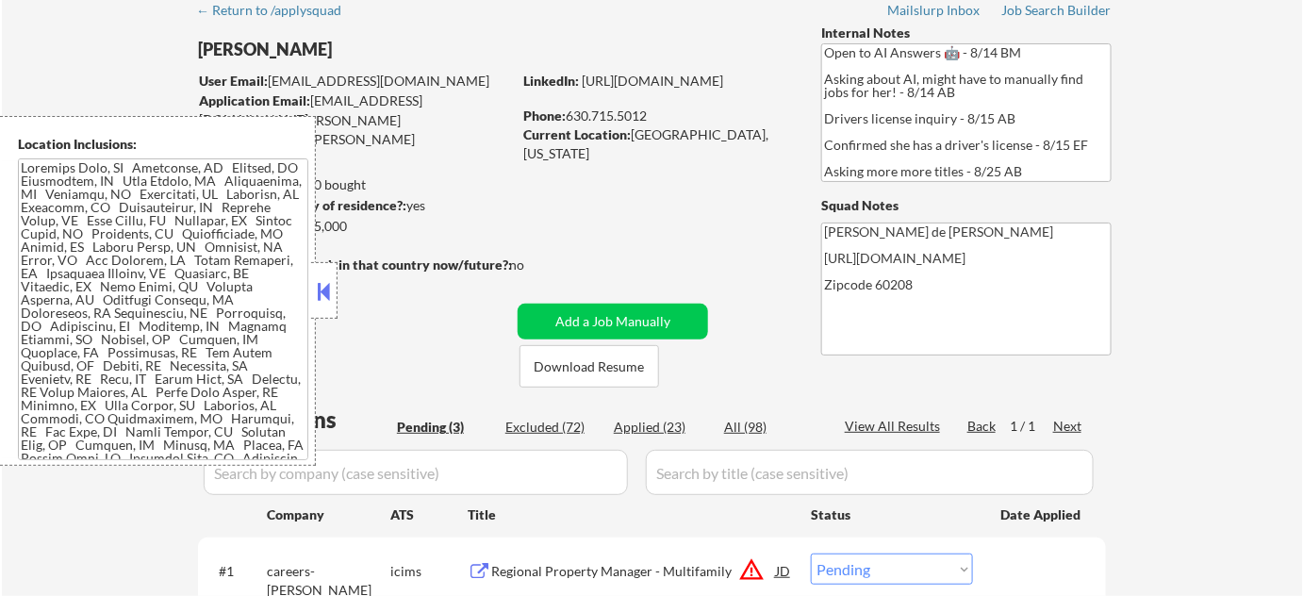
click at [1175, 116] on div "← Return to /applysquad Mailslurp Inbox Job Search Builder Laura Gerdes User Em…" at bounding box center [652, 407] width 1301 height 832
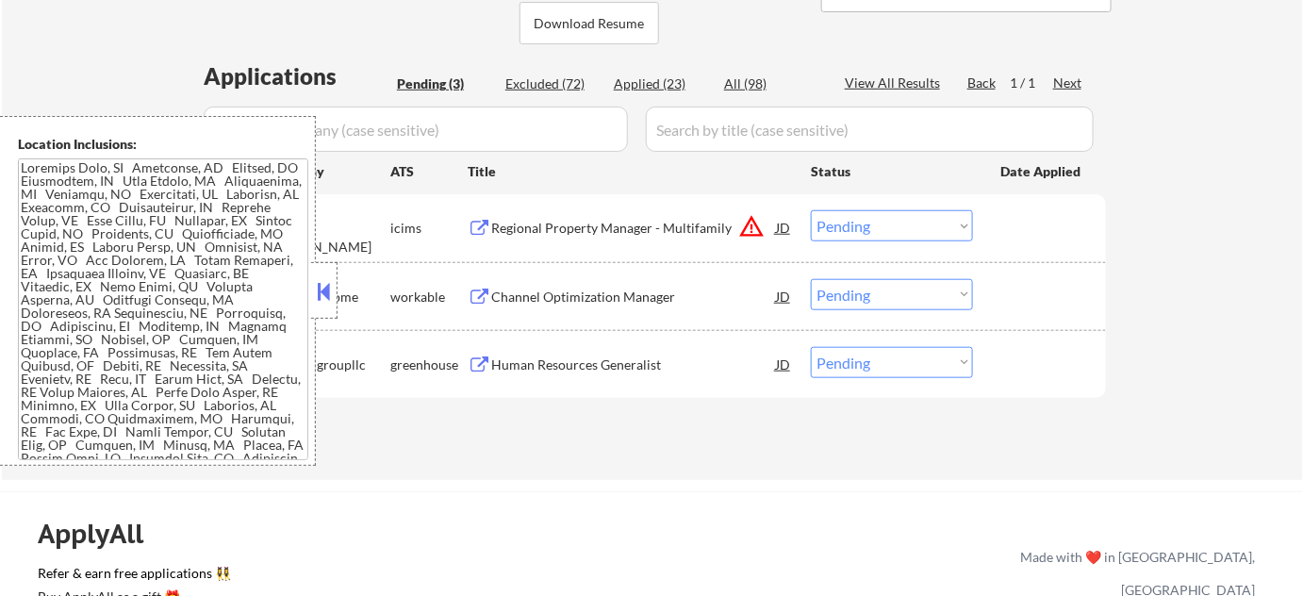
click at [751, 219] on button "warning_amber" at bounding box center [751, 226] width 26 height 26
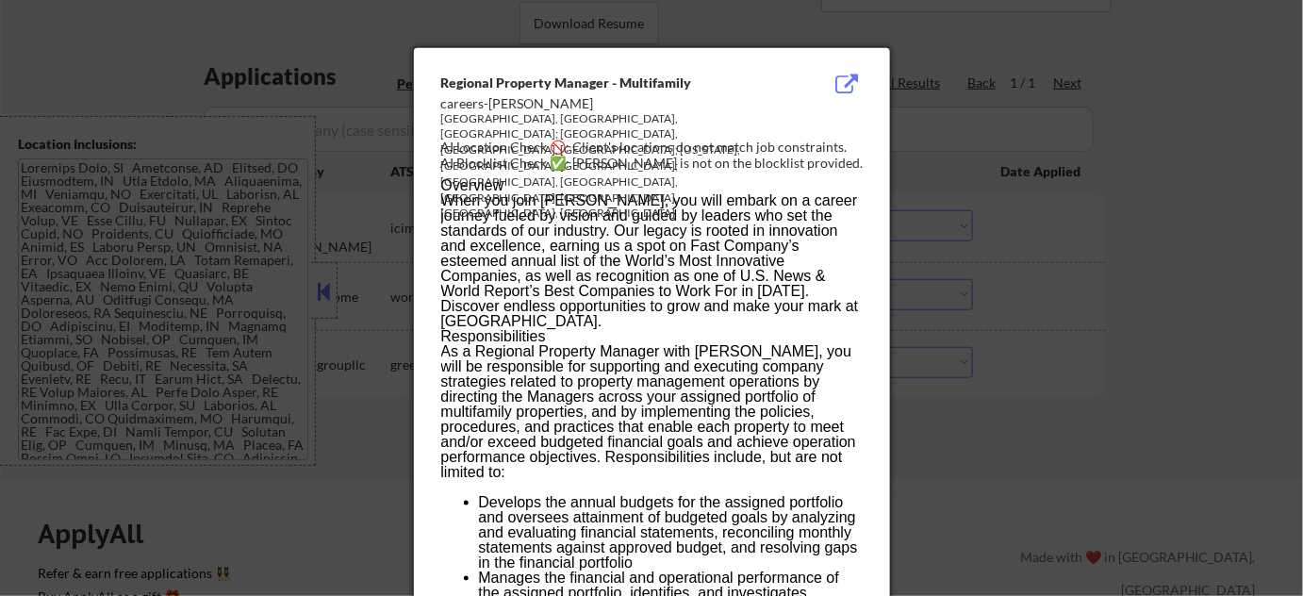
click at [364, 265] on div at bounding box center [651, 298] width 1303 height 596
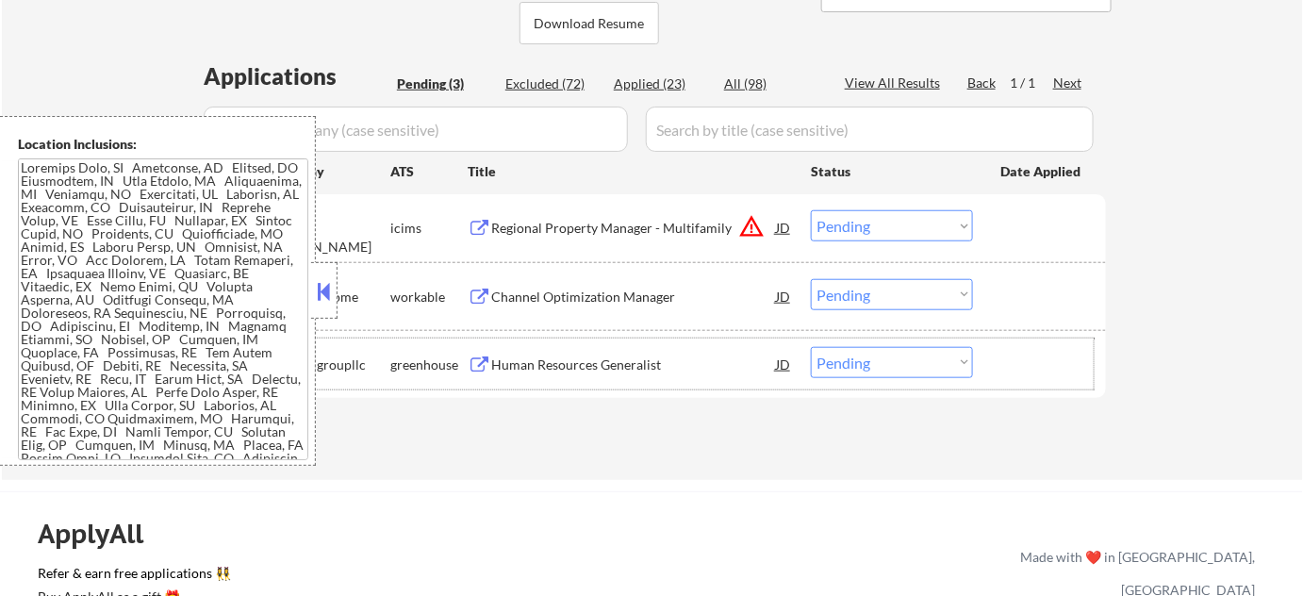
click at [402, 361] on div "greenhouse" at bounding box center [428, 364] width 77 height 19
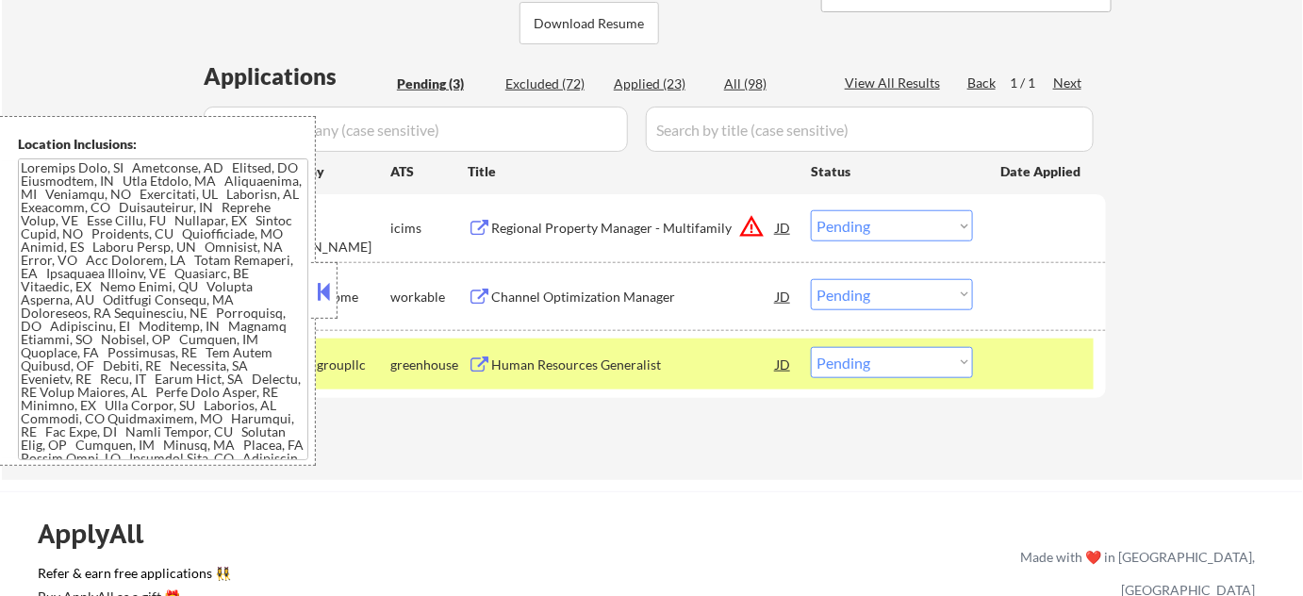
click at [321, 296] on button at bounding box center [324, 291] width 21 height 28
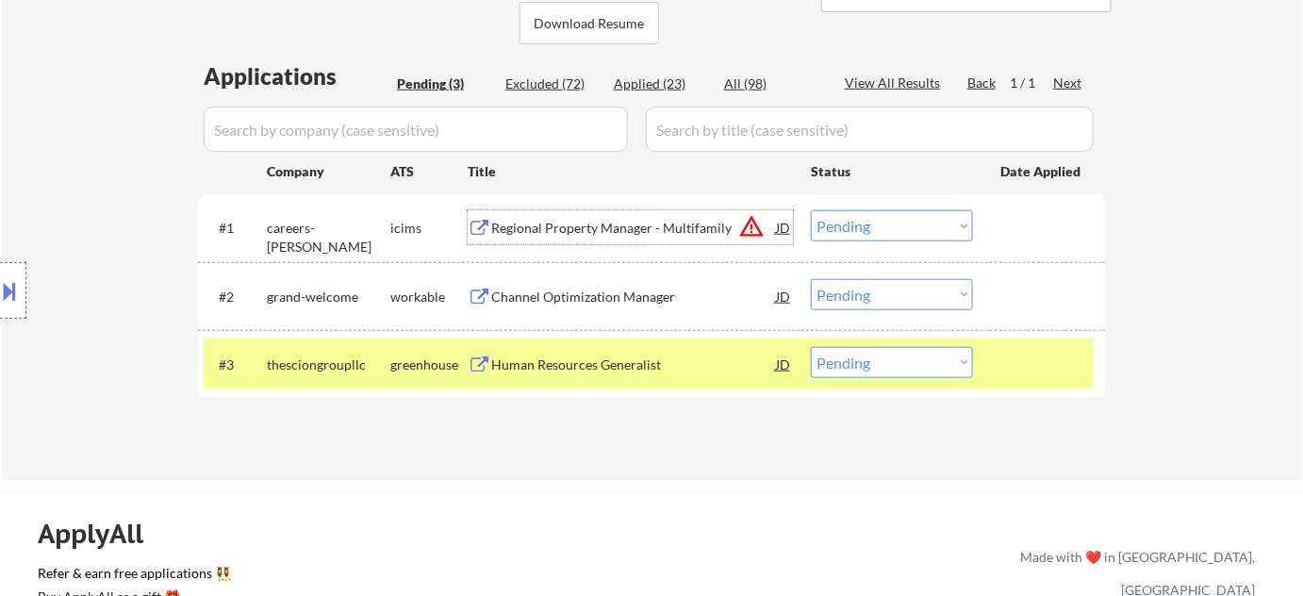
click at [562, 224] on div "Regional Property Manager - Multifamily" at bounding box center [633, 228] width 285 height 19
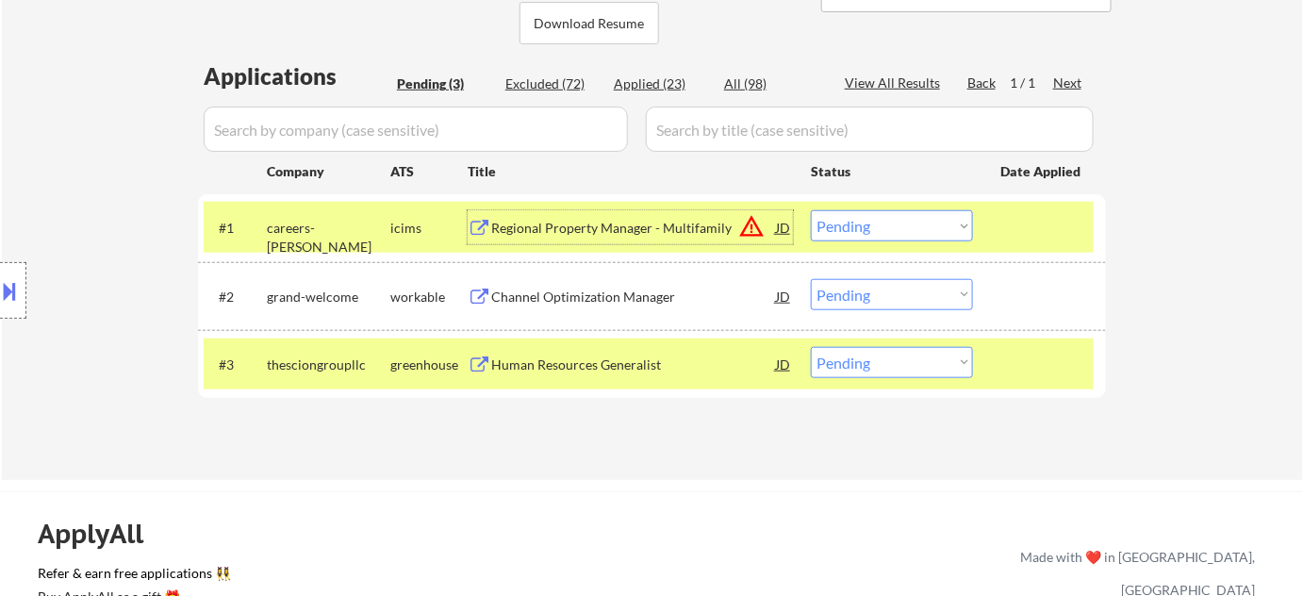
click at [632, 76] on div "Applied (23)" at bounding box center [661, 83] width 94 height 19
select select ""applied""
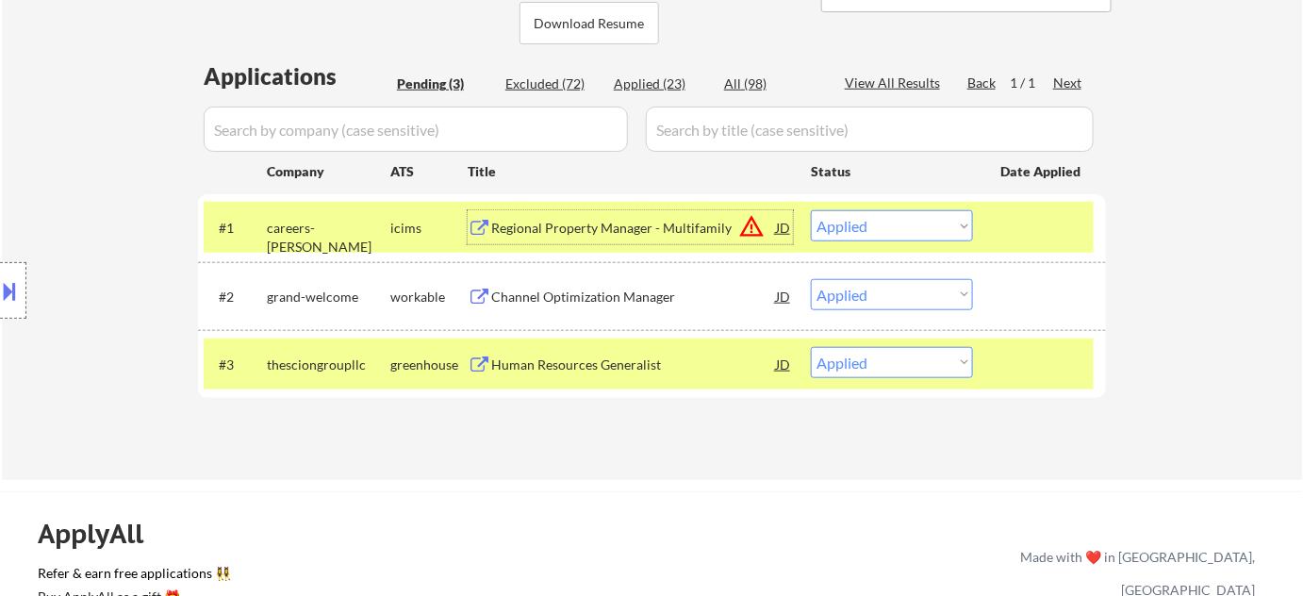
select select ""applied""
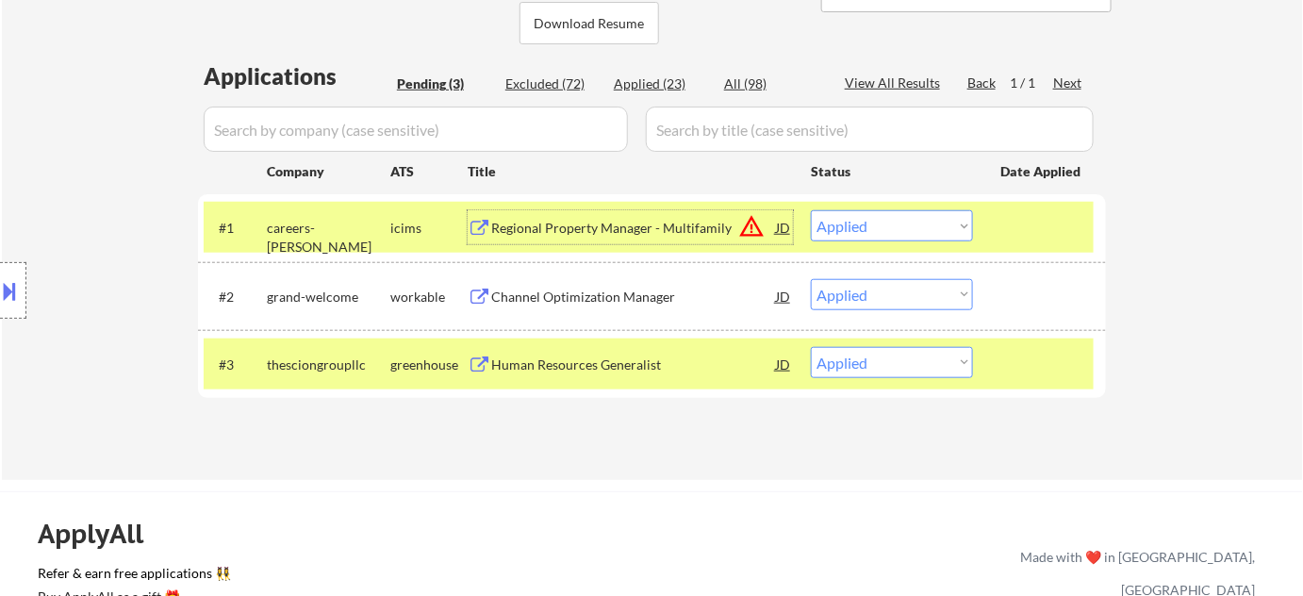
select select ""applied""
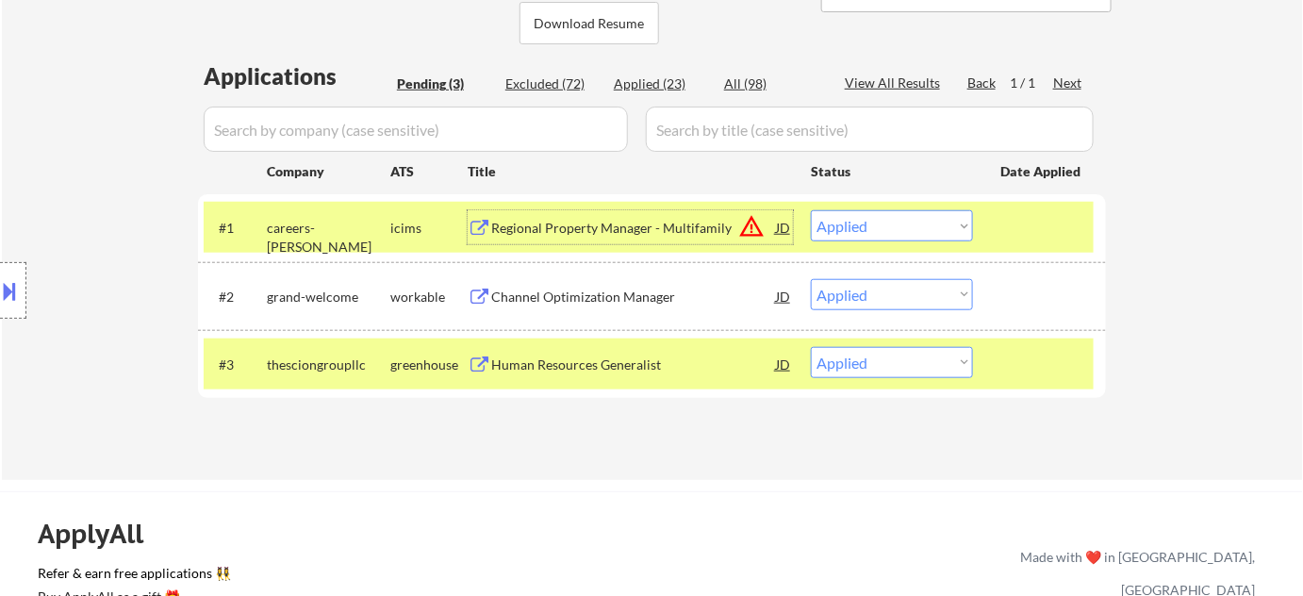
select select ""applied""
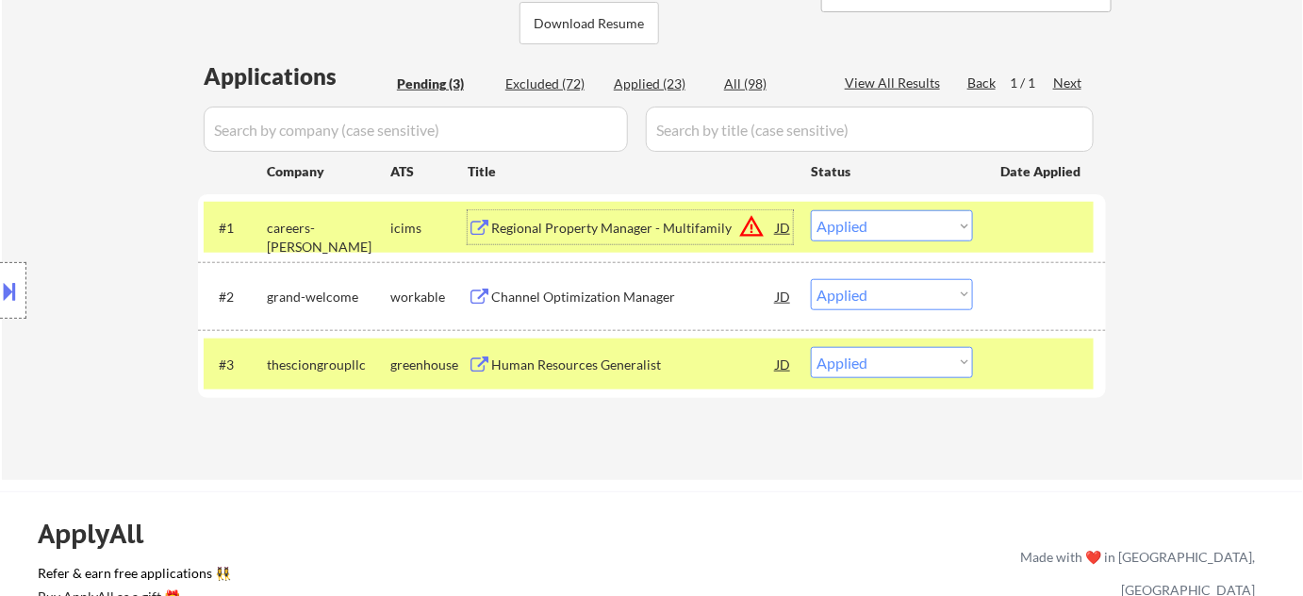
select select ""applied""
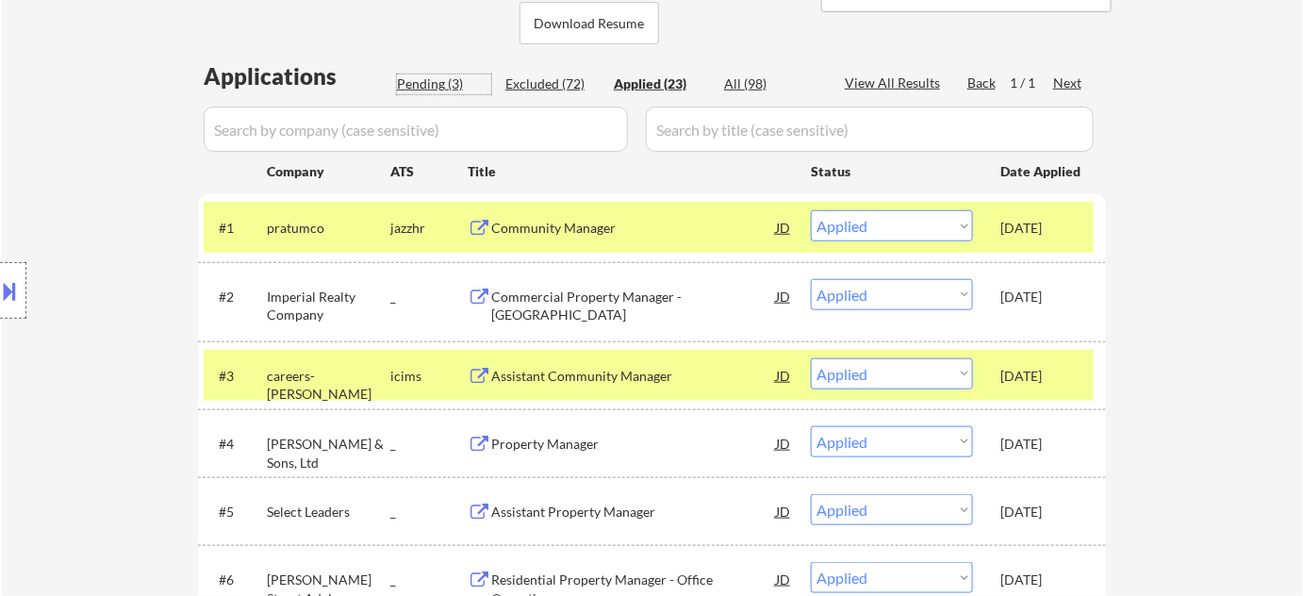
click at [452, 82] on div "Pending (3)" at bounding box center [444, 83] width 94 height 19
select select ""pending""
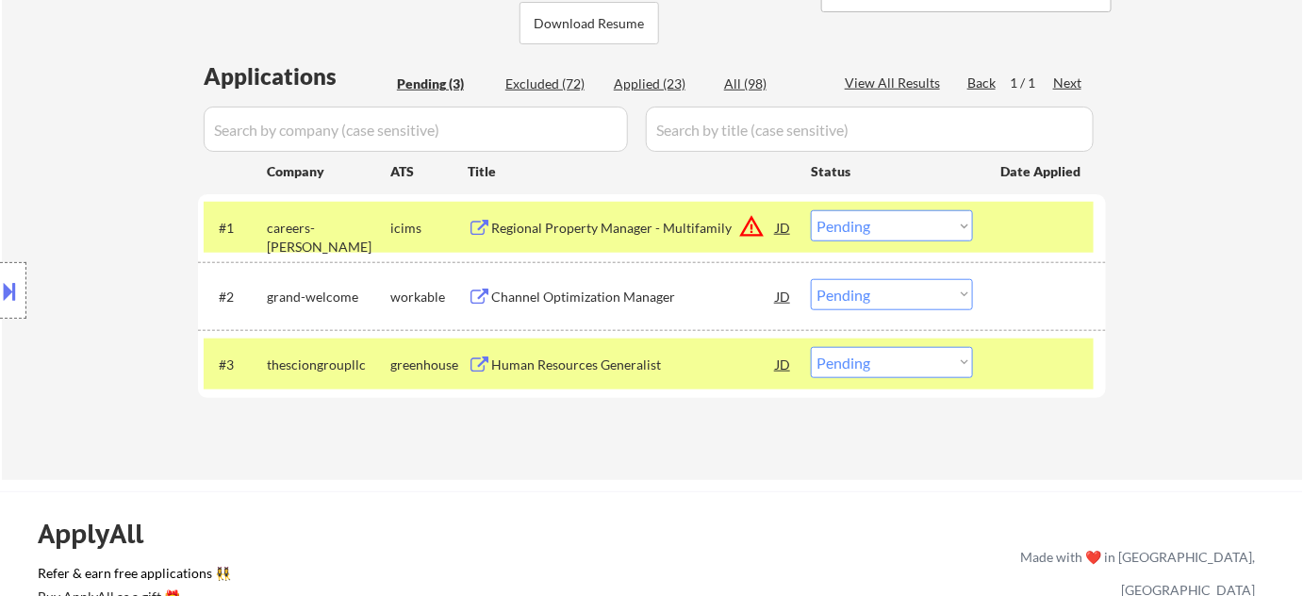
click at [625, 222] on div "Regional Property Manager - Multifamily" at bounding box center [633, 228] width 285 height 19
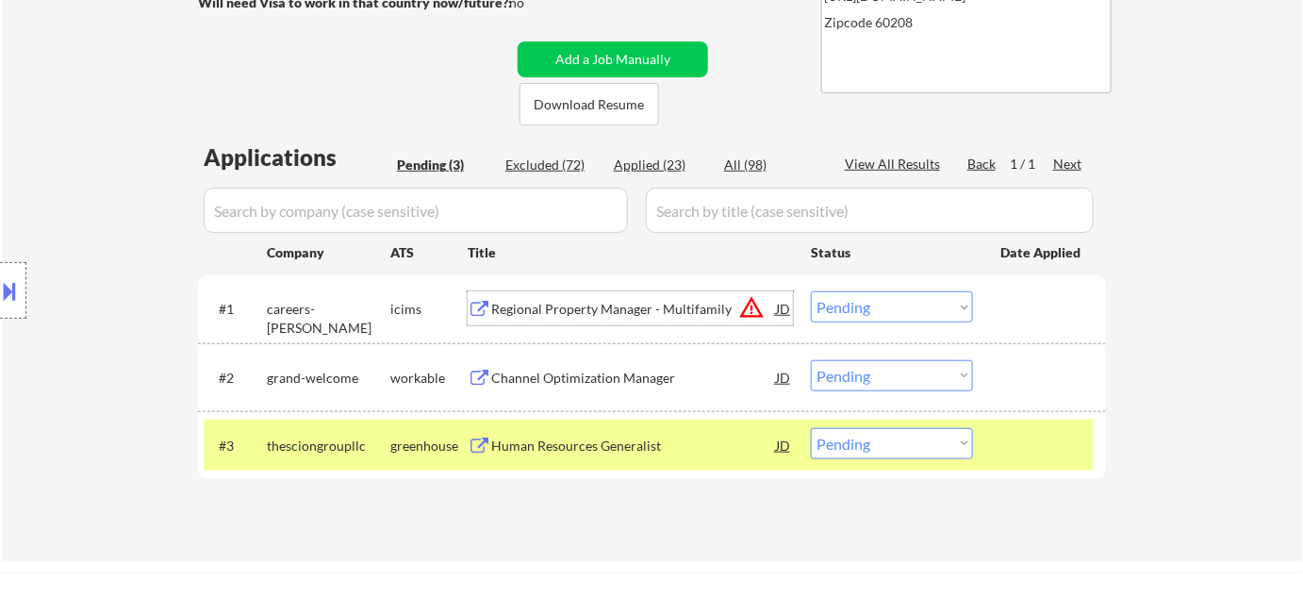
scroll to position [514, 0]
